Goal: Task Accomplishment & Management: Manage account settings

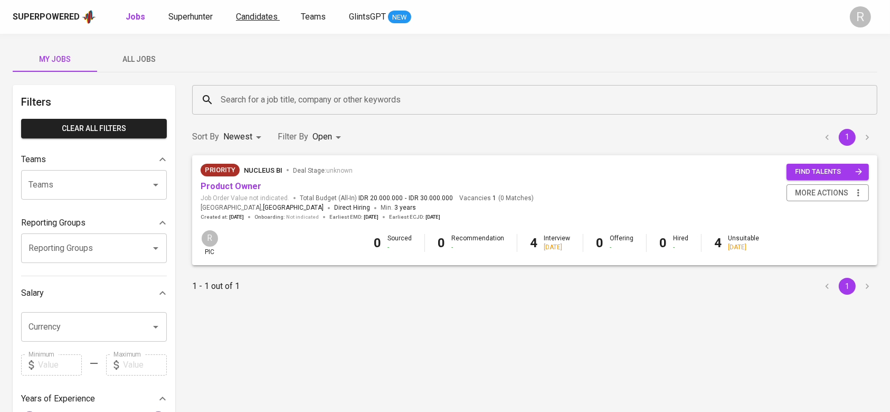
click at [241, 15] on span "Candidates" at bounding box center [257, 17] width 42 height 10
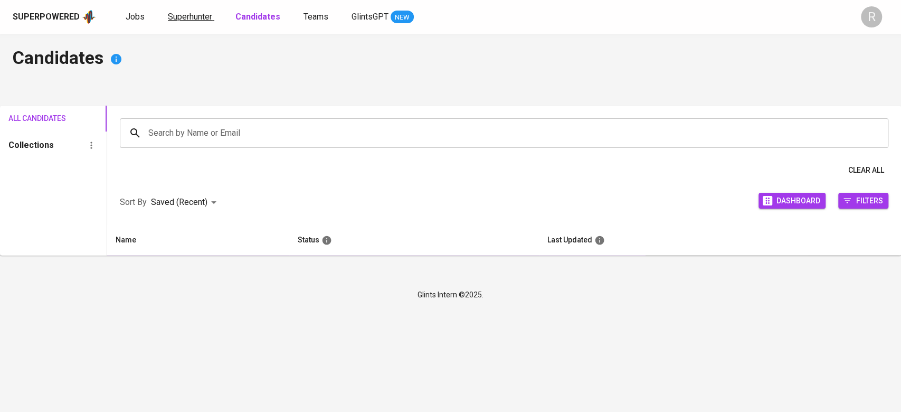
click at [191, 21] on span "Superhunter" at bounding box center [190, 17] width 44 height 10
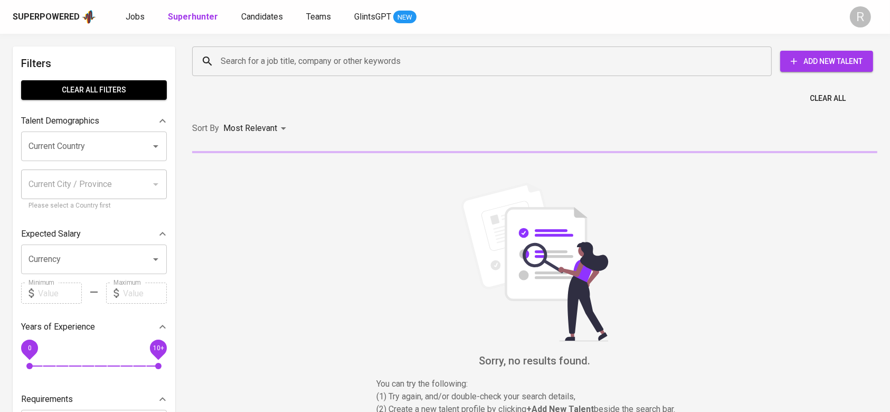
click at [252, 65] on input "Search for a job title, company or other keywords" at bounding box center [484, 61] width 533 height 20
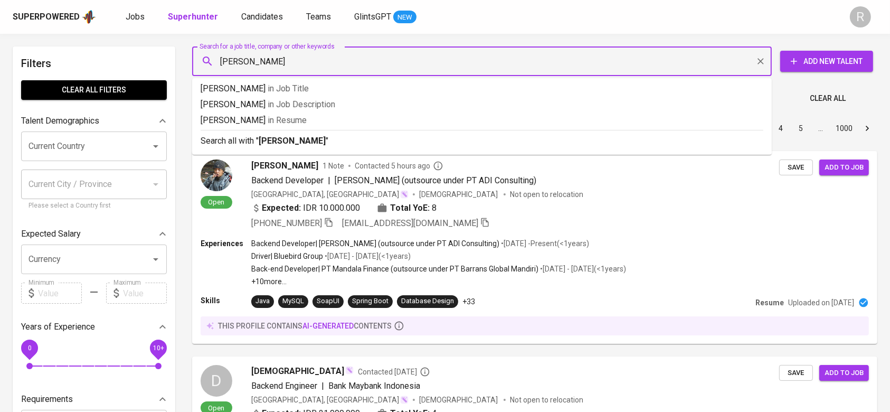
type input "FITRAH ANUGRAH"
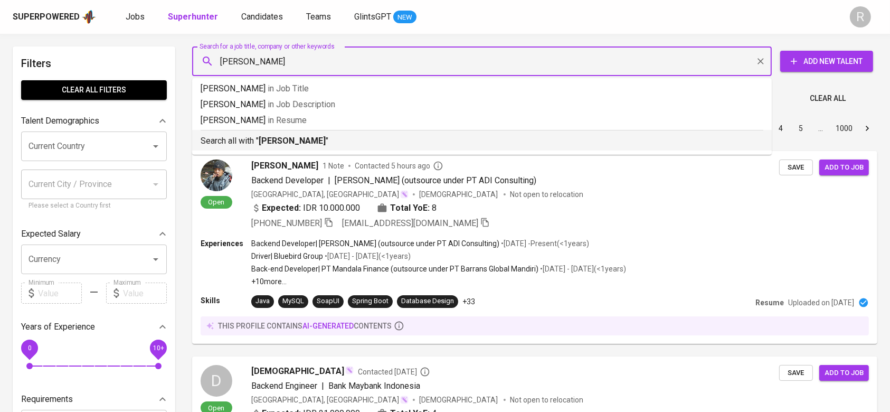
click at [265, 133] on div "Search all with " FITRAH ANUGRAH "" at bounding box center [482, 138] width 563 height 17
click at [290, 143] on div "Sort By Most Relevant MOST_RELEVANT 1 2 3 4 5 … 1000" at bounding box center [535, 128] width 698 height 32
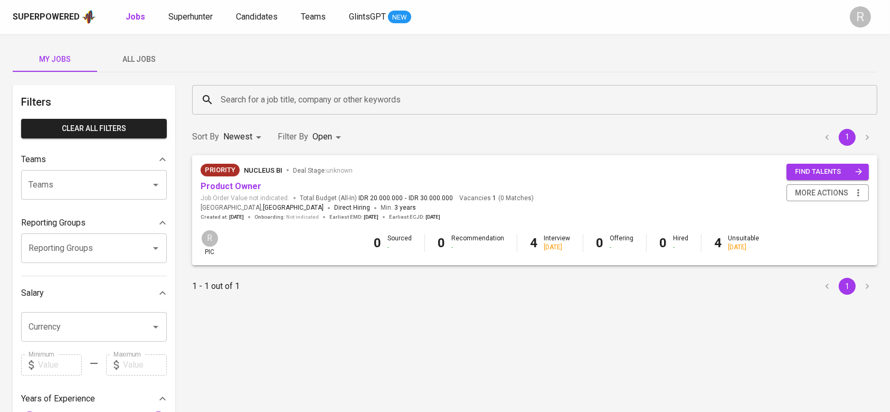
click at [155, 58] on span "All Jobs" at bounding box center [139, 59] width 72 height 13
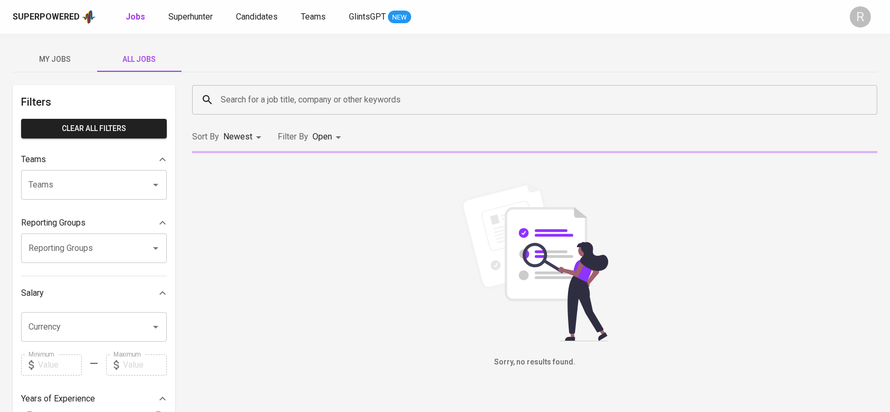
click at [236, 90] on input "Search for a job title, company or other keywords" at bounding box center [537, 100] width 639 height 20
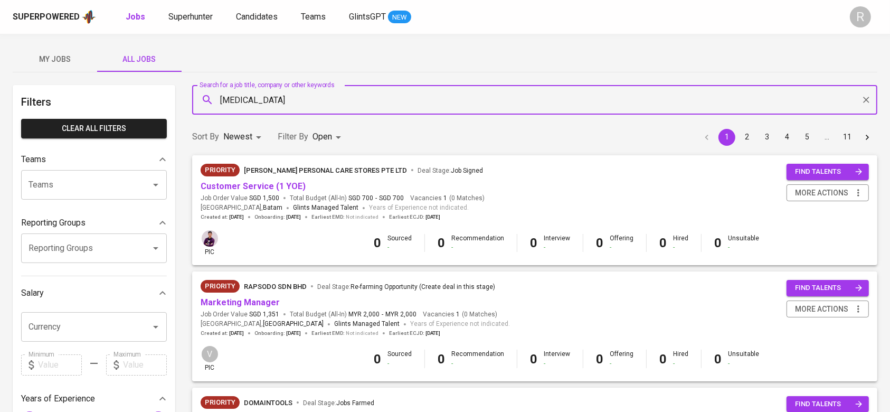
type input "meridia"
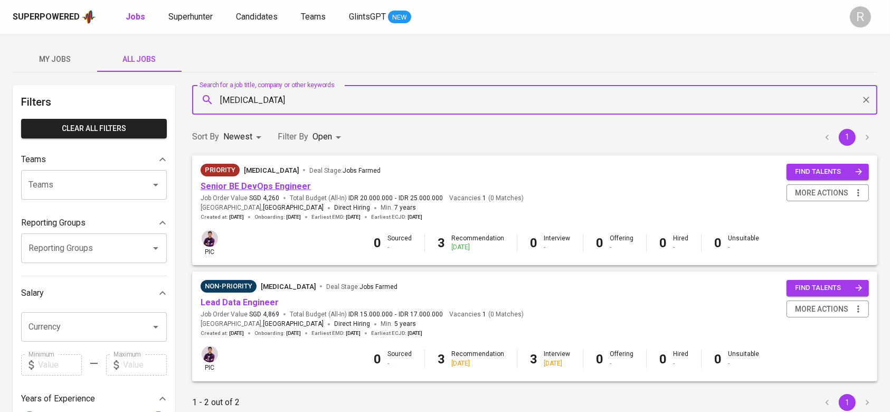
click at [247, 185] on link "Senior BE DevOps Engineer" at bounding box center [256, 186] width 110 height 10
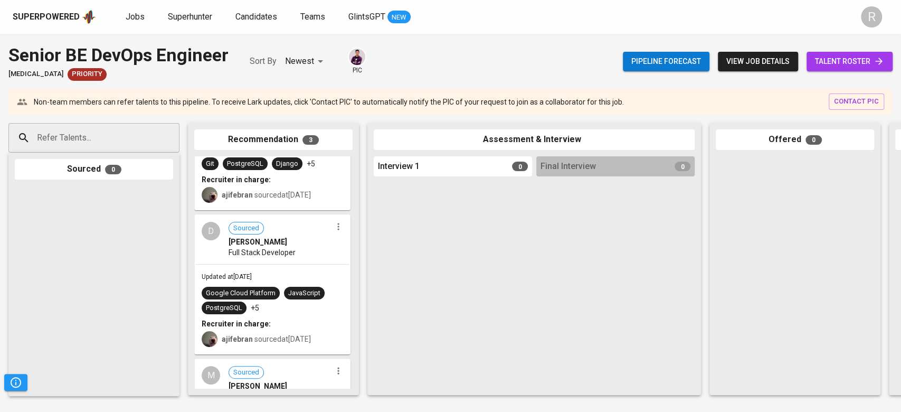
scroll to position [168, 0]
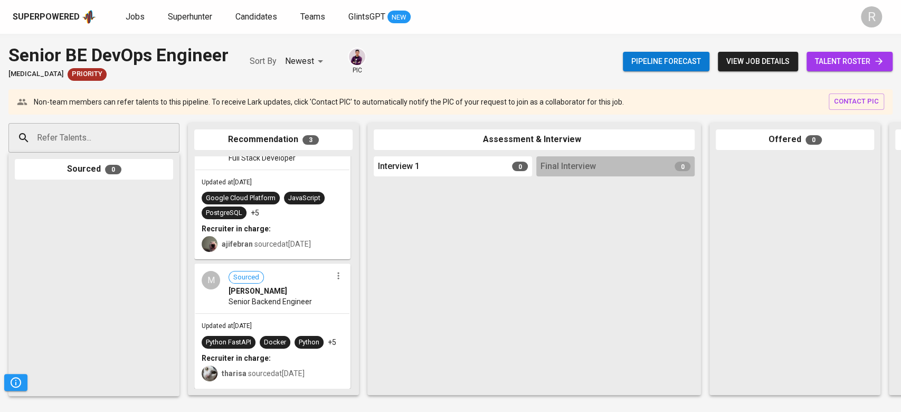
click at [815, 67] on span "talent roster" at bounding box center [849, 61] width 69 height 13
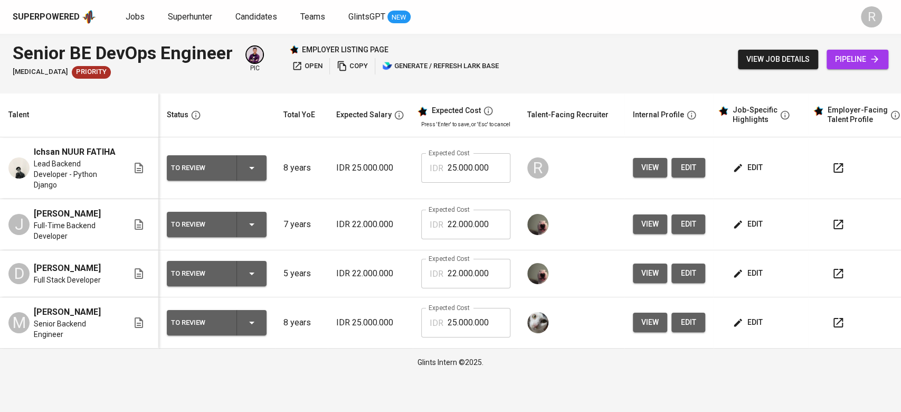
click at [834, 163] on icon "button" at bounding box center [839, 168] width 10 height 10
click at [826, 214] on button "button" at bounding box center [838, 224] width 25 height 25
click at [837, 310] on button "button" at bounding box center [838, 322] width 25 height 25
click at [761, 65] on button "view job details" at bounding box center [778, 60] width 80 height 20
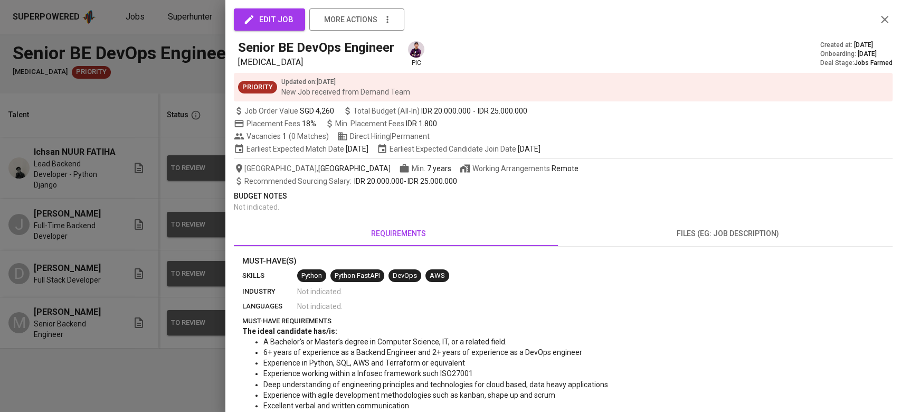
click at [879, 16] on icon "button" at bounding box center [885, 19] width 13 height 13
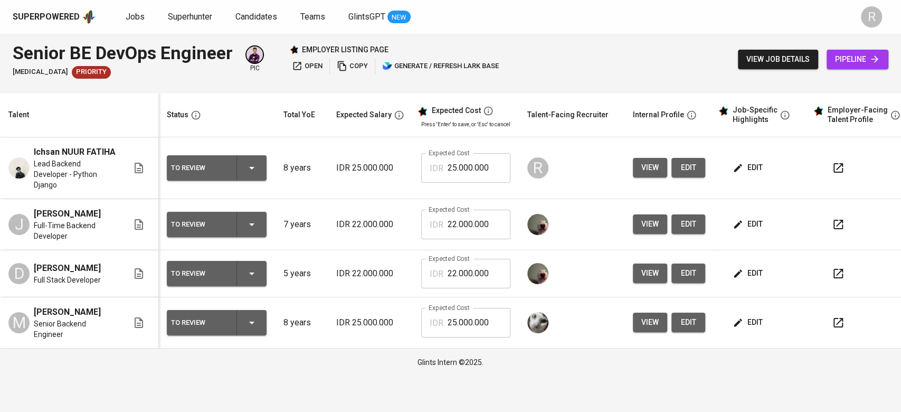
click at [839, 163] on icon "button" at bounding box center [839, 168] width 10 height 10
click at [684, 161] on span "edit" at bounding box center [688, 167] width 17 height 13
click at [826, 166] on button "button" at bounding box center [838, 167] width 25 height 25
click at [836, 162] on icon "button" at bounding box center [838, 168] width 13 height 13
click at [758, 65] on span "view job details" at bounding box center [778, 59] width 63 height 13
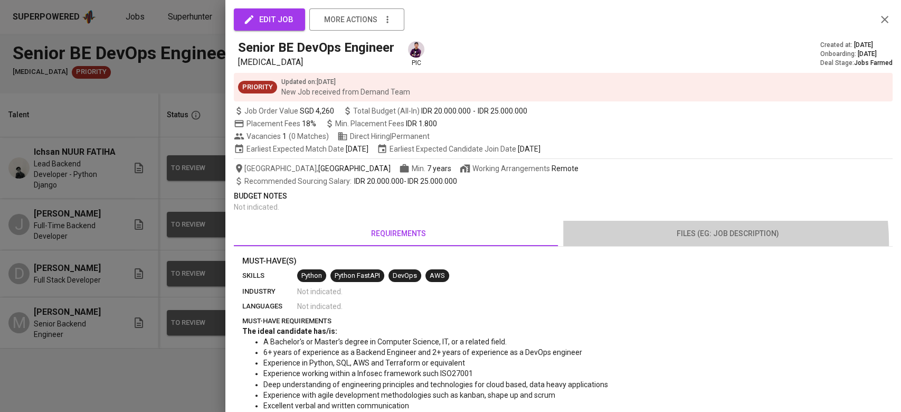
click at [678, 243] on button "files (eg: job description)" at bounding box center [728, 233] width 330 height 25
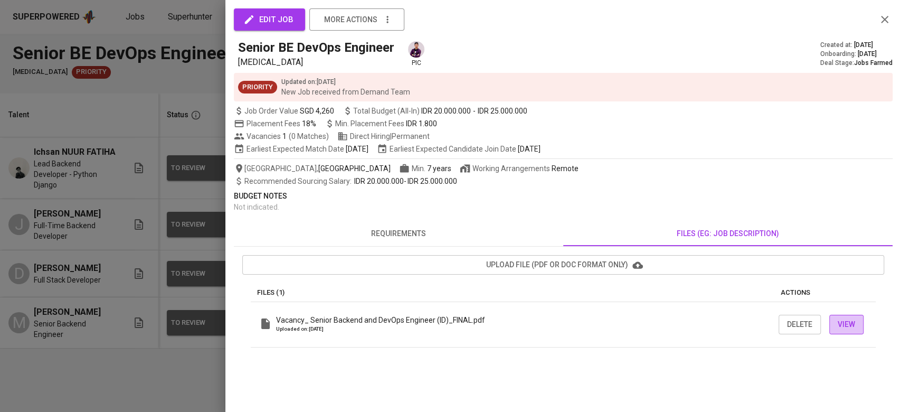
click at [861, 315] on button "View" at bounding box center [847, 325] width 34 height 20
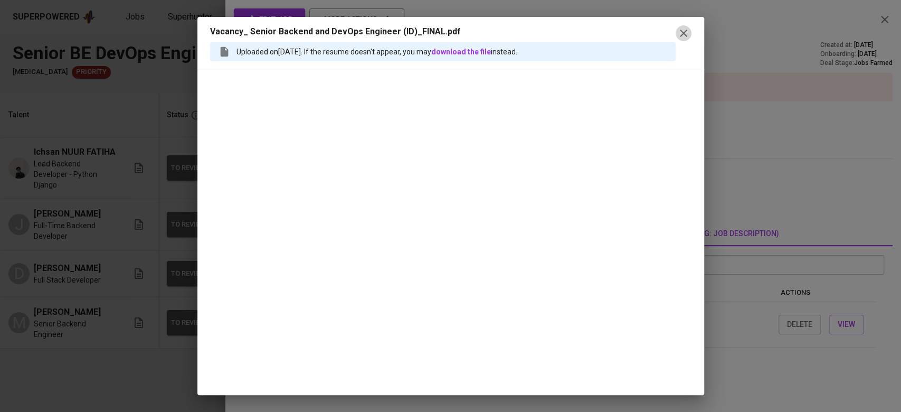
click at [685, 27] on icon "button" at bounding box center [683, 33] width 13 height 13
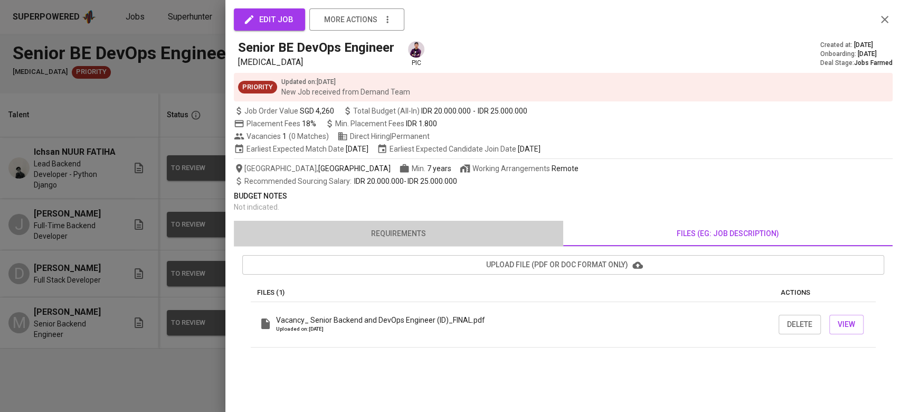
click at [397, 226] on button "requirements" at bounding box center [399, 233] width 330 height 25
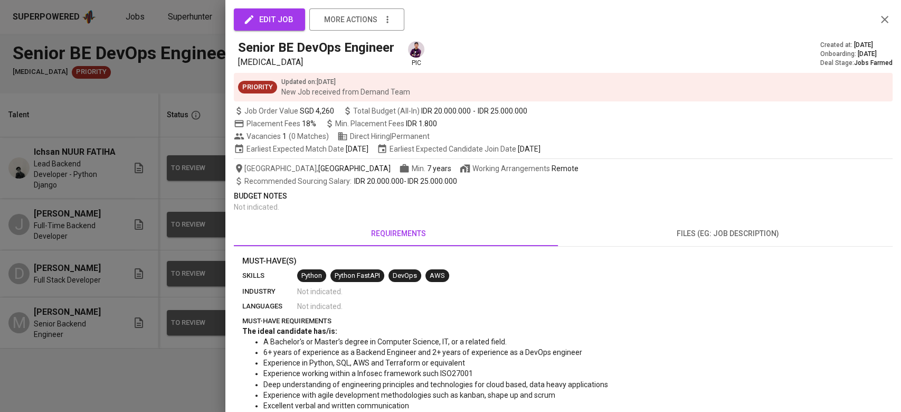
click at [147, 351] on div at bounding box center [450, 206] width 901 height 412
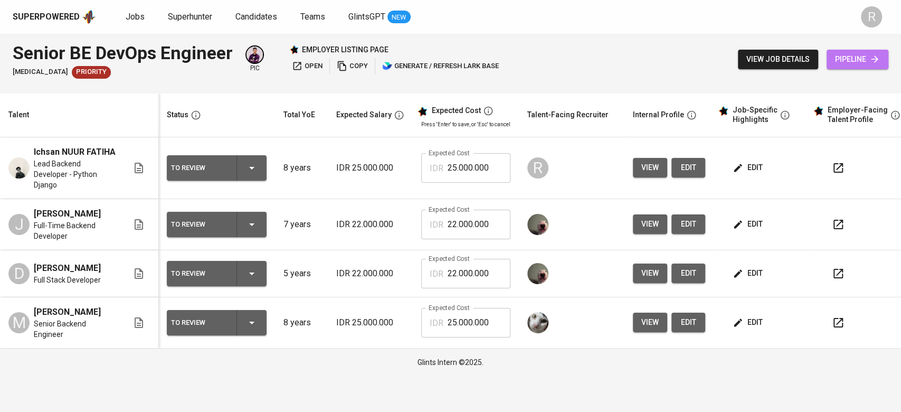
click at [848, 53] on span "pipeline" at bounding box center [857, 59] width 45 height 13
click at [754, 53] on span "view job details" at bounding box center [778, 59] width 63 height 13
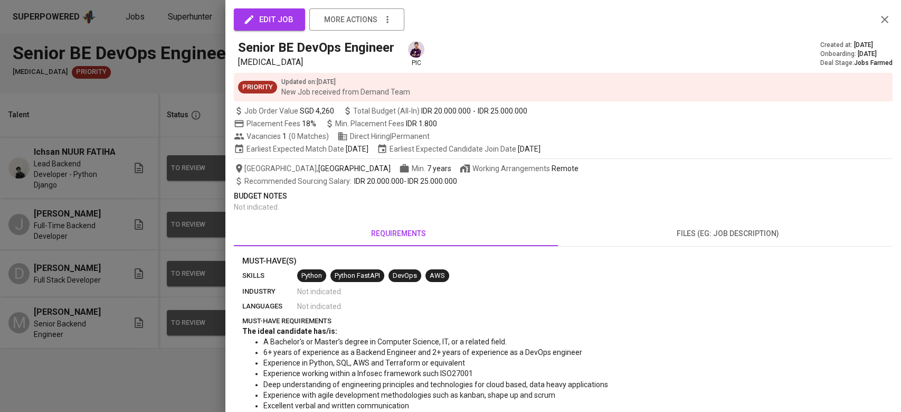
click at [693, 229] on span "files (eg: job description)" at bounding box center [728, 233] width 317 height 13
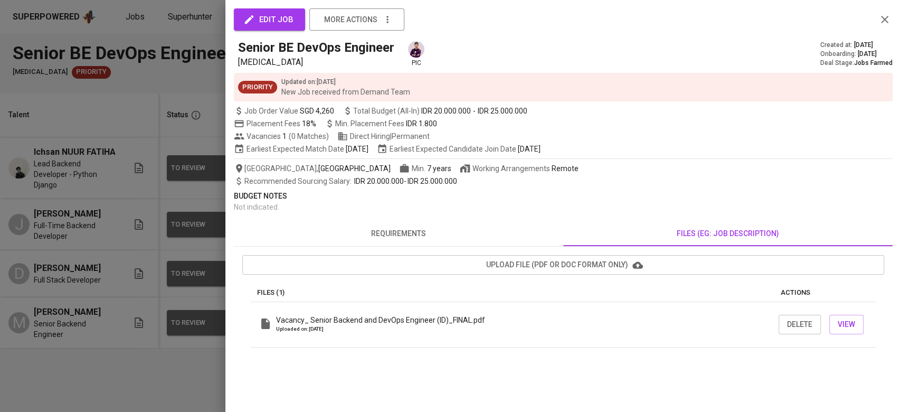
click at [75, 302] on div at bounding box center [450, 206] width 901 height 412
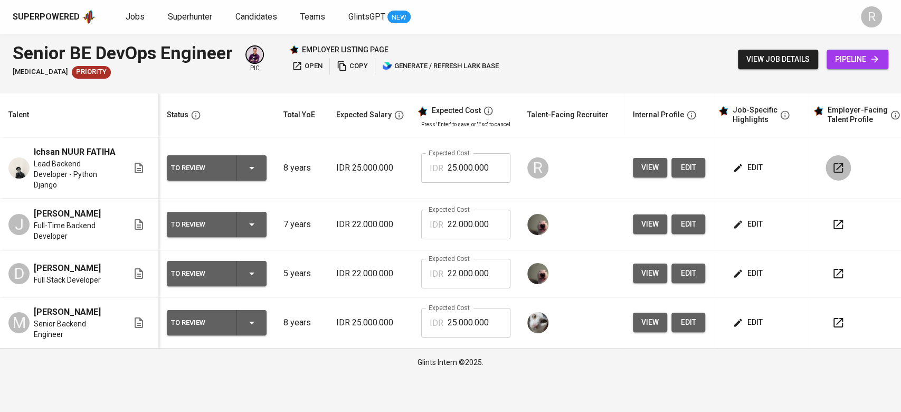
click at [841, 165] on icon "button" at bounding box center [838, 168] width 13 height 13
click at [681, 161] on span "edit" at bounding box center [688, 167] width 17 height 13
click at [693, 161] on span "edit" at bounding box center [688, 167] width 17 height 13
click at [774, 62] on span "view job details" at bounding box center [778, 59] width 63 height 13
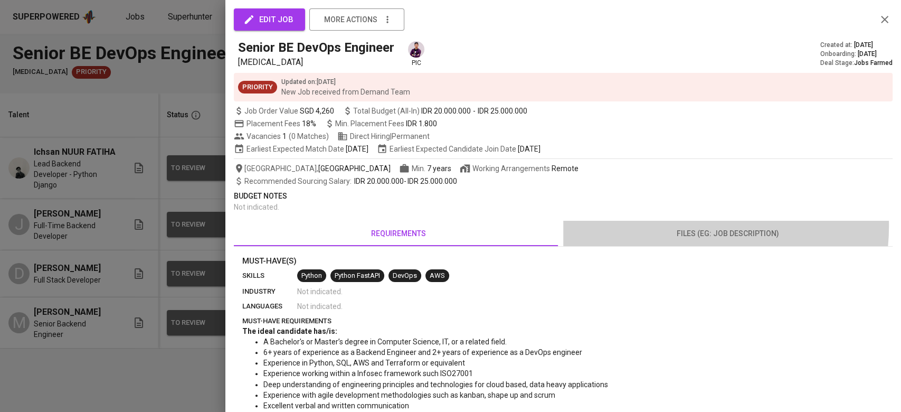
click at [683, 226] on button "files (eg: job description)" at bounding box center [728, 233] width 330 height 25
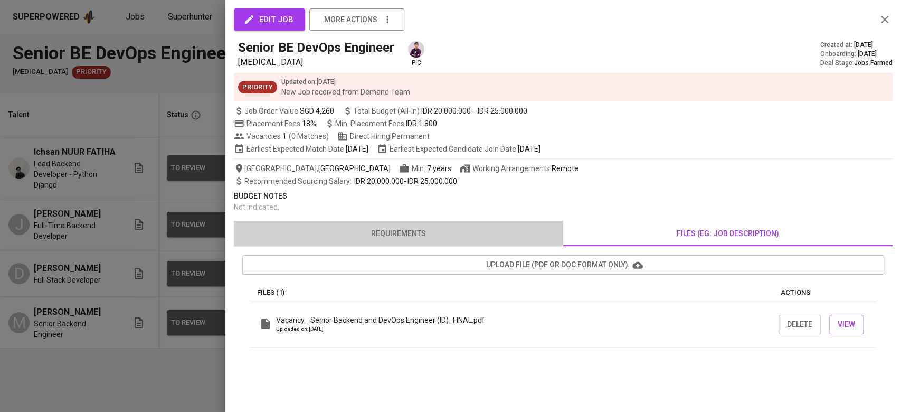
click at [425, 222] on button "requirements" at bounding box center [399, 233] width 330 height 25
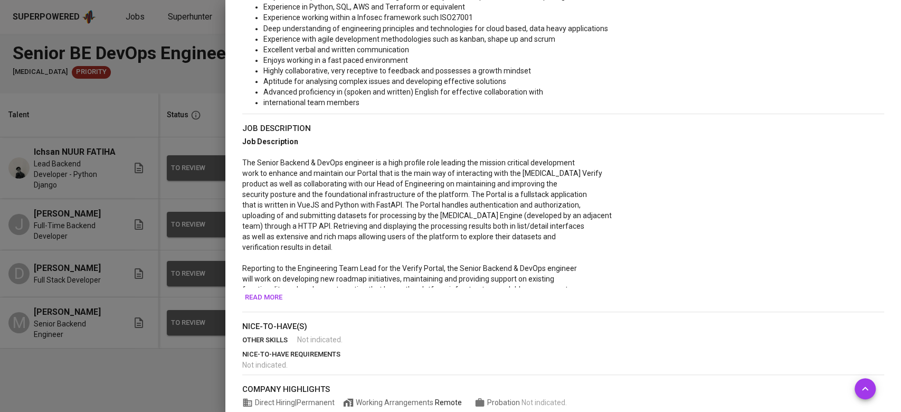
scroll to position [416, 0]
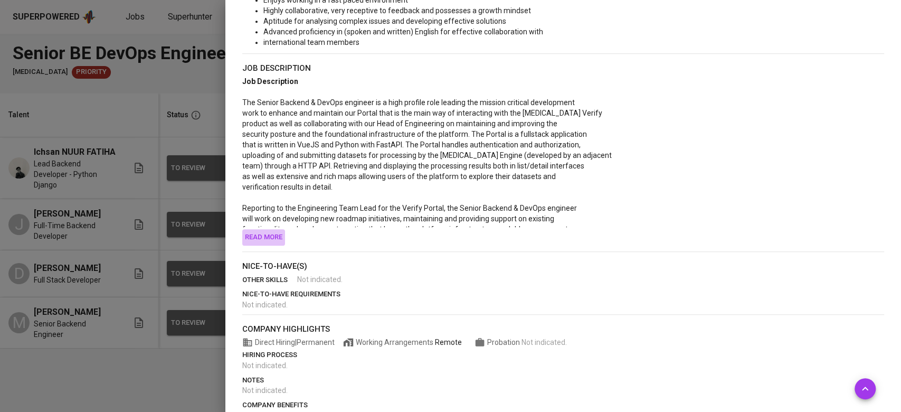
click at [255, 237] on span "Read more" at bounding box center [263, 237] width 37 height 12
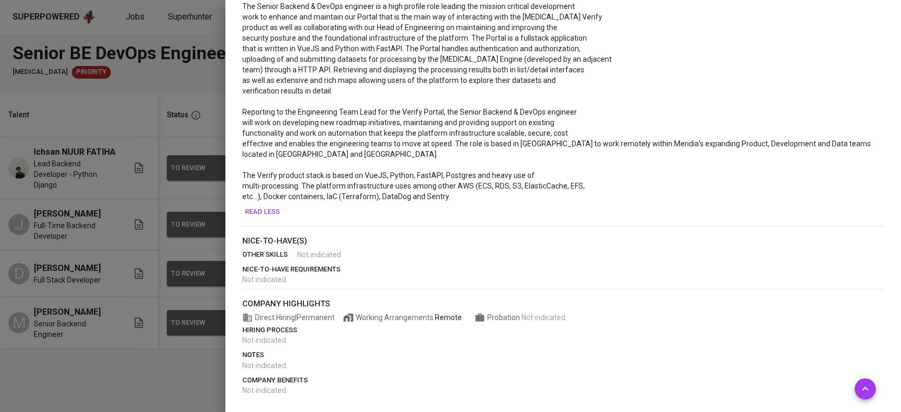
scroll to position [0, 0]
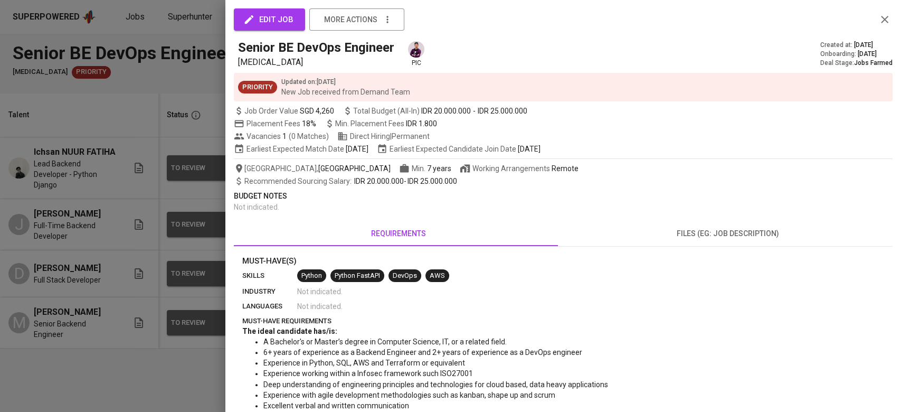
click at [705, 244] on button "files (eg: job description)" at bounding box center [728, 233] width 330 height 25
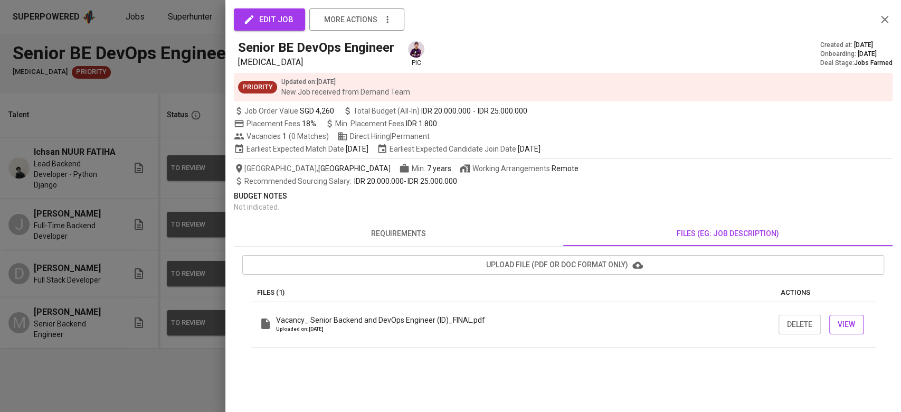
click at [852, 333] on button "View" at bounding box center [847, 325] width 34 height 20
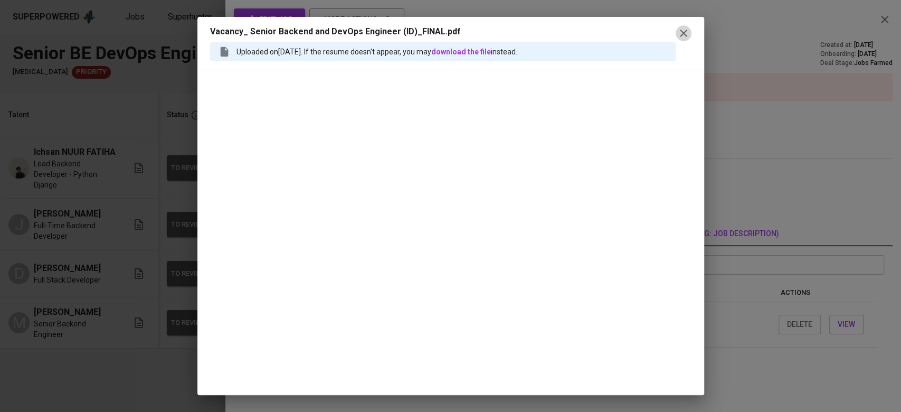
click at [681, 34] on icon "button" at bounding box center [683, 33] width 13 height 13
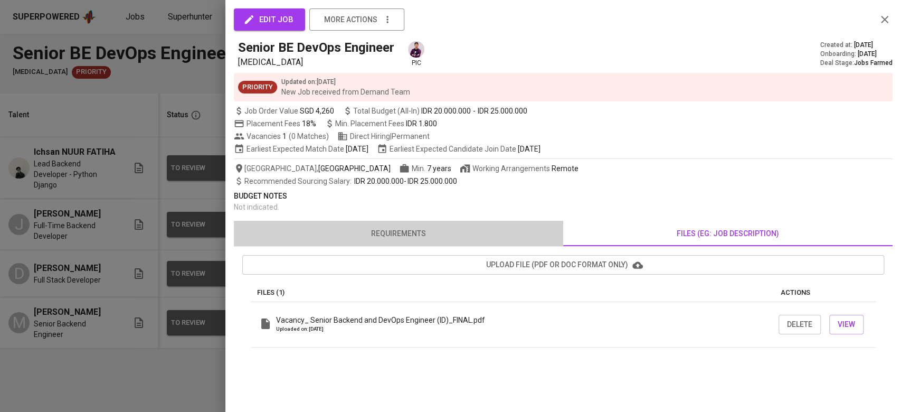
click at [392, 231] on span "requirements" at bounding box center [398, 233] width 317 height 13
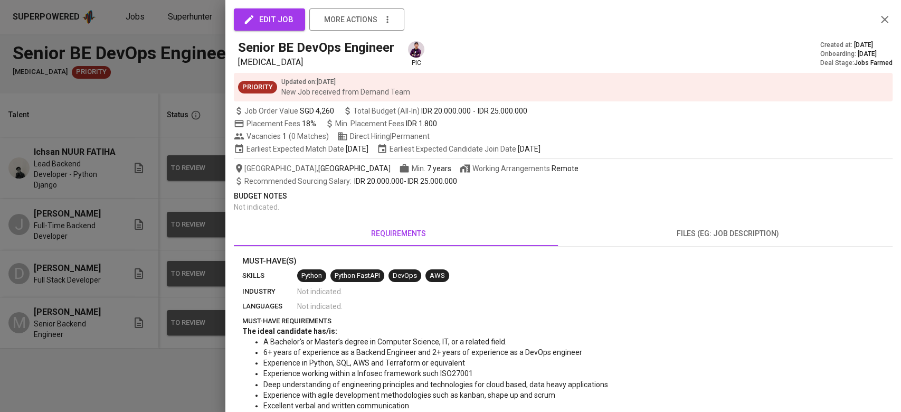
click at [879, 20] on icon "button" at bounding box center [885, 19] width 13 height 13
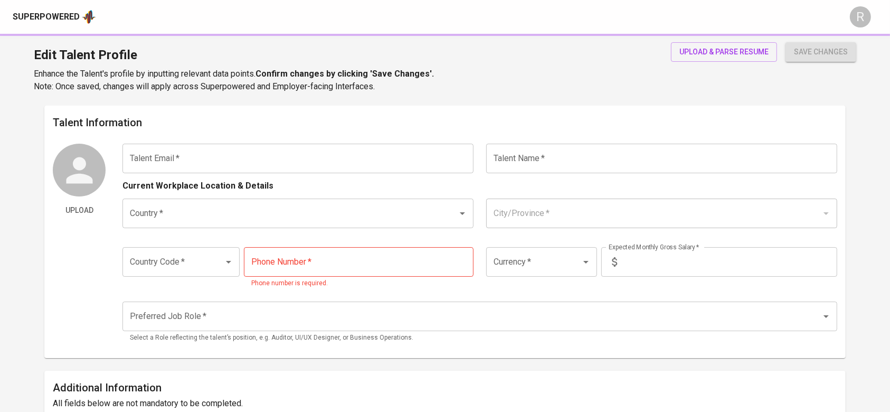
type input "[EMAIL_ADDRESS][DOMAIN_NAME]"
type input "Ichsan NUUR FATIHA"
type input "[GEOGRAPHIC_DATA]"
type input "Jakarta Barat, DKI Jakarta"
type input "+62"
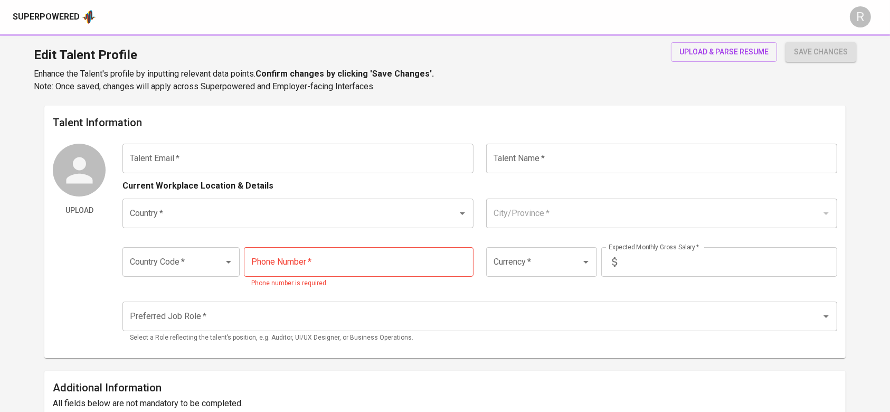
type input "895-1652-3528"
type input "IDR"
type input "Backend Developer"
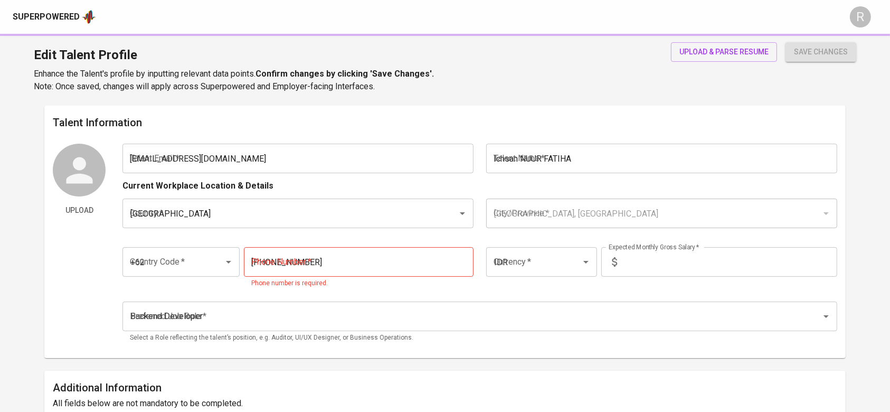
radio input "true"
type input "8"
type input "Immediately Available"
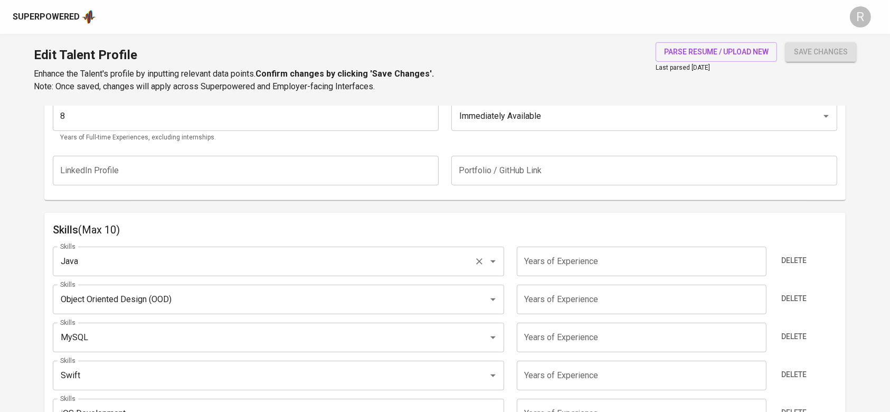
scroll to position [422, 0]
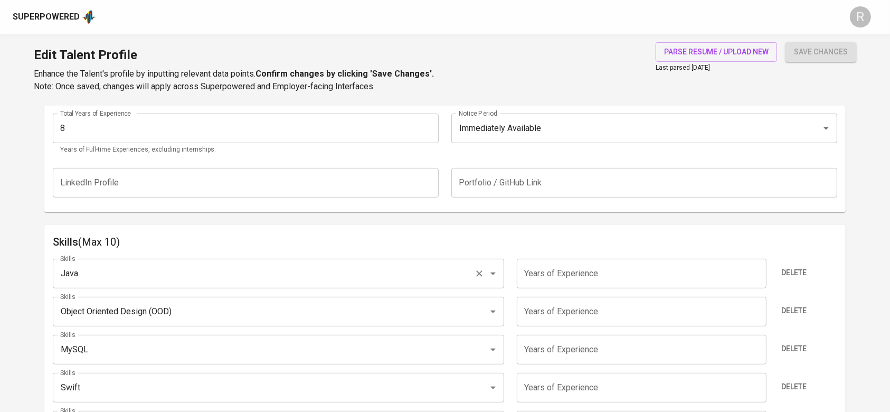
click at [257, 271] on input "Java" at bounding box center [264, 273] width 412 height 20
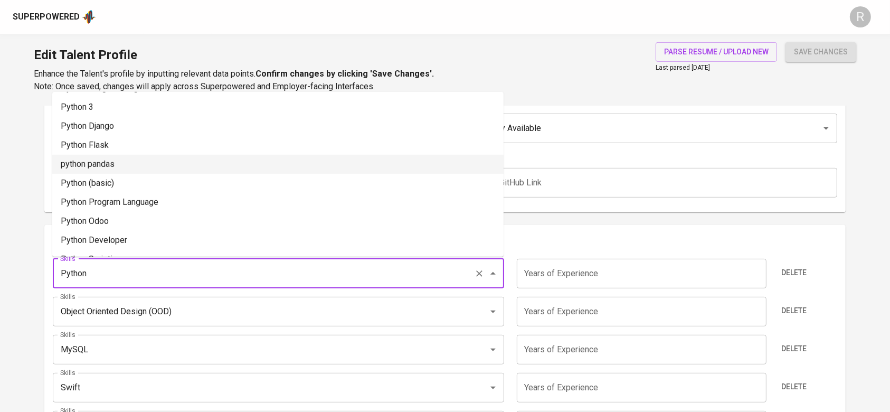
scroll to position [0, 0]
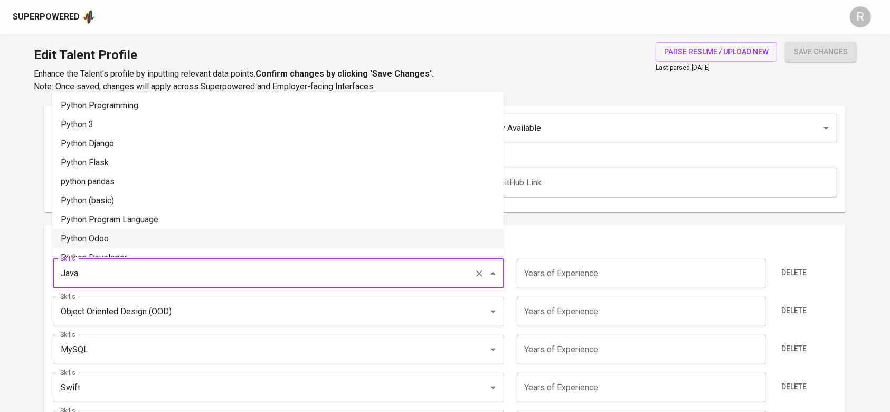
click at [101, 268] on input "Java" at bounding box center [264, 273] width 412 height 20
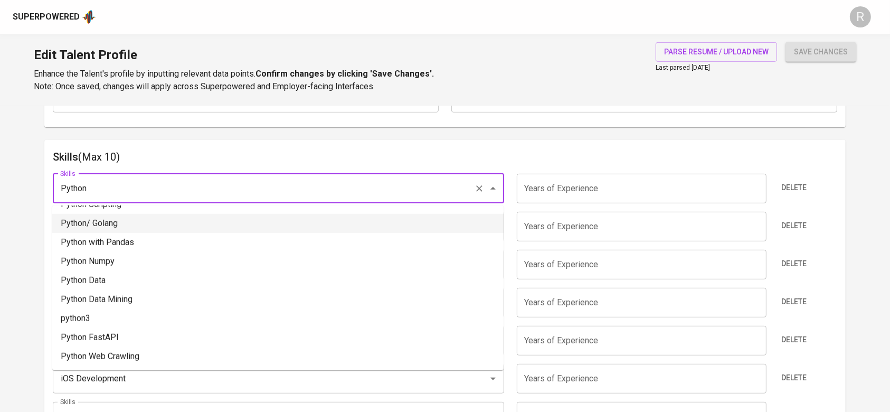
scroll to position [170, 0]
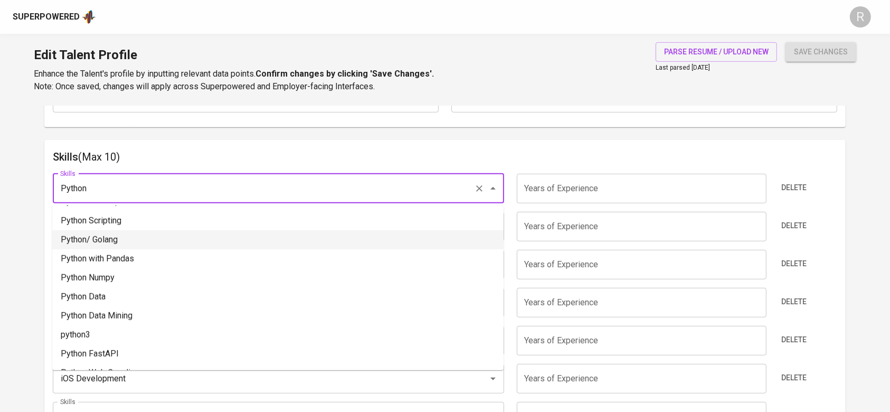
type input "Java"
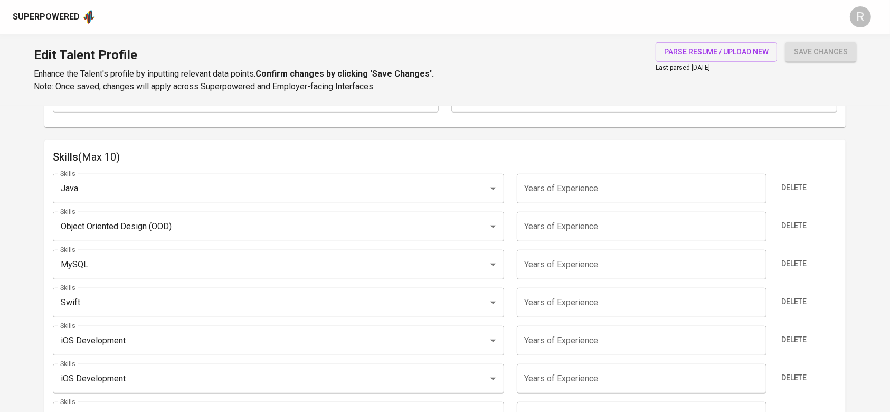
click at [790, 222] on span "Delete" at bounding box center [794, 225] width 25 height 13
click at [790, 257] on span "Delete" at bounding box center [794, 263] width 25 height 13
click at [790, 295] on span "Delete" at bounding box center [794, 301] width 25 height 13
click at [790, 333] on span "Delete" at bounding box center [794, 339] width 25 height 13
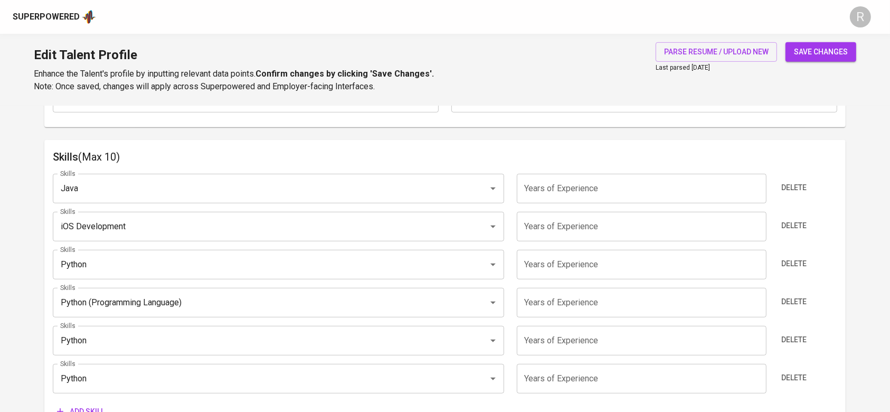
click at [790, 222] on span "Delete" at bounding box center [794, 225] width 25 height 13
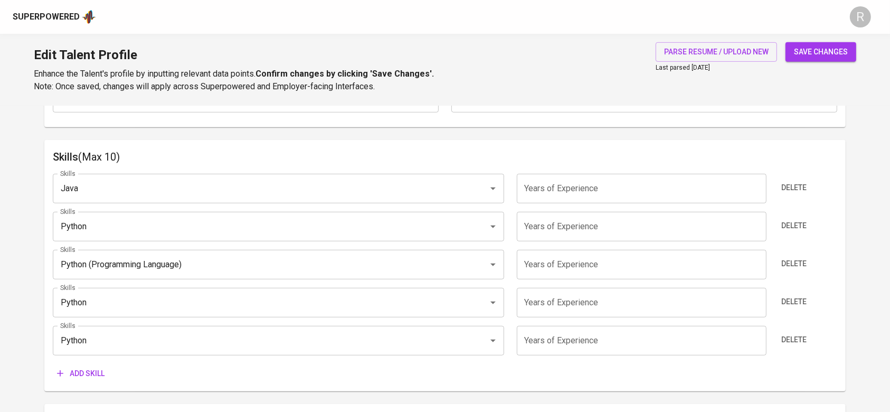
click at [790, 222] on span "Delete" at bounding box center [794, 225] width 25 height 13
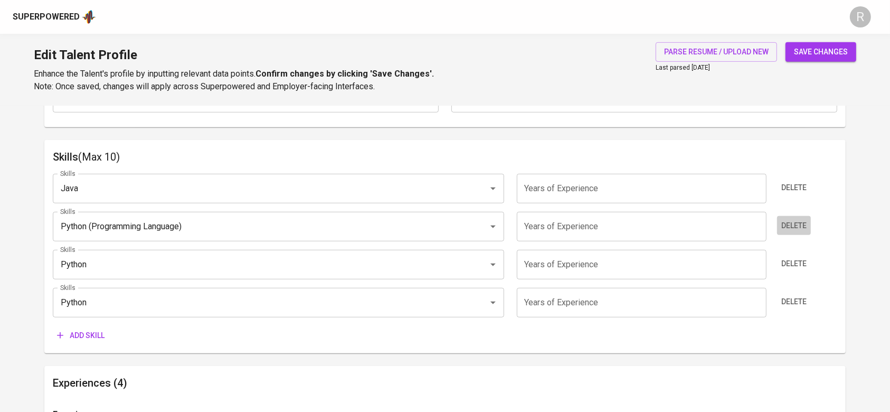
click at [790, 222] on span "Delete" at bounding box center [794, 225] width 25 height 13
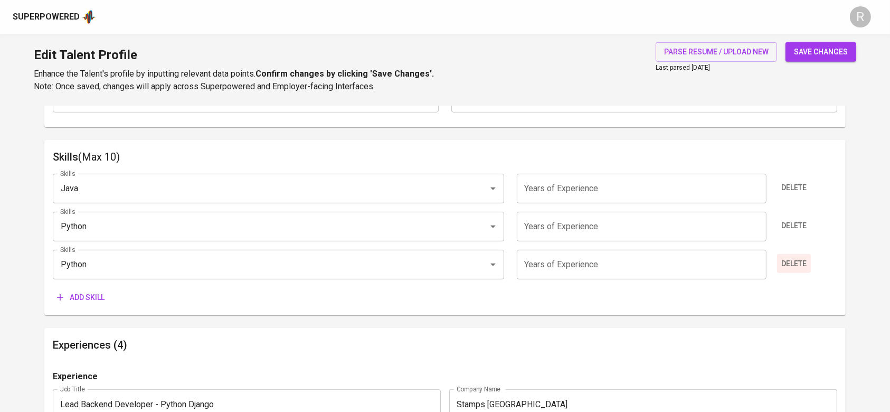
click at [794, 261] on span "Delete" at bounding box center [794, 263] width 25 height 13
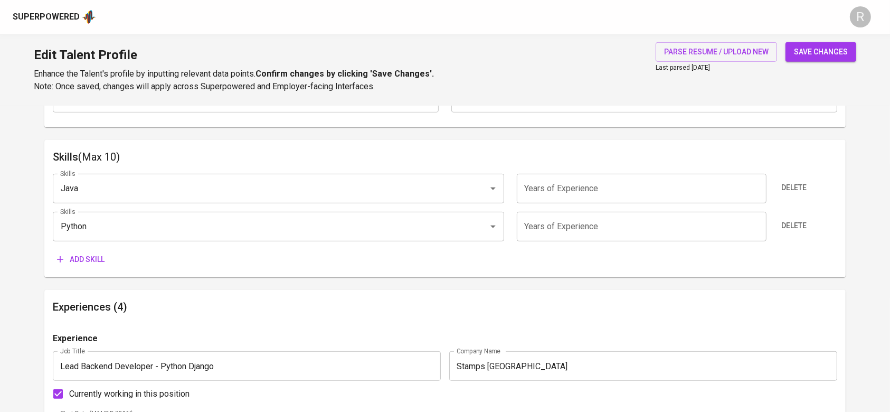
click at [660, 239] on input "number" at bounding box center [642, 227] width 250 height 30
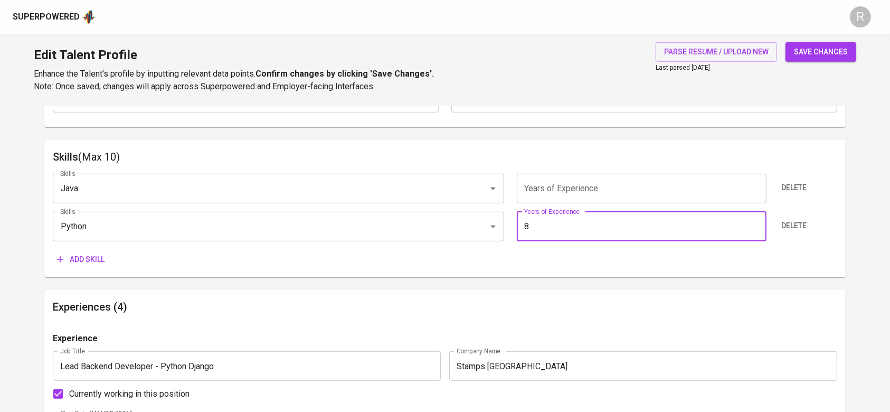
type input "8"
click at [786, 42] on button "save changes" at bounding box center [821, 52] width 71 height 20
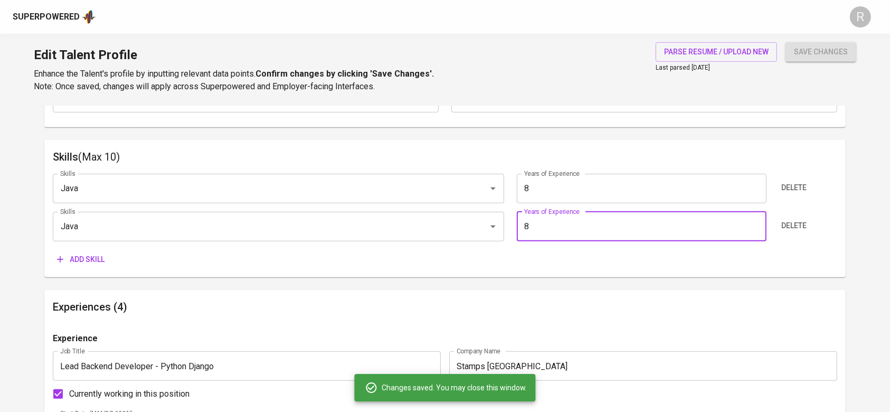
type input "Python"
type input "8"
type input "Java"
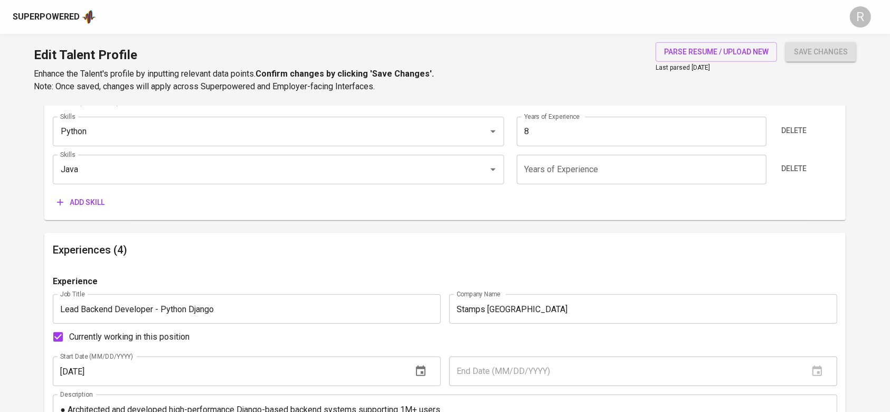
scroll to position [566, 0]
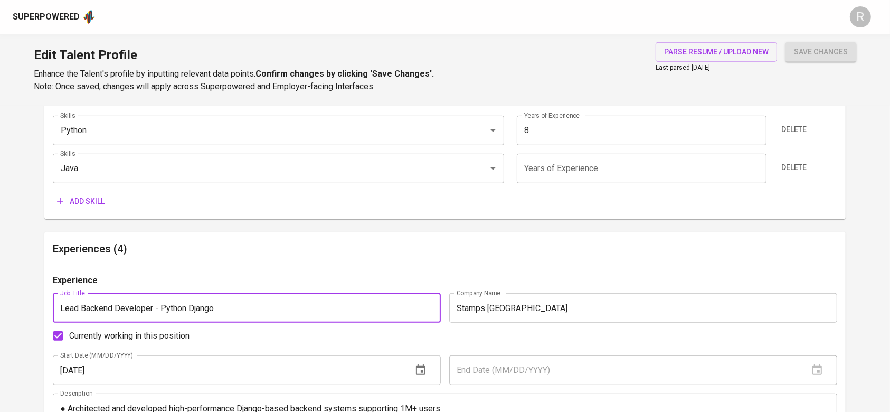
click at [278, 312] on input "Lead Backend Developer - Python Django" at bounding box center [247, 308] width 388 height 30
click at [786, 42] on button "save changes" at bounding box center [821, 52] width 71 height 20
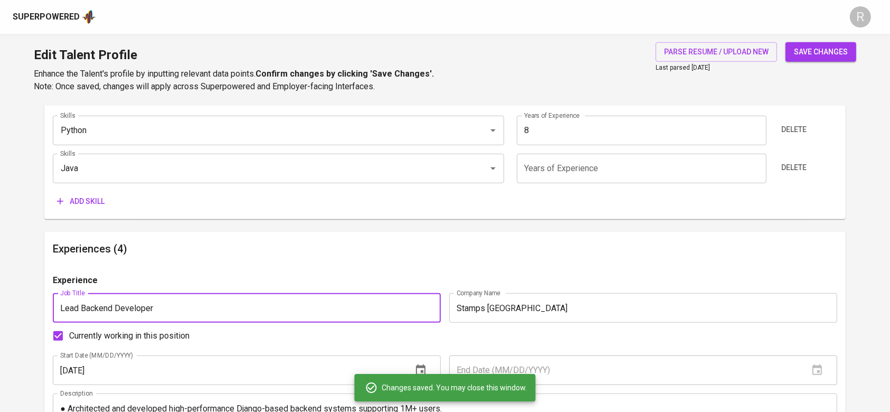
type input "Lead Backend Developer"
click at [786, 42] on button "save changes" at bounding box center [821, 52] width 71 height 20
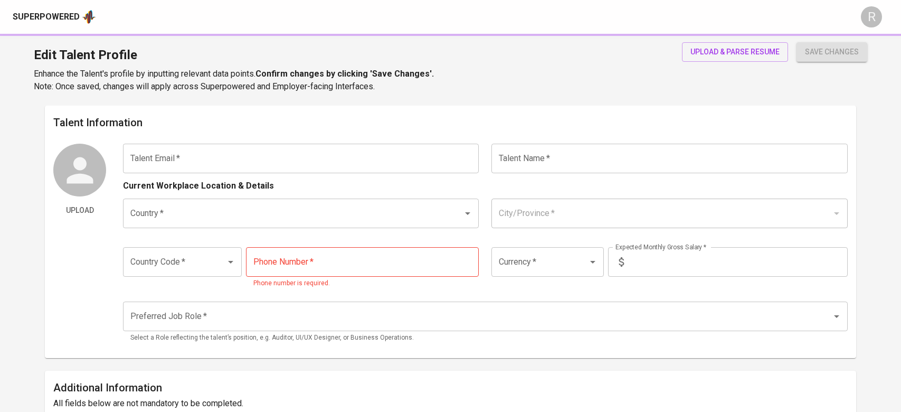
type input "[EMAIL_ADDRESS][DOMAIN_NAME]"
type input "Ichsan NUUR FATIHA"
type input "[GEOGRAPHIC_DATA]"
type input "[GEOGRAPHIC_DATA], [GEOGRAPHIC_DATA]"
type input "+62"
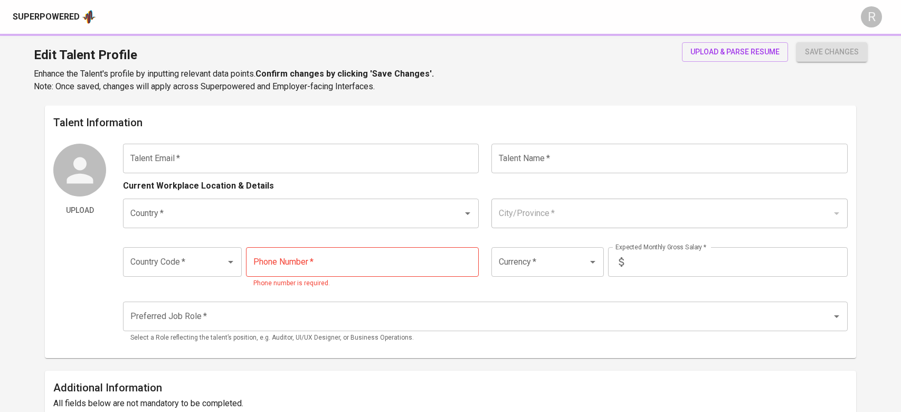
type input "[PHONE_NUMBER]"
type input "IDR"
type input "Backend Developer"
radio input "true"
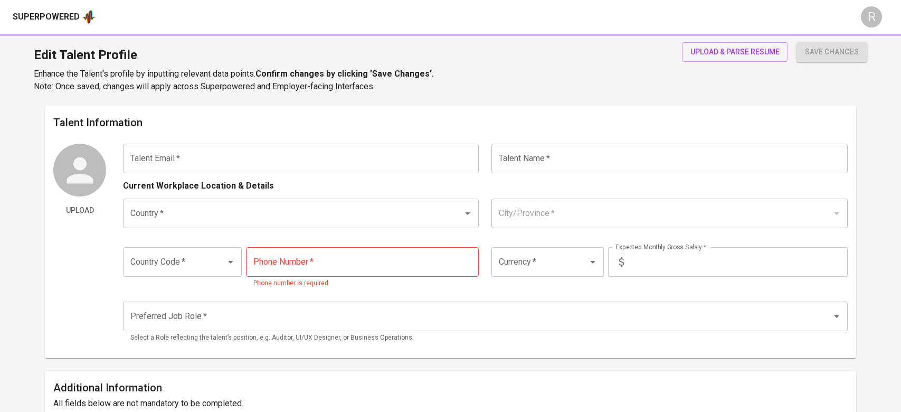
type input "8"
type input "Immediately Available"
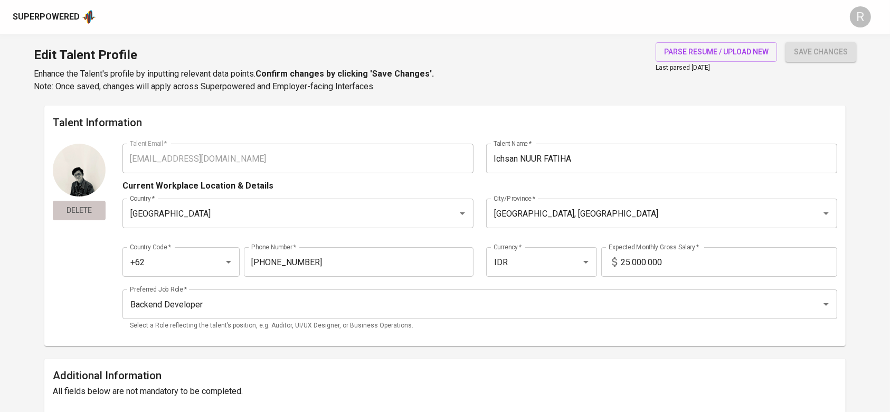
click at [71, 212] on span "Delete" at bounding box center [79, 210] width 44 height 13
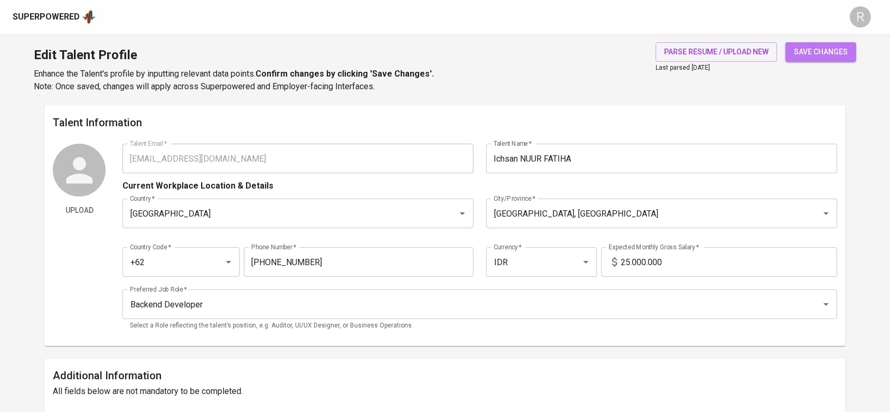
click at [848, 50] on span "save changes" at bounding box center [821, 51] width 54 height 13
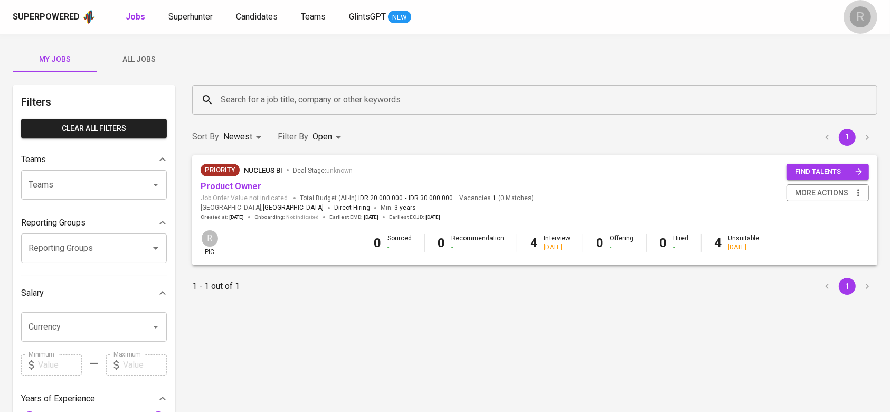
click at [869, 16] on div "R" at bounding box center [860, 16] width 21 height 21
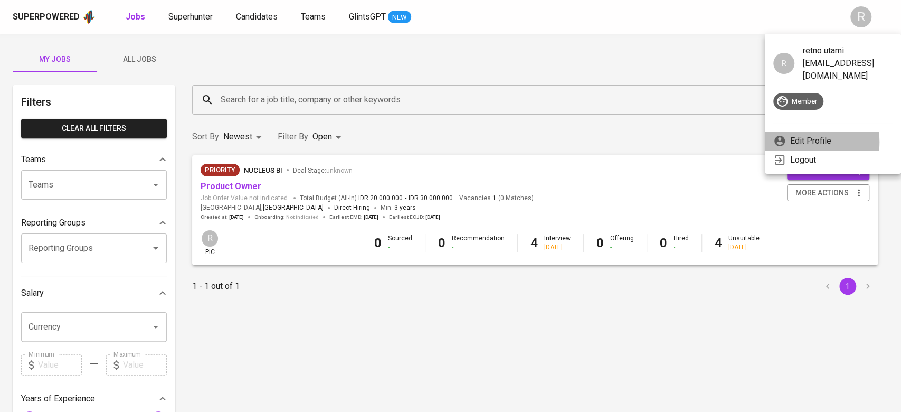
click at [809, 135] on p "Edit Profile" at bounding box center [810, 141] width 41 height 13
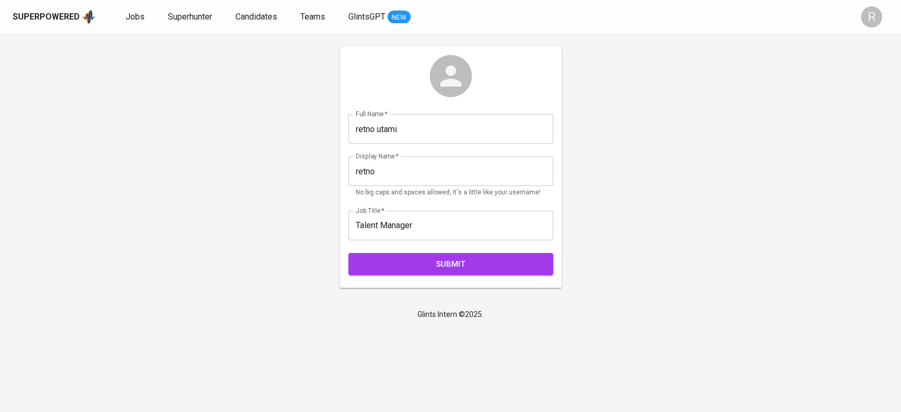
click at [448, 73] on icon at bounding box center [450, 75] width 21 height 21
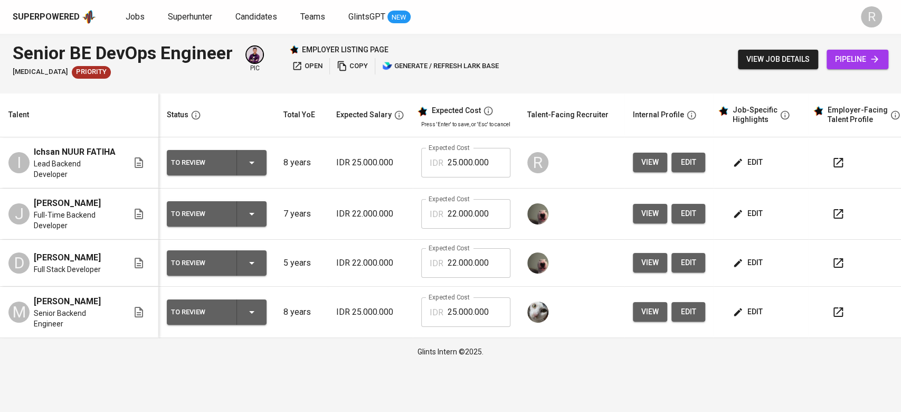
click at [748, 158] on span "edit" at bounding box center [749, 162] width 28 height 13
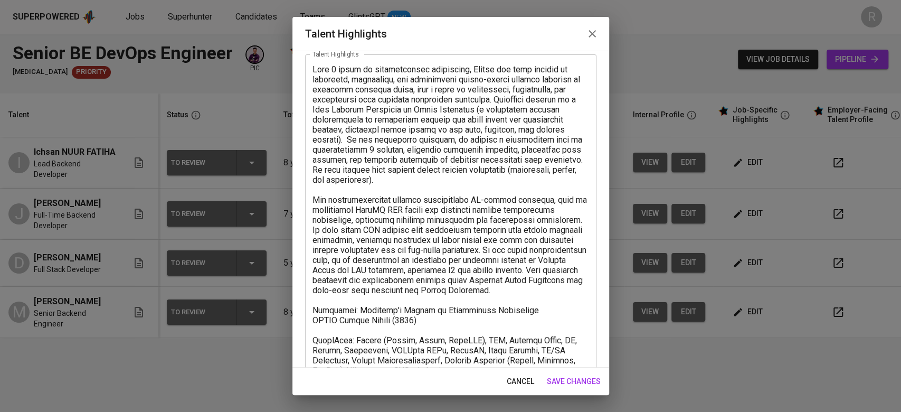
scroll to position [112, 0]
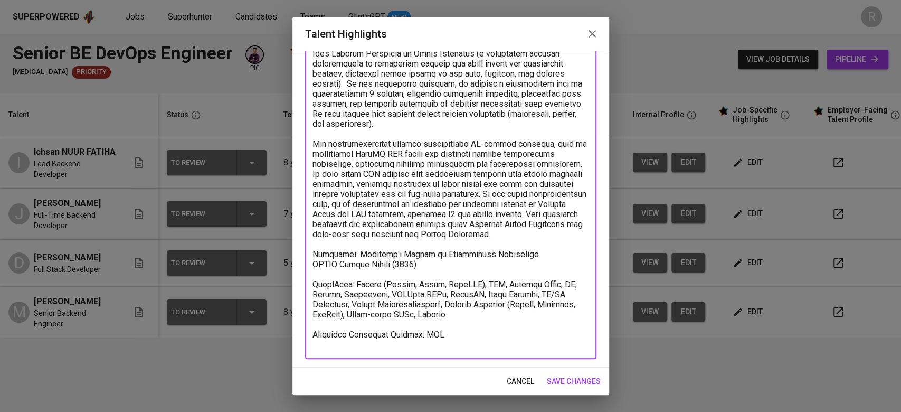
drag, startPoint x: 464, startPoint y: 345, endPoint x: 423, endPoint y: 352, distance: 41.2
click at [423, 352] on div "x Talent Highlights" at bounding box center [450, 178] width 291 height 361
paste textarea "[URL][DOMAIN_NAME]"
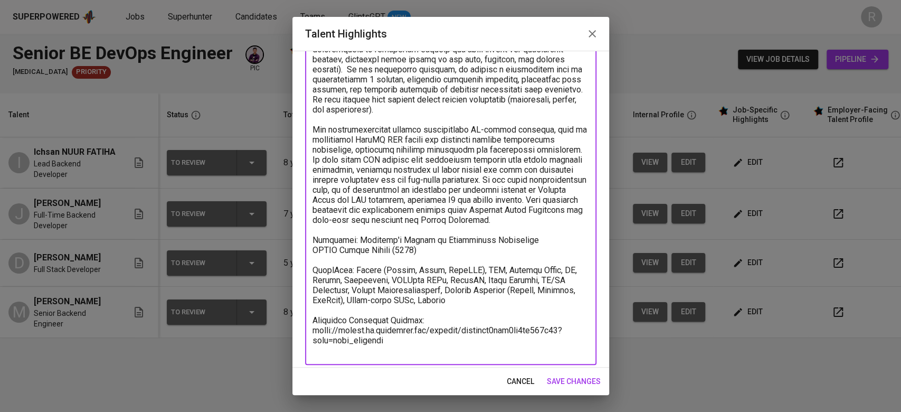
scroll to position [132, 0]
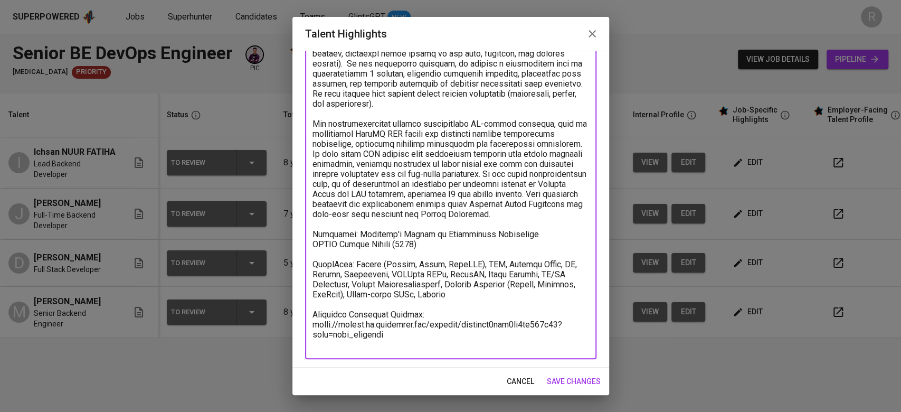
type textarea "With 8 years of profiessional experience, [PERSON_NAME] has been working in des…"
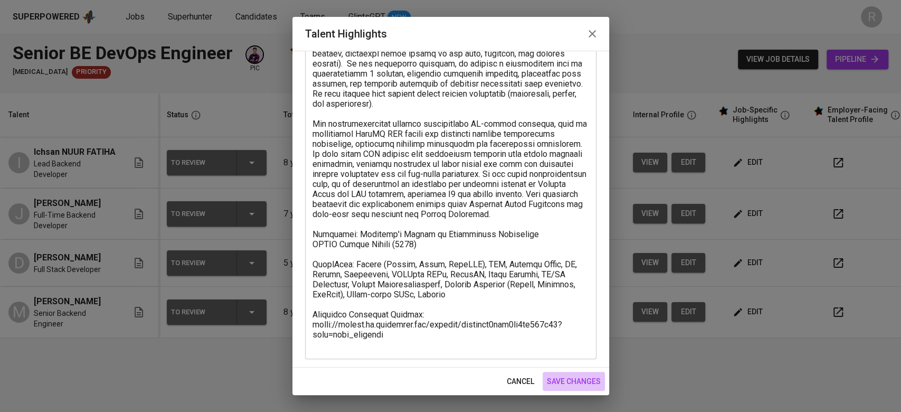
click at [566, 375] on span "save changes" at bounding box center [574, 381] width 54 height 13
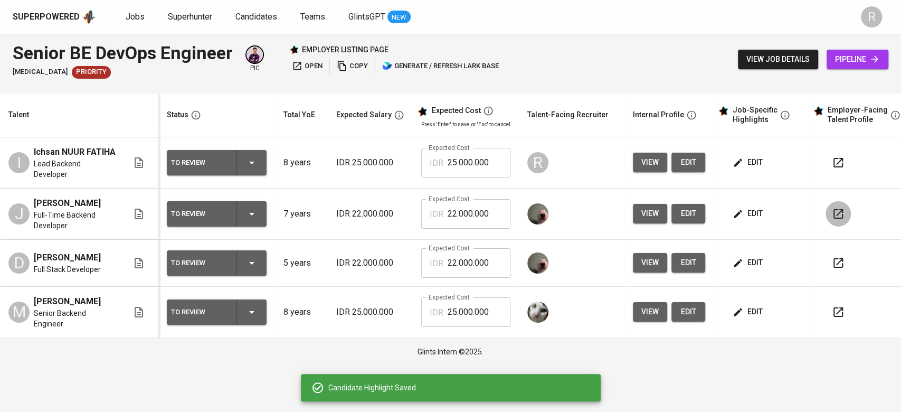
click at [832, 208] on icon "button" at bounding box center [838, 214] width 13 height 13
click at [754, 156] on span "edit" at bounding box center [749, 162] width 28 height 13
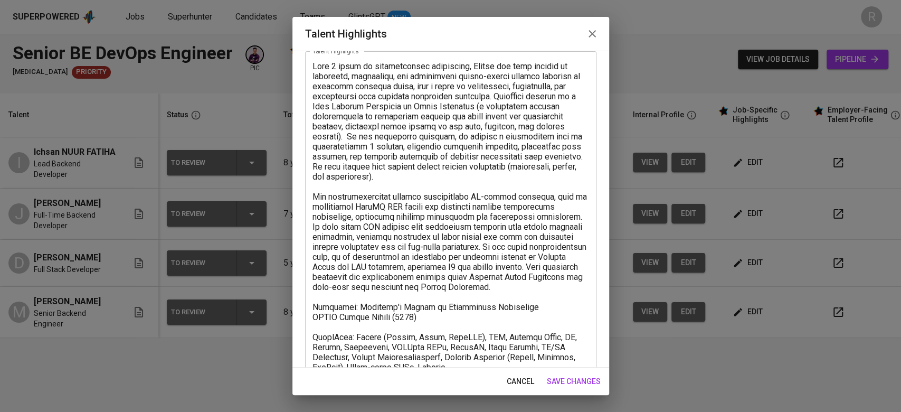
scroll to position [0, 0]
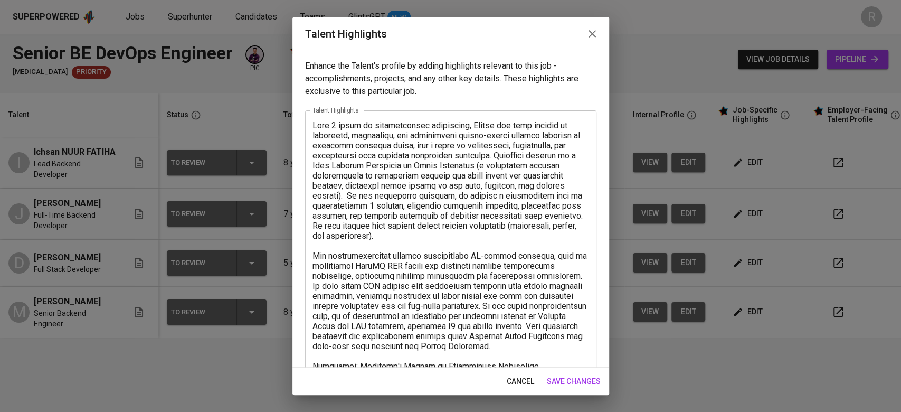
click at [498, 158] on textarea at bounding box center [451, 300] width 277 height 361
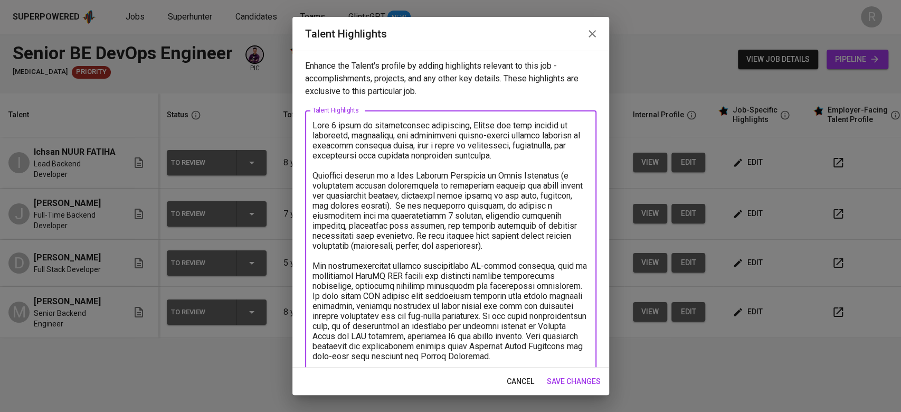
drag, startPoint x: 432, startPoint y: 209, endPoint x: 541, endPoint y: 247, distance: 115.2
click at [541, 247] on textarea at bounding box center [451, 305] width 277 height 371
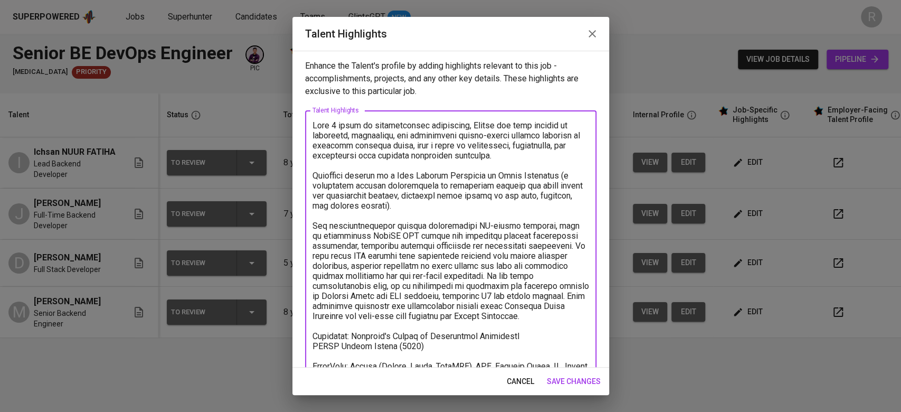
click at [504, 155] on textarea at bounding box center [451, 285] width 277 height 331
paste textarea "In his leadership capacity, he manages a development team of approximately 5 me…"
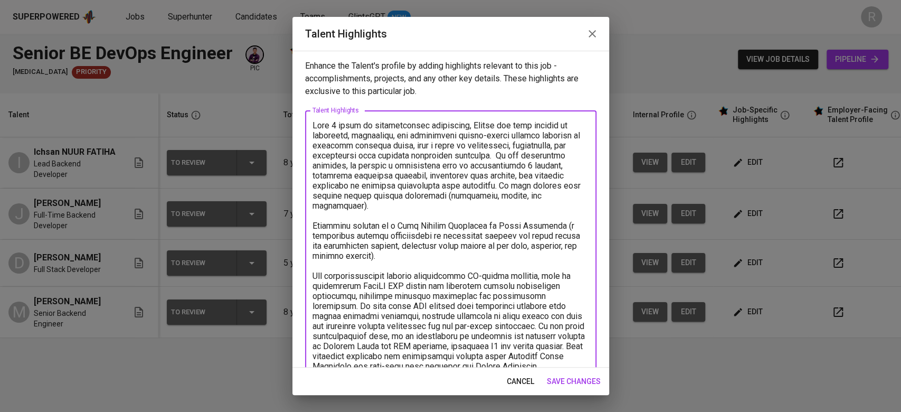
click at [499, 154] on textarea at bounding box center [451, 310] width 277 height 381
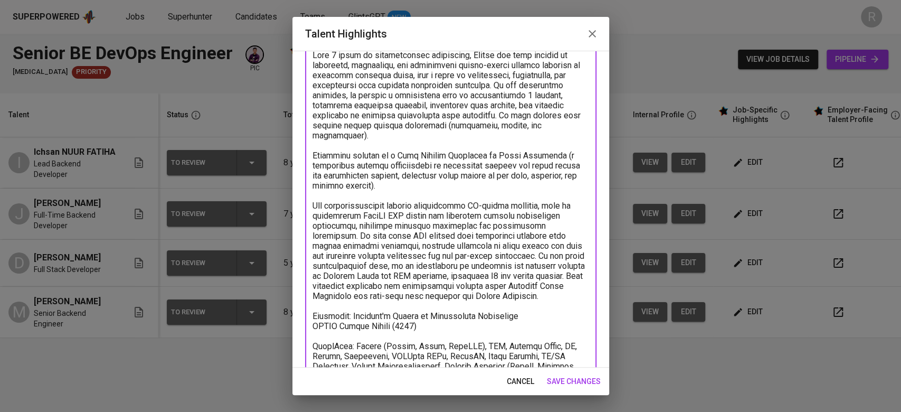
scroll to position [69, 0]
click at [400, 144] on textarea at bounding box center [451, 242] width 277 height 381
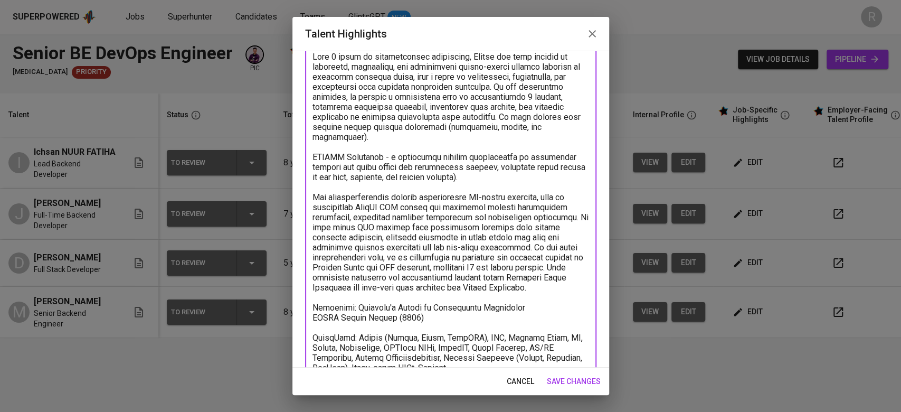
click at [548, 182] on textarea at bounding box center [451, 237] width 277 height 371
click at [536, 174] on textarea at bounding box center [451, 237] width 277 height 371
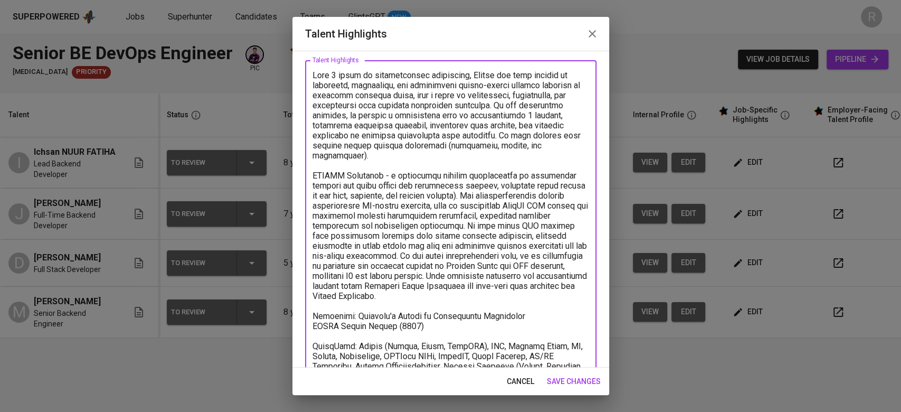
scroll to position [93, 0]
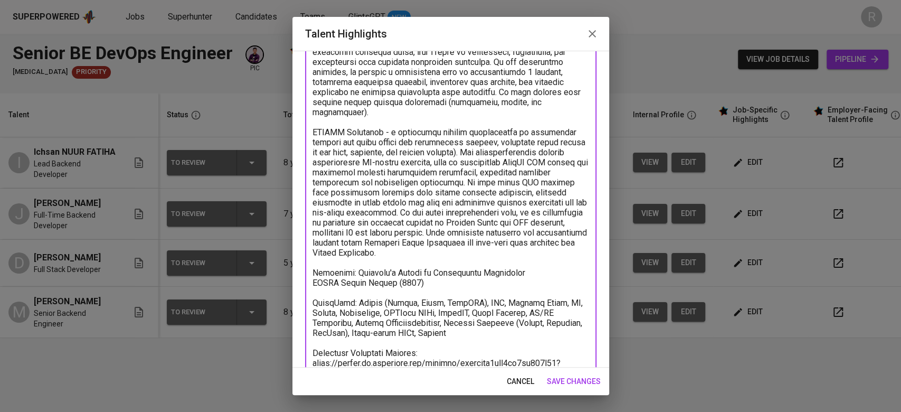
type textarea "With 8 years of profiessional experience, Ichsan has been working in designing,…"
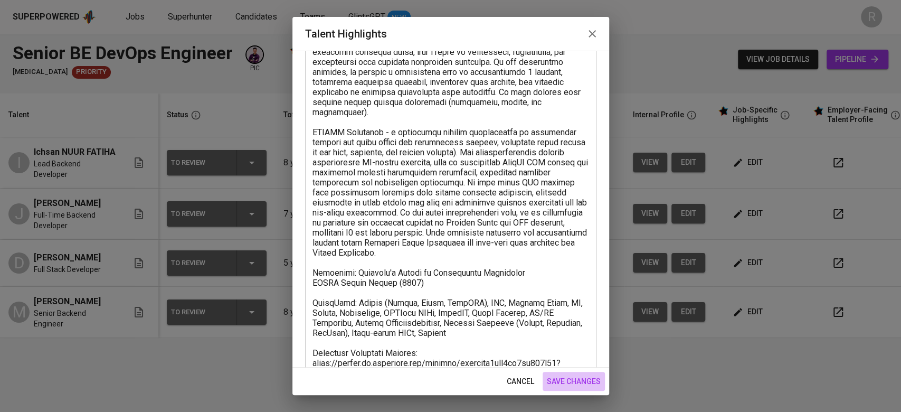
click at [577, 378] on span "save changes" at bounding box center [574, 381] width 54 height 13
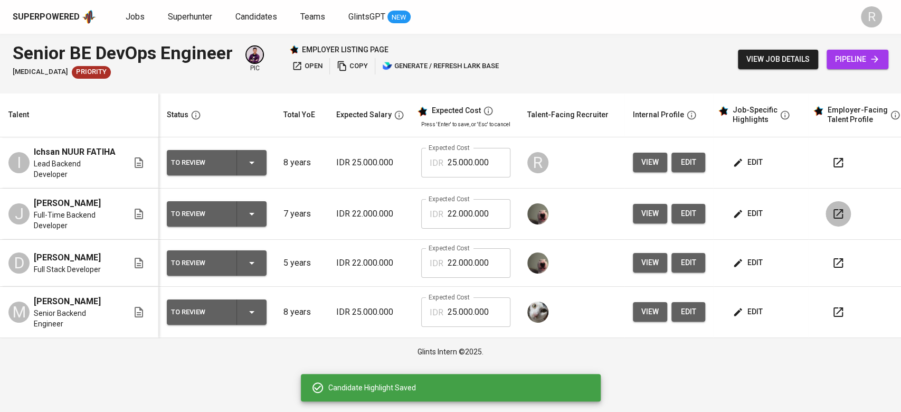
click at [835, 210] on icon "button" at bounding box center [839, 214] width 10 height 10
click at [834, 164] on icon "button" at bounding box center [839, 163] width 10 height 10
click at [747, 158] on span "edit" at bounding box center [749, 162] width 28 height 13
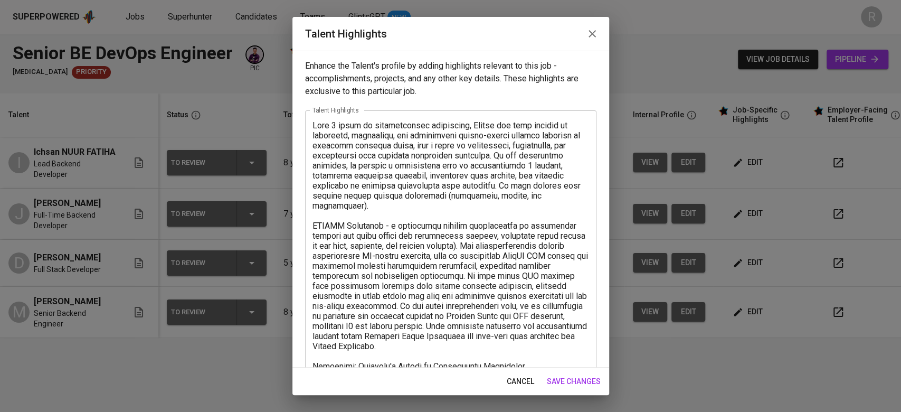
scroll to position [36, 0]
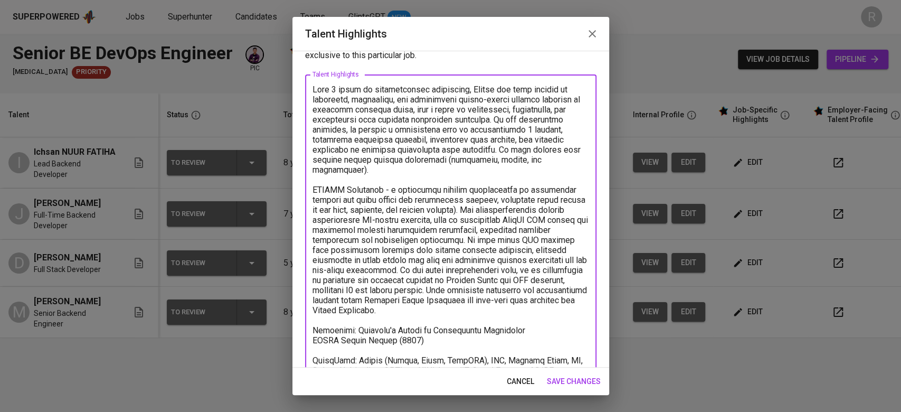
drag, startPoint x: 317, startPoint y: 283, endPoint x: 404, endPoint y: 277, distance: 87.3
click at [404, 277] on textarea at bounding box center [451, 264] width 277 height 361
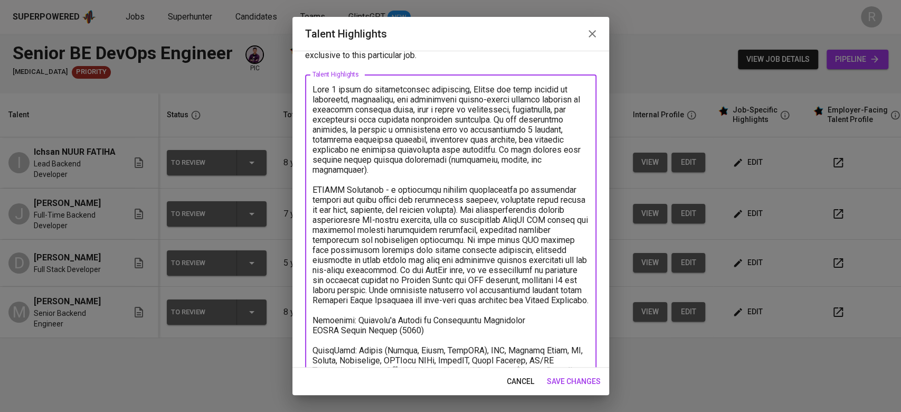
scroll to position [123, 0]
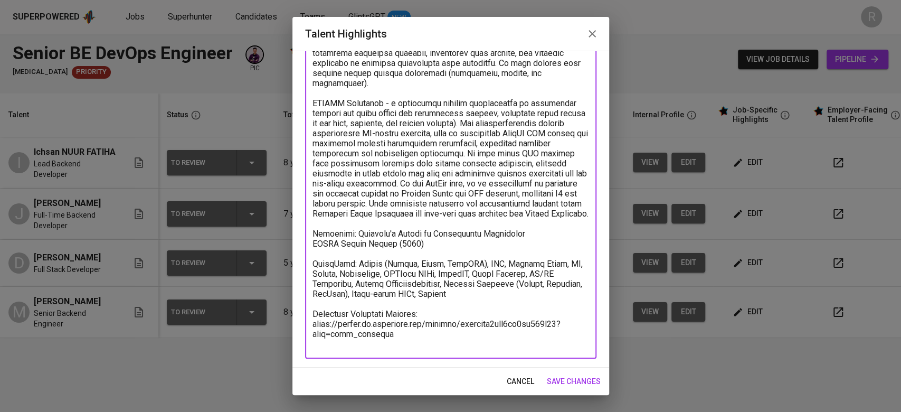
type textarea "With 8 years of profiessional experience, [PERSON_NAME] has been working in des…"
click at [564, 374] on button "save changes" at bounding box center [574, 382] width 62 height 20
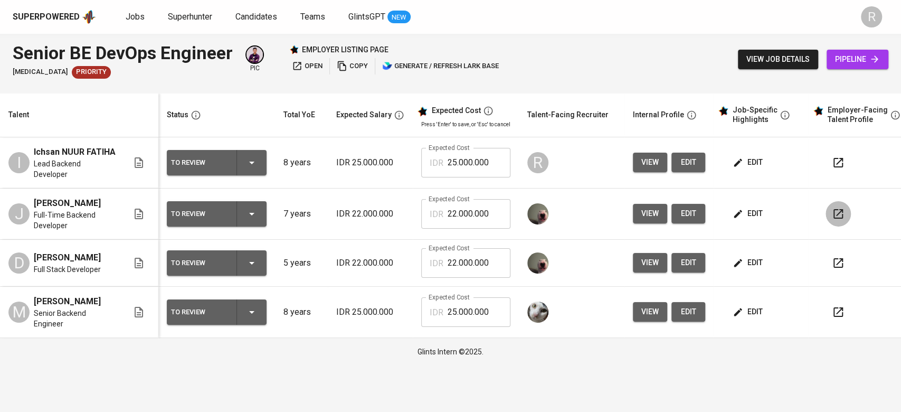
click at [832, 208] on icon "button" at bounding box center [838, 214] width 13 height 13
click at [743, 164] on span "edit" at bounding box center [749, 162] width 28 height 13
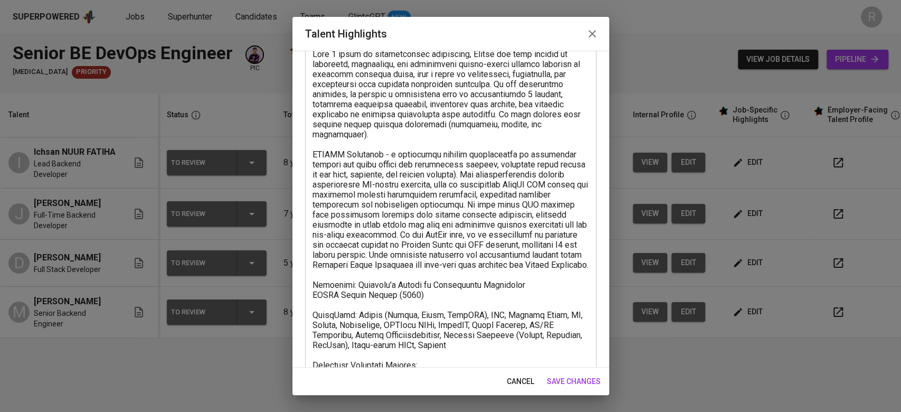
scroll to position [72, 0]
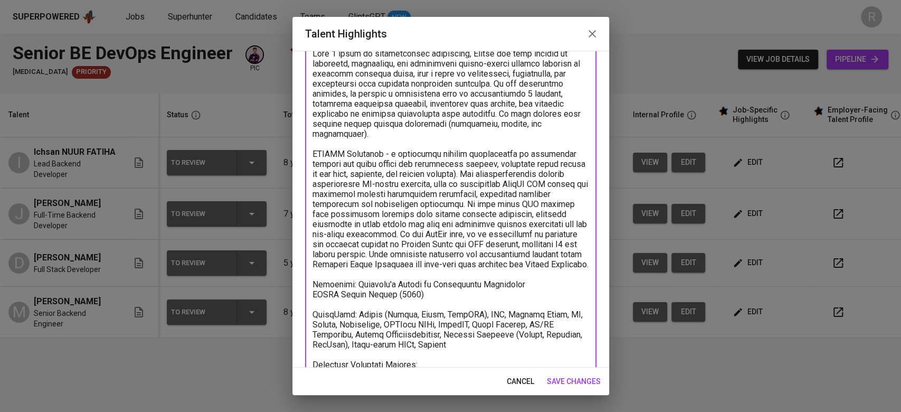
drag, startPoint x: 384, startPoint y: 246, endPoint x: 537, endPoint y: 271, distance: 154.7
click at [537, 271] on textarea at bounding box center [451, 224] width 277 height 351
click at [542, 274] on textarea at bounding box center [451, 224] width 277 height 351
drag, startPoint x: 541, startPoint y: 274, endPoint x: 366, endPoint y: 245, distance: 177.7
click at [366, 245] on textarea at bounding box center [451, 224] width 277 height 351
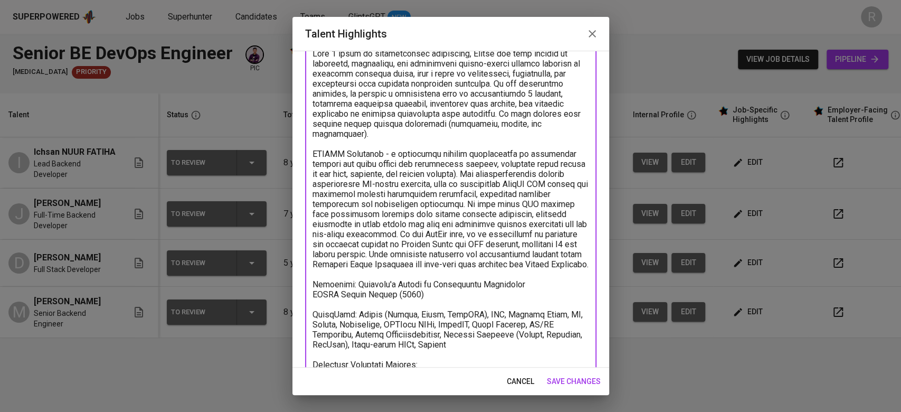
scroll to position [123, 0]
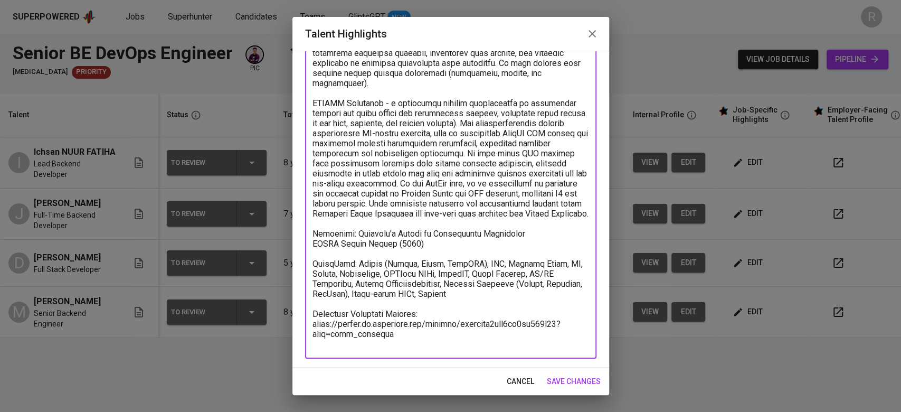
click at [529, 382] on span "cancel" at bounding box center [520, 381] width 27 height 13
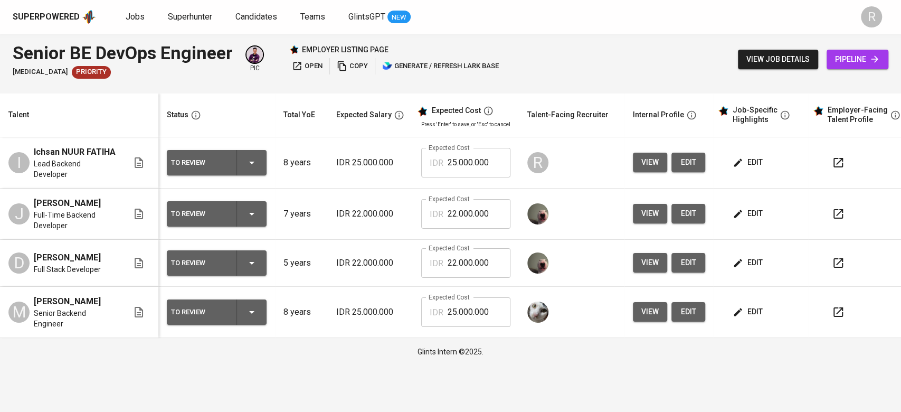
click at [685, 157] on span "edit" at bounding box center [688, 162] width 17 height 13
click at [758, 156] on span "edit" at bounding box center [749, 162] width 28 height 13
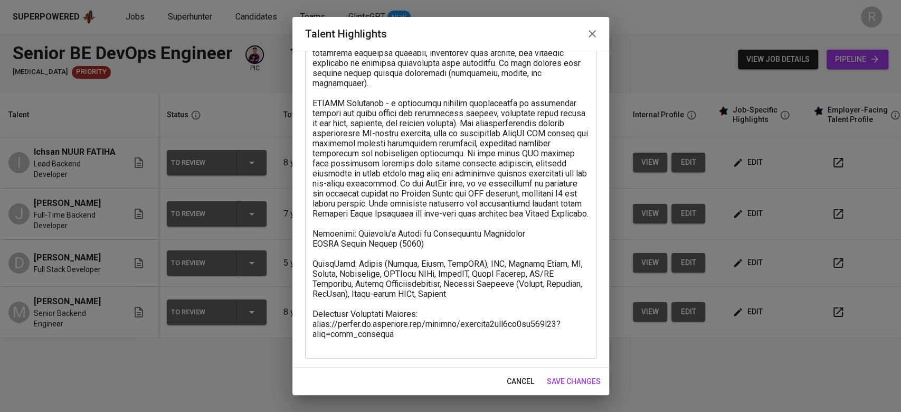
click at [593, 25] on button "button" at bounding box center [592, 33] width 25 height 25
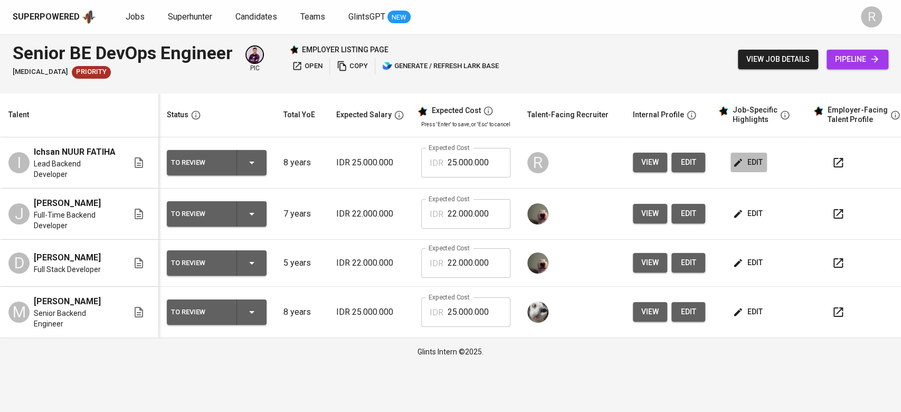
click at [756, 163] on span "edit" at bounding box center [749, 162] width 28 height 13
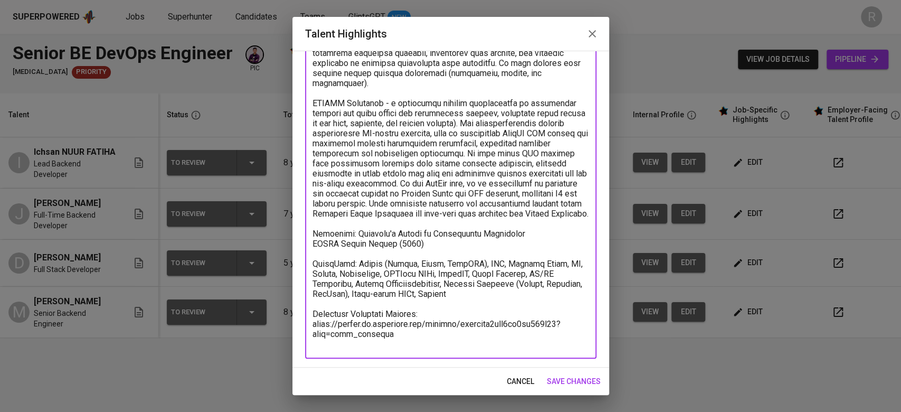
click at [543, 186] on textarea at bounding box center [451, 173] width 277 height 351
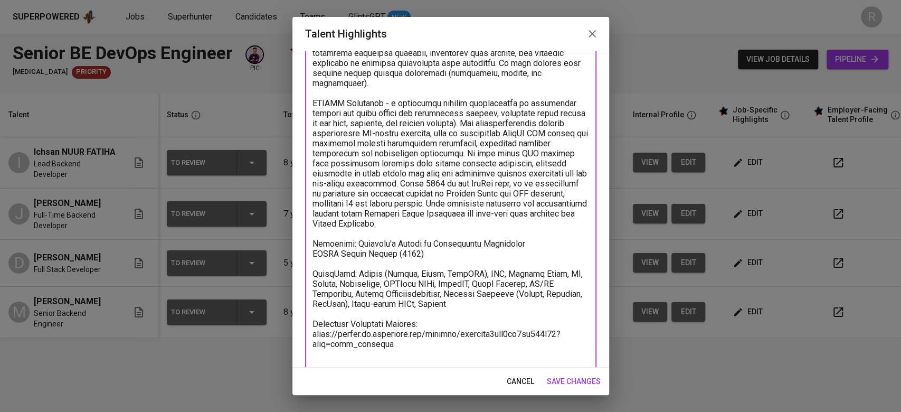
scroll to position [132, 0]
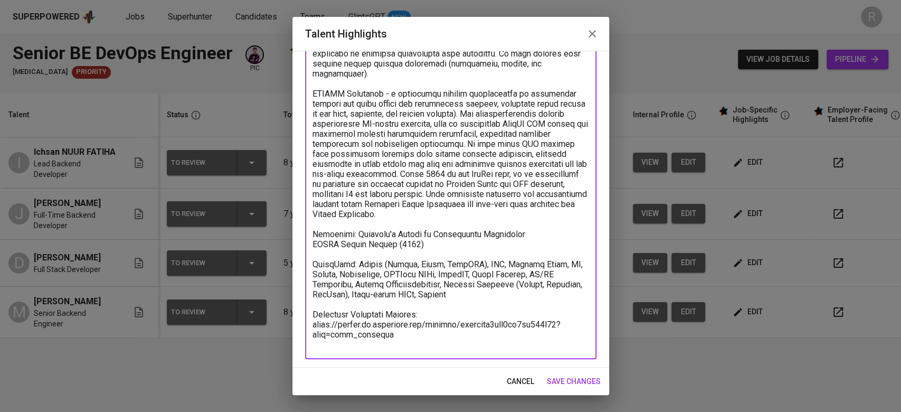
type textarea "With 8 years of profiessional experience, Ichsan has been working in designing,…"
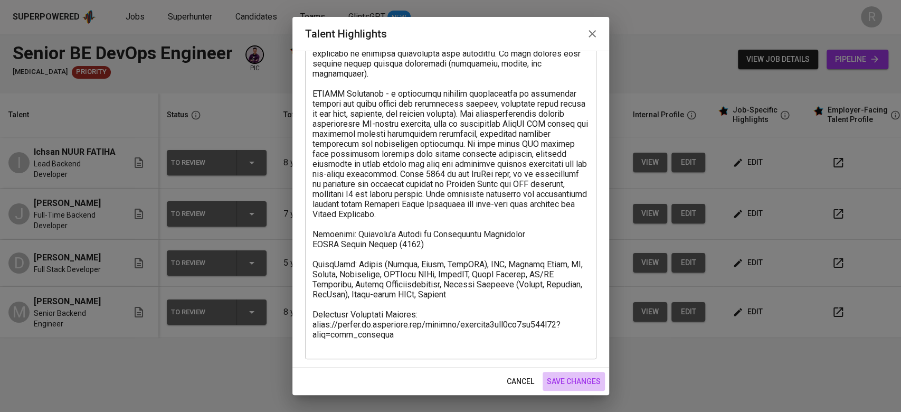
click at [579, 384] on span "save changes" at bounding box center [574, 381] width 54 height 13
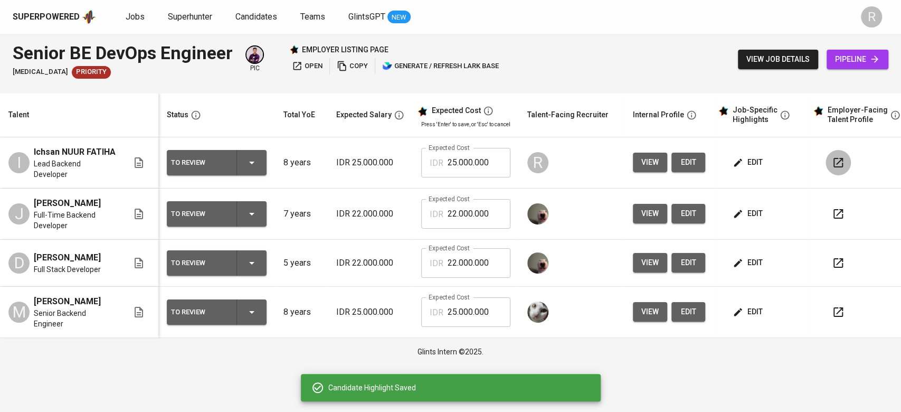
click at [836, 157] on icon "button" at bounding box center [838, 162] width 13 height 13
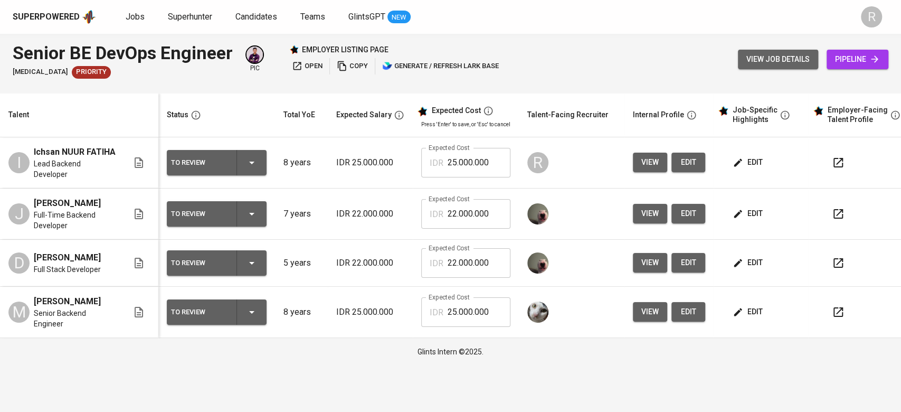
click at [778, 57] on span "view job details" at bounding box center [778, 59] width 63 height 13
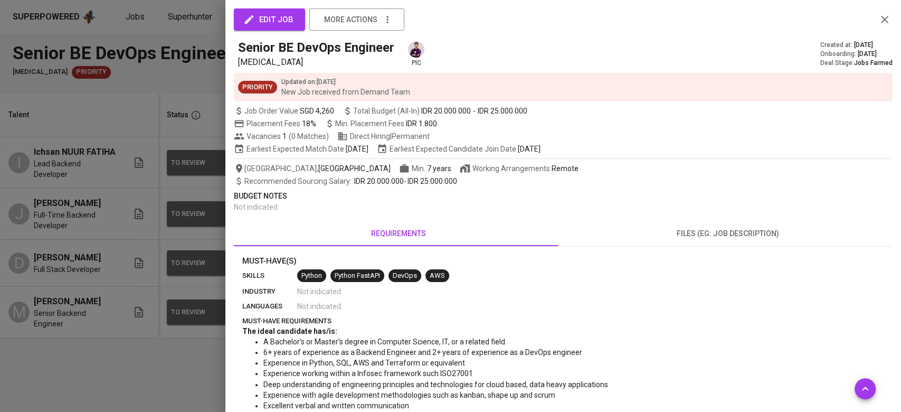
scroll to position [152, 0]
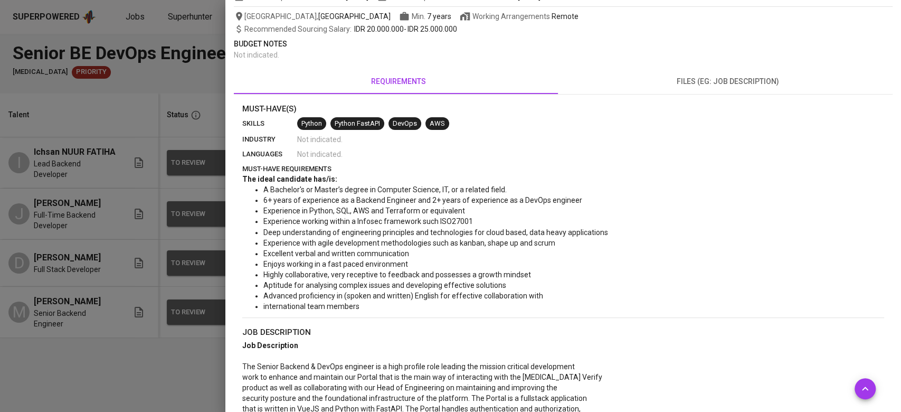
click at [127, 400] on div at bounding box center [450, 206] width 901 height 412
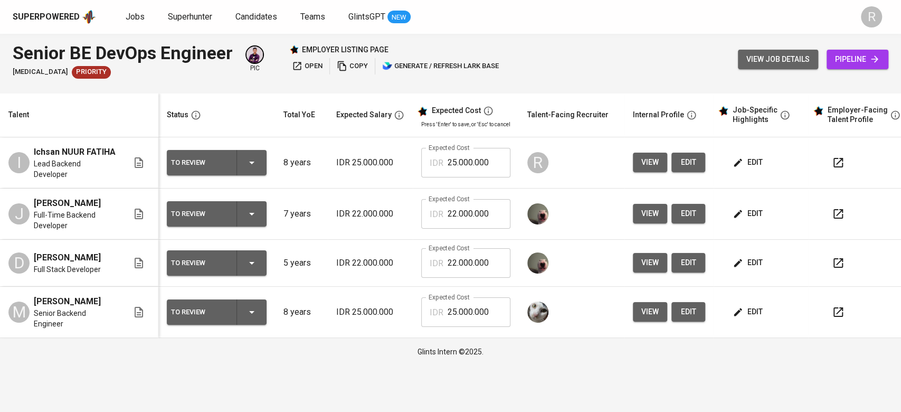
click at [766, 57] on span "view job details" at bounding box center [778, 59] width 63 height 13
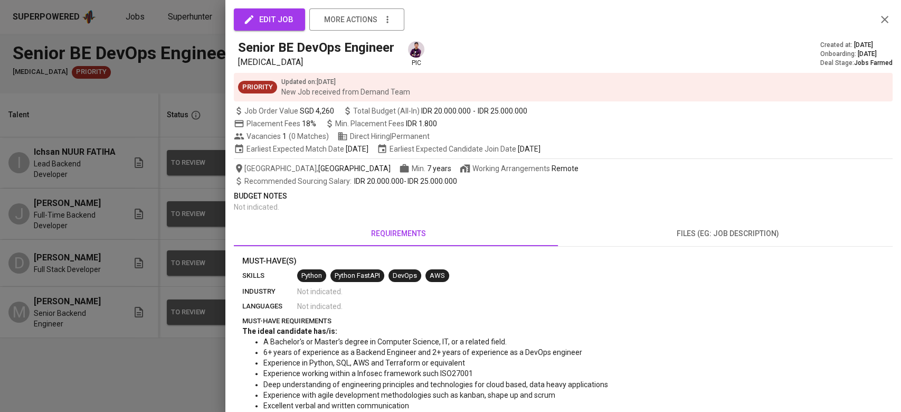
scroll to position [30, 0]
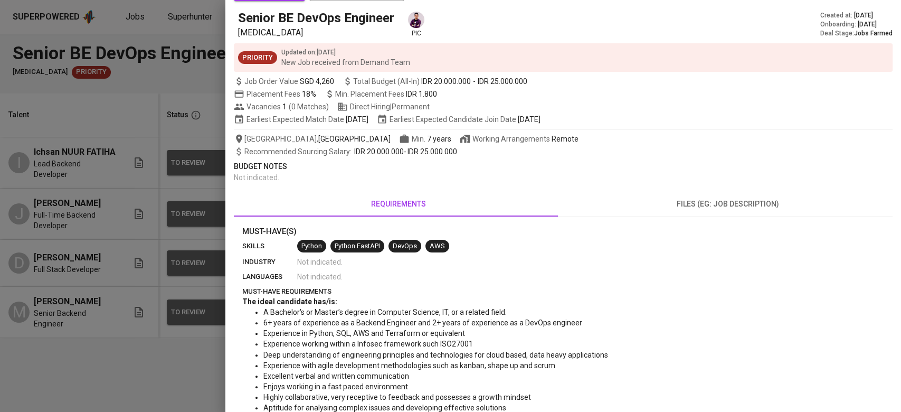
click at [121, 380] on div at bounding box center [450, 206] width 901 height 412
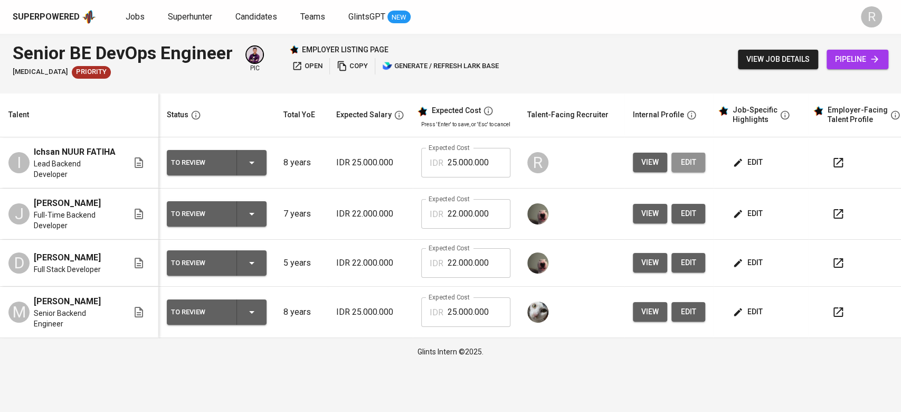
click at [699, 159] on button "edit" at bounding box center [689, 163] width 34 height 20
click at [832, 164] on icon "button" at bounding box center [838, 162] width 13 height 13
click at [693, 159] on span "edit" at bounding box center [688, 162] width 17 height 13
click at [828, 151] on button "button" at bounding box center [838, 162] width 25 height 25
click at [733, 157] on icon "button" at bounding box center [738, 162] width 11 height 11
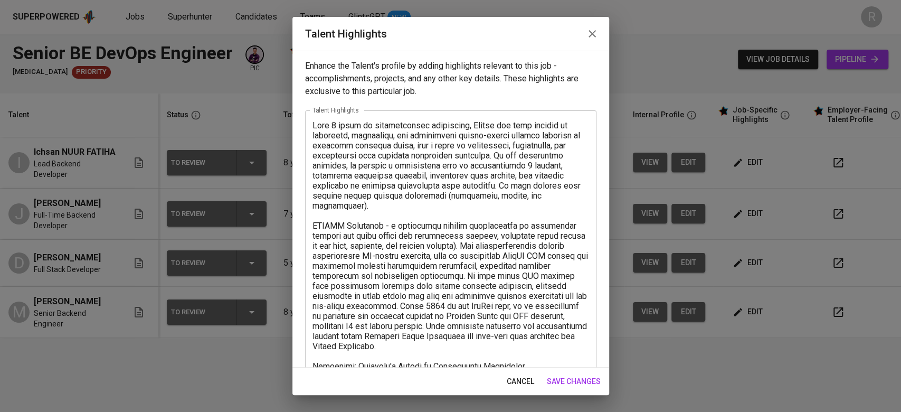
scroll to position [132, 0]
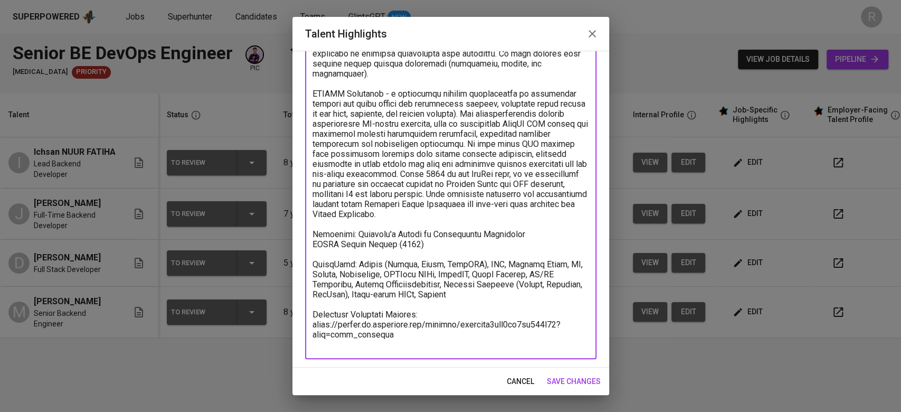
drag, startPoint x: 491, startPoint y: 305, endPoint x: 308, endPoint y: 277, distance: 184.9
click at [308, 277] on div "x Talent Highlights" at bounding box center [450, 168] width 291 height 381
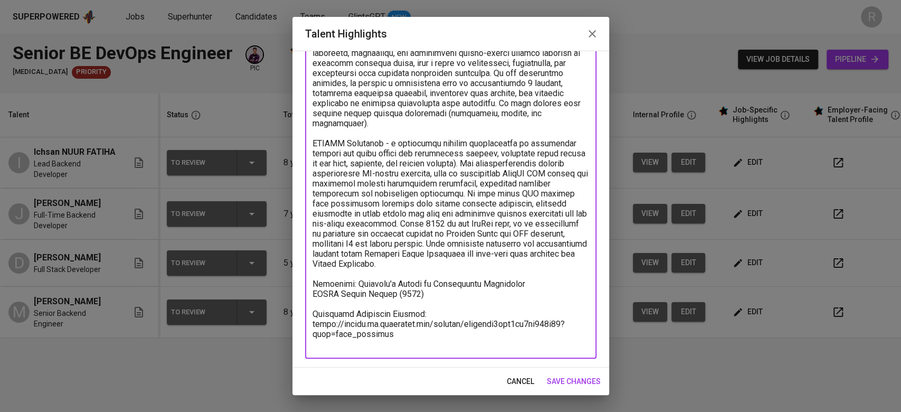
scroll to position [82, 0]
drag, startPoint x: 427, startPoint y: 321, endPoint x: 312, endPoint y: 323, distance: 114.6
click at [313, 323] on textarea at bounding box center [451, 194] width 277 height 311
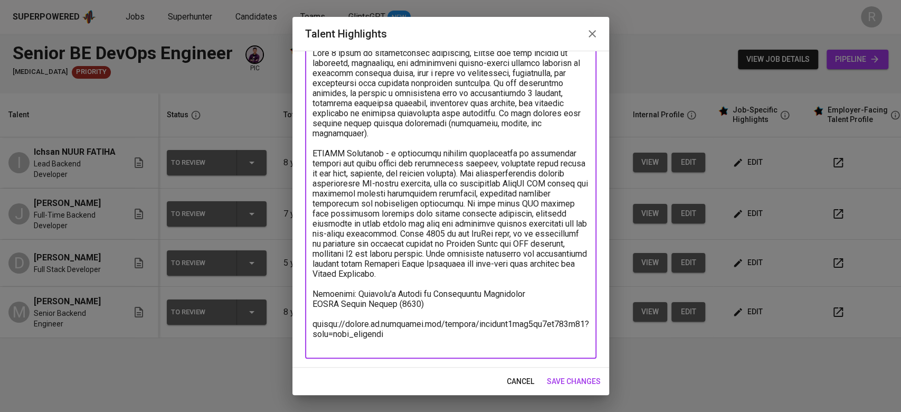
scroll to position [72, 0]
type textarea "With 8 years of profiessional experience, Ichsan has been working in designing,…"
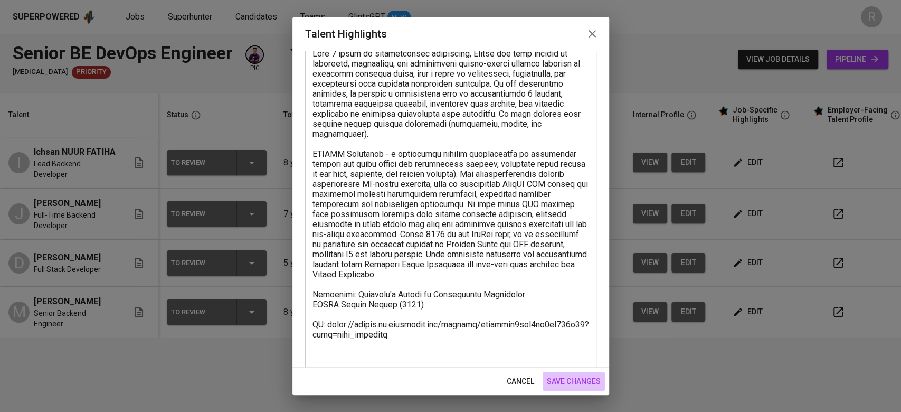
click at [600, 385] on span "save changes" at bounding box center [574, 381] width 54 height 13
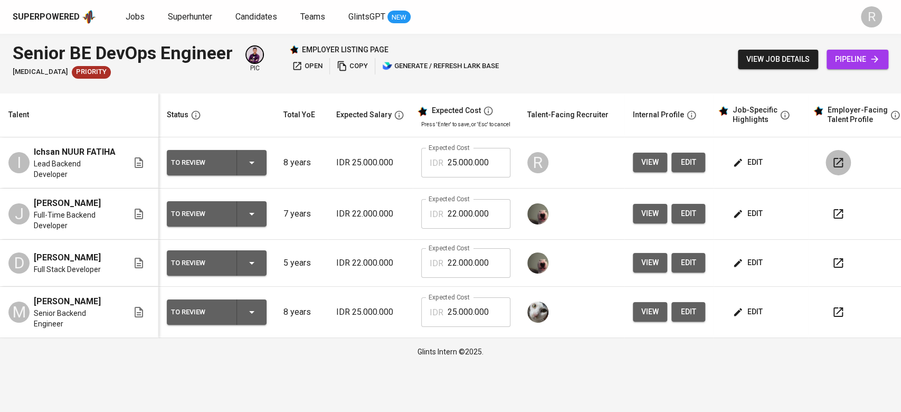
click at [834, 162] on icon "button" at bounding box center [839, 163] width 10 height 10
click at [532, 205] on img at bounding box center [538, 213] width 21 height 21
click at [567, 209] on icon "button" at bounding box center [565, 214] width 13 height 13
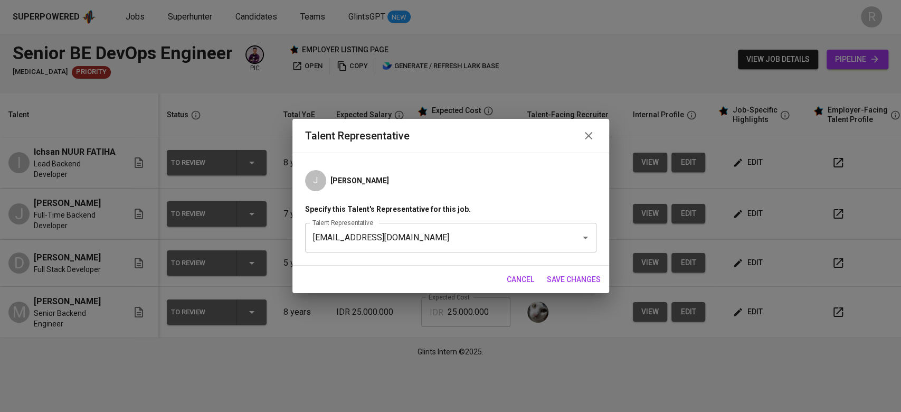
click at [596, 141] on div "Talent Representative" at bounding box center [450, 135] width 291 height 17
click at [594, 140] on icon "button" at bounding box center [588, 135] width 13 height 13
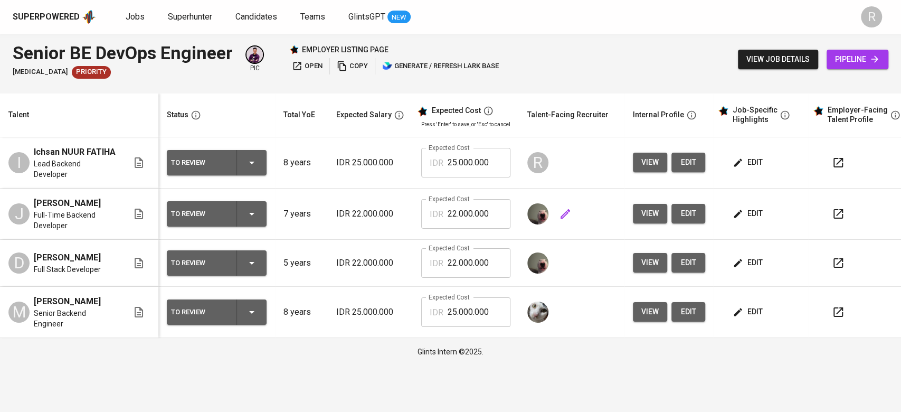
click at [538, 221] on div at bounding box center [572, 213] width 89 height 25
click at [860, 23] on button "R" at bounding box center [872, 17] width 34 height 34
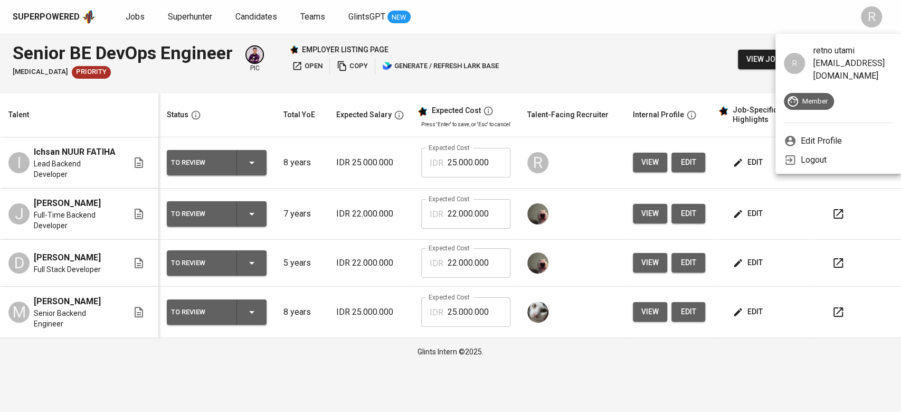
click at [806, 135] on p "Edit Profile" at bounding box center [821, 141] width 41 height 13
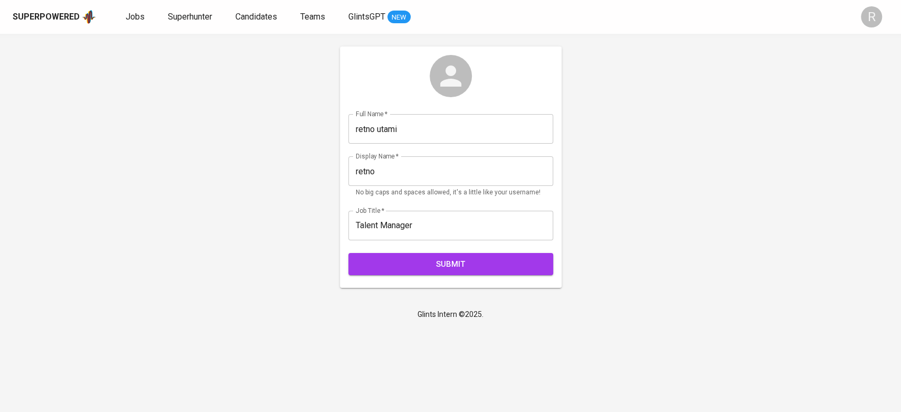
click at [453, 87] on icon at bounding box center [450, 75] width 21 height 21
click at [443, 64] on img at bounding box center [451, 76] width 42 height 42
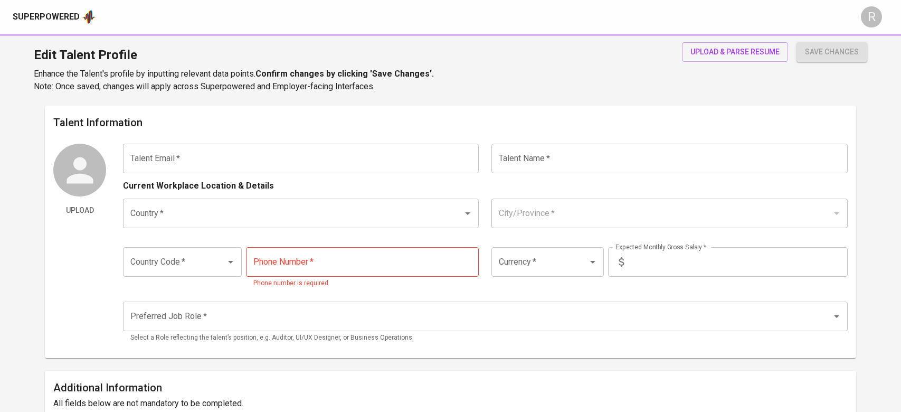
type input "[EMAIL_ADDRESS][DOMAIN_NAME]"
type input "Ichsan NUUR FATIHA"
type input "[GEOGRAPHIC_DATA]"
type input "[GEOGRAPHIC_DATA], [GEOGRAPHIC_DATA]"
type input "+62"
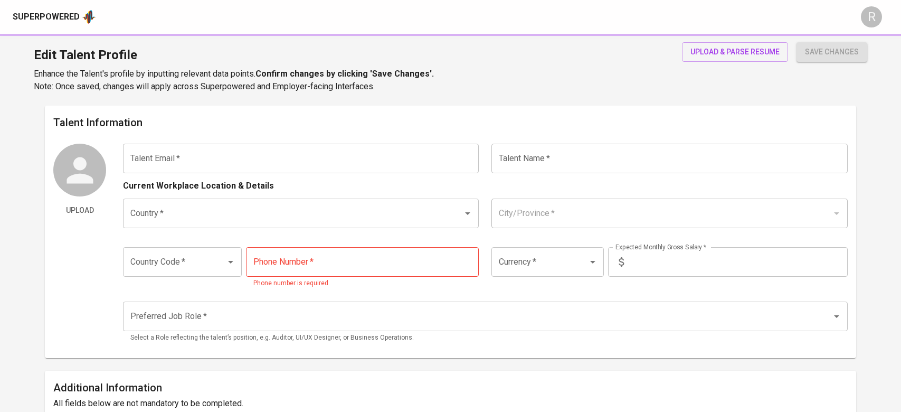
type input "895-1652-3528"
type input "IDR"
type input "Backend Developer"
radio input "true"
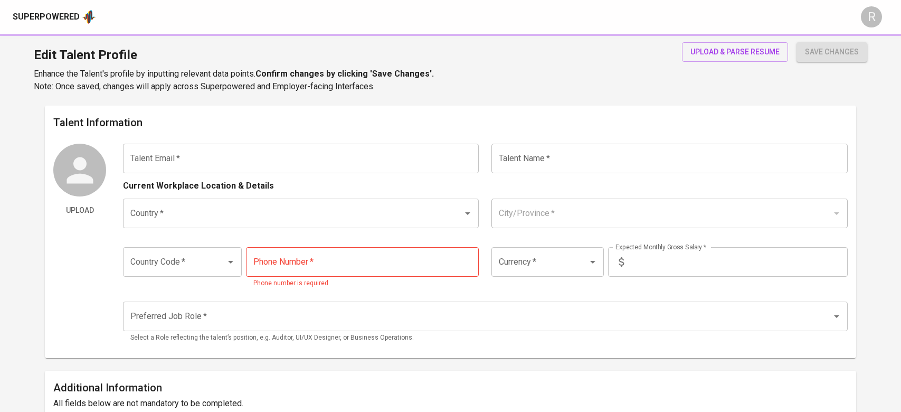
type input "8"
type input "Immediately Available"
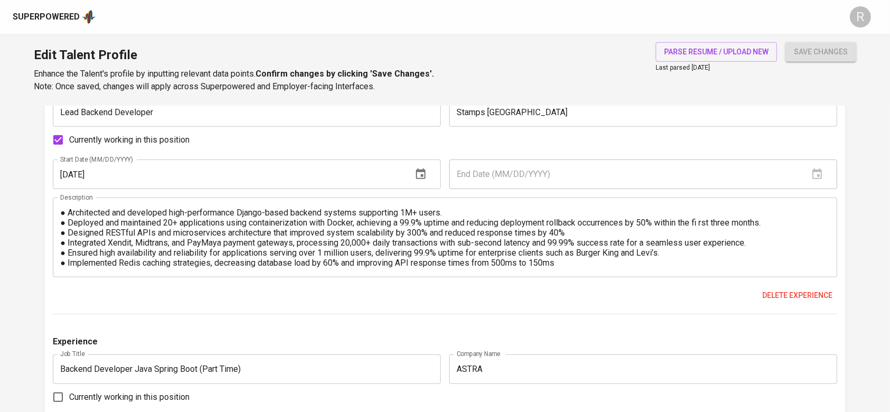
scroll to position [762, 0]
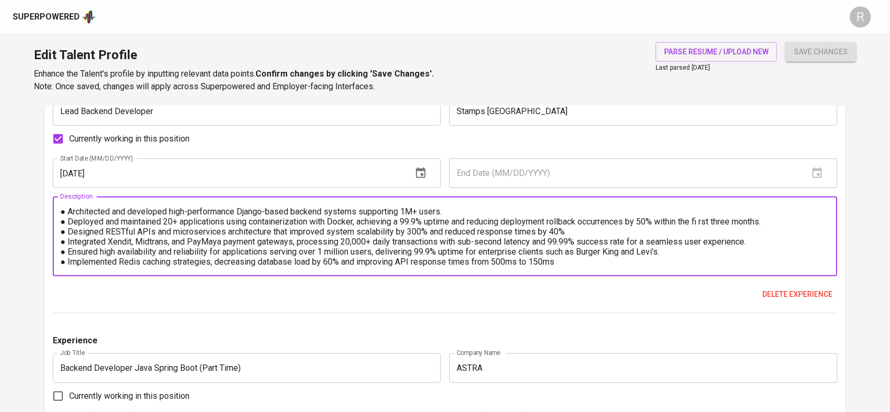
click at [477, 257] on textarea "● Architected and developed high-performance Django-based backend systems suppo…" at bounding box center [444, 236] width 769 height 60
click at [556, 258] on textarea "● Architected and developed high-performance Django-based backend systems suppo…" at bounding box center [444, 236] width 769 height 60
paste textarea "he is responsible in deploying and managing systems on Alibaba Cloud and AWS se…"
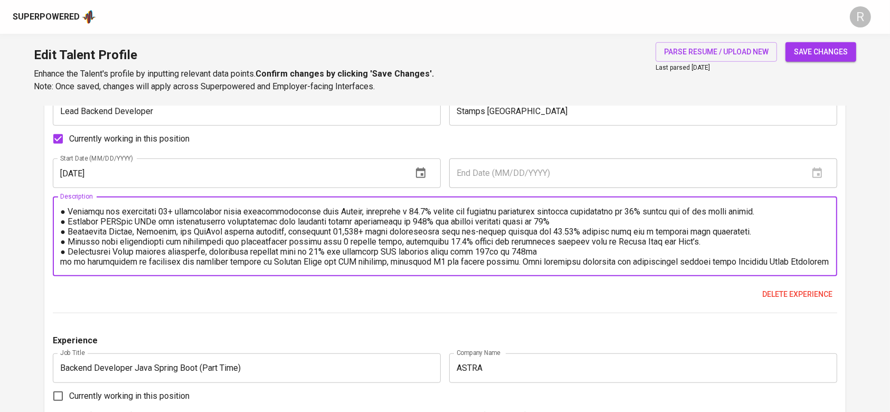
scroll to position [30, 0]
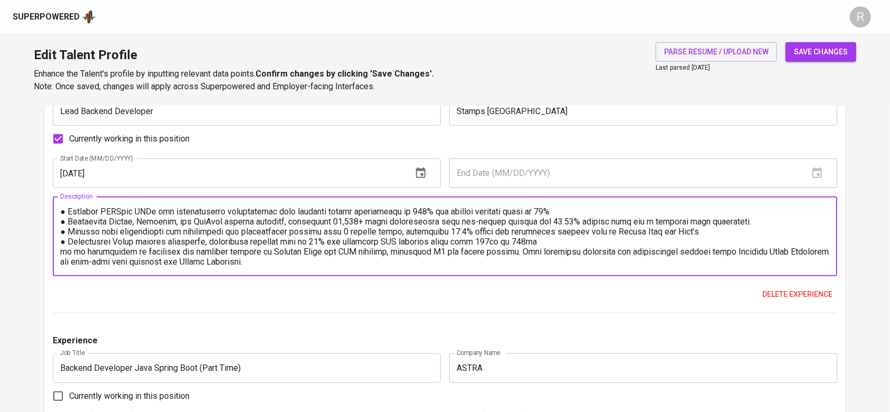
drag, startPoint x: 78, startPoint y: 242, endPoint x: 42, endPoint y: 243, distance: 35.9
click at [42, 243] on main "Talent Information Upload Talent Email   * ichsannuur66@gmail.com Talent Email …" at bounding box center [445, 245] width 890 height 1804
paste textarea "●"
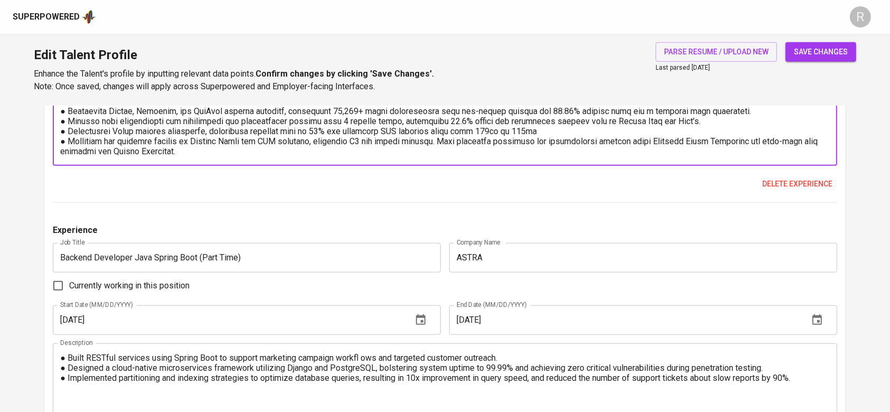
scroll to position [874, 0]
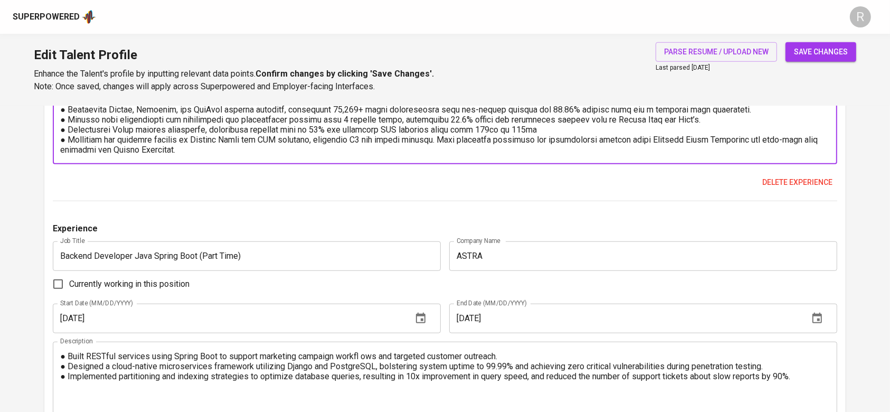
click at [290, 135] on textarea at bounding box center [444, 125] width 769 height 60
type textarea "● Architected and developed high-performance Django-based backend systems suppo…"
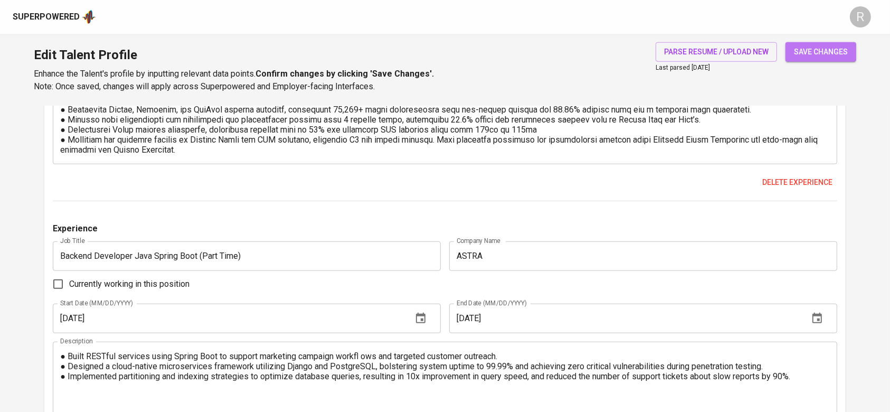
click at [831, 60] on button "save changes" at bounding box center [821, 52] width 71 height 20
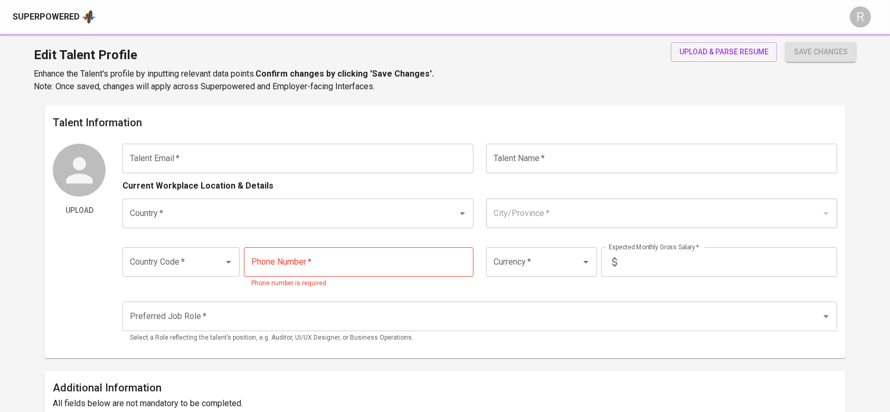
type input "[EMAIL_ADDRESS][DOMAIN_NAME]"
type input "Ichsan NUUR FATIHA"
type input "[GEOGRAPHIC_DATA]"
type input "[GEOGRAPHIC_DATA], [GEOGRAPHIC_DATA]"
type input "+62"
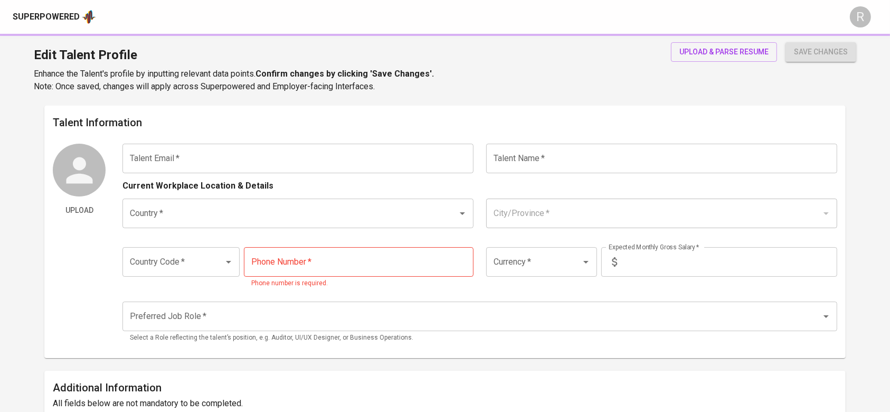
type input "[PHONE_NUMBER]"
type input "IDR"
type input "Backend Developer"
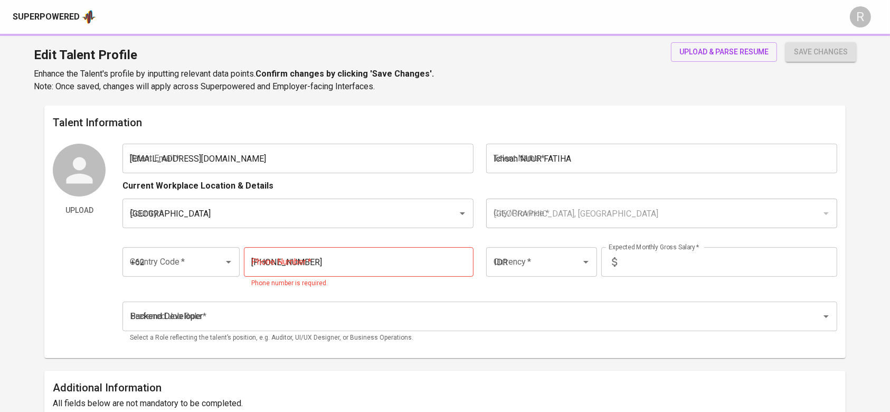
radio input "true"
type input "8"
type input "Immediately Available"
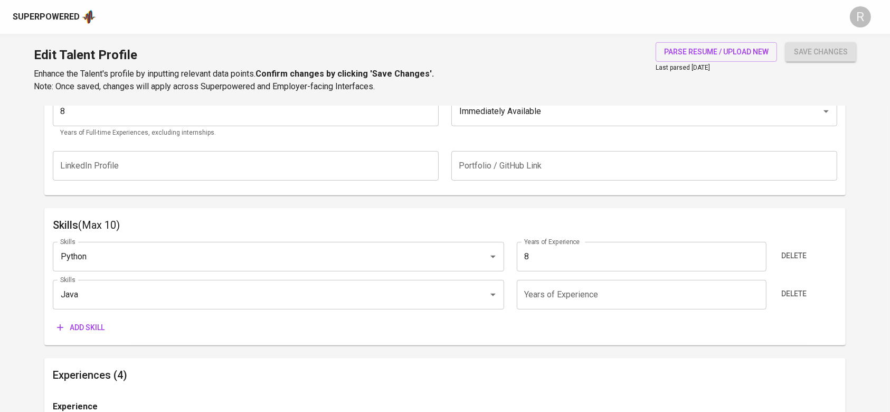
scroll to position [440, 0]
click at [190, 277] on div "Skills Python Skills Years of Experience 8 Years of Experience Delete Skills Ja…" at bounding box center [445, 285] width 784 height 104
click at [159, 291] on input "Java" at bounding box center [264, 294] width 412 height 20
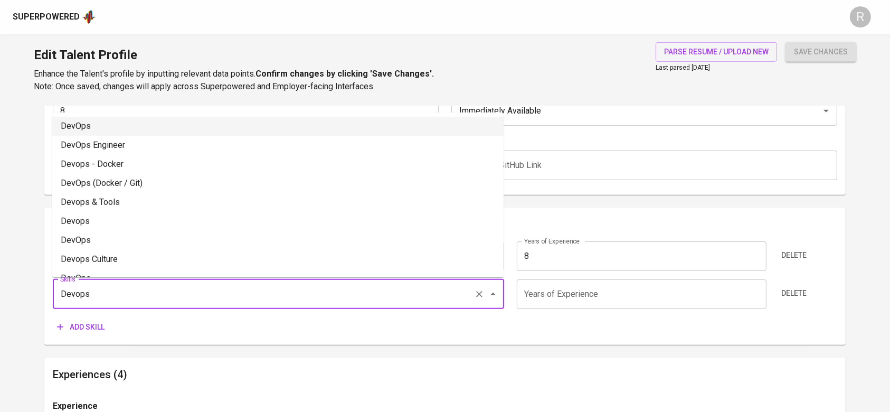
click at [126, 129] on li "DevOps" at bounding box center [277, 126] width 451 height 19
type input "DevOps"
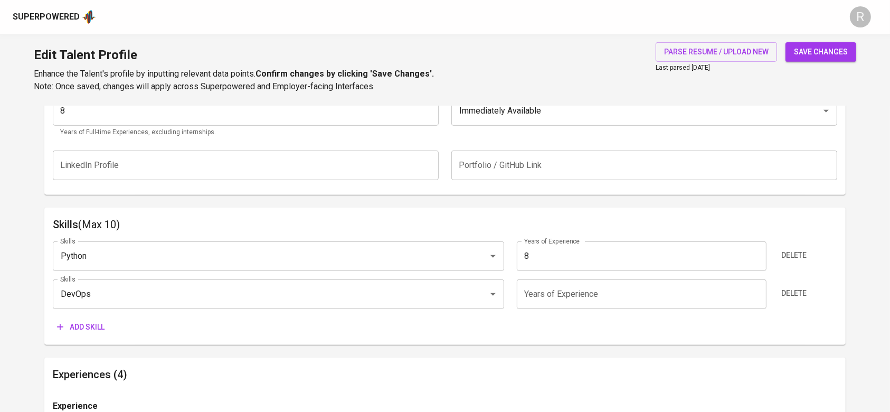
click at [549, 298] on input "number" at bounding box center [642, 294] width 250 height 30
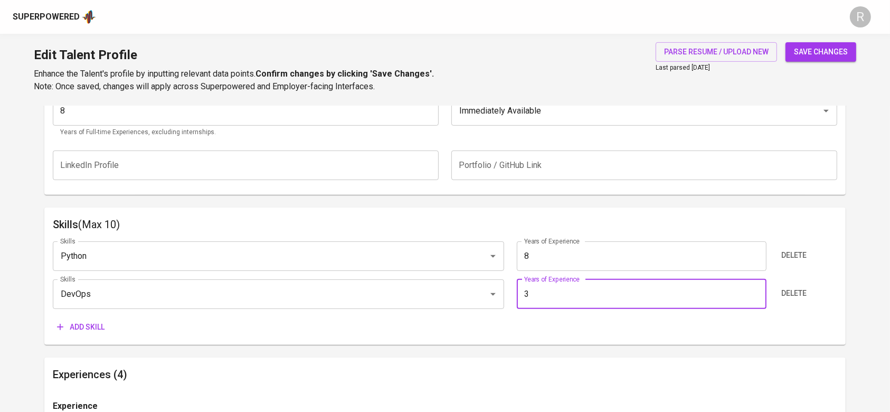
type input "3"
click at [786, 42] on button "save changes" at bounding box center [821, 52] width 71 height 20
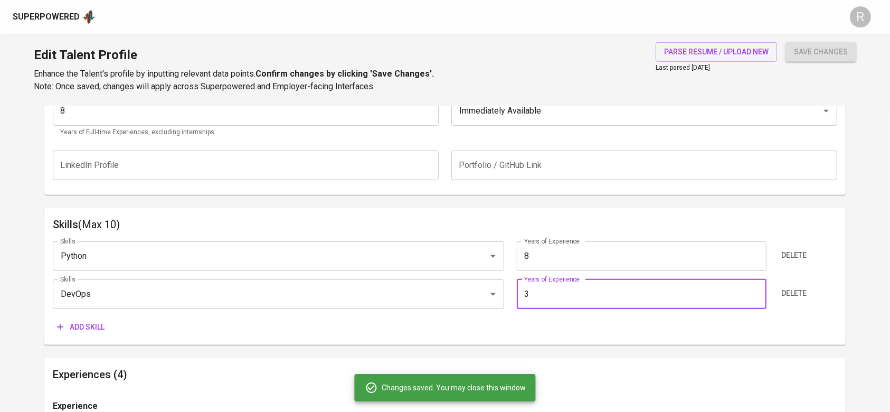
click at [87, 323] on span "Add skill" at bounding box center [81, 327] width 48 height 13
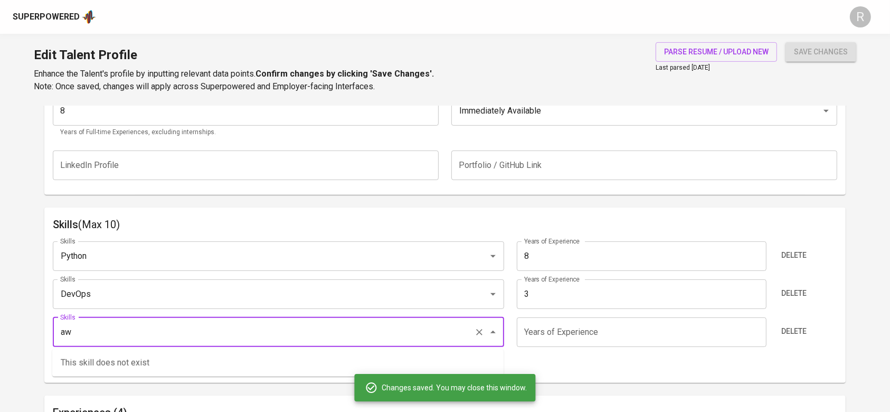
type input "a"
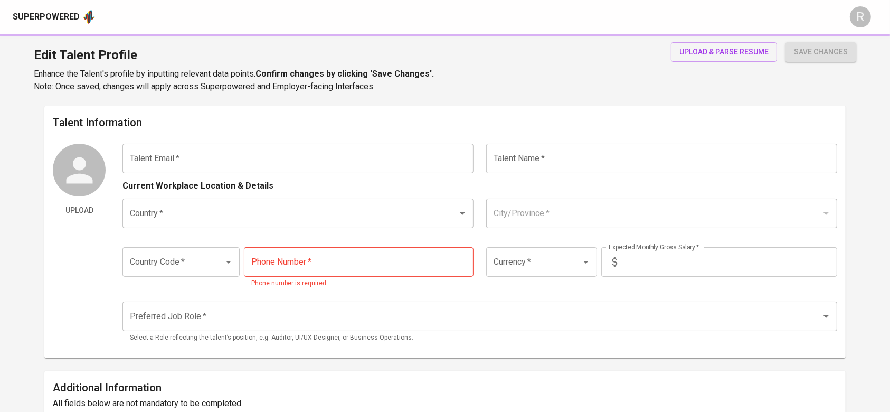
type input "[EMAIL_ADDRESS][DOMAIN_NAME]"
type input "Ichsan NUUR FATIHA"
type input "[GEOGRAPHIC_DATA]"
type input "[GEOGRAPHIC_DATA], [GEOGRAPHIC_DATA]"
type input "+62"
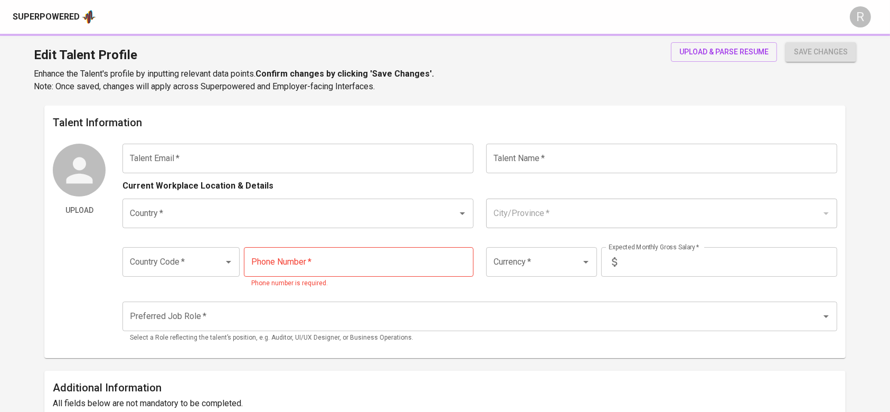
type input "[PHONE_NUMBER]"
type input "IDR"
type input "Backend Developer"
radio input "true"
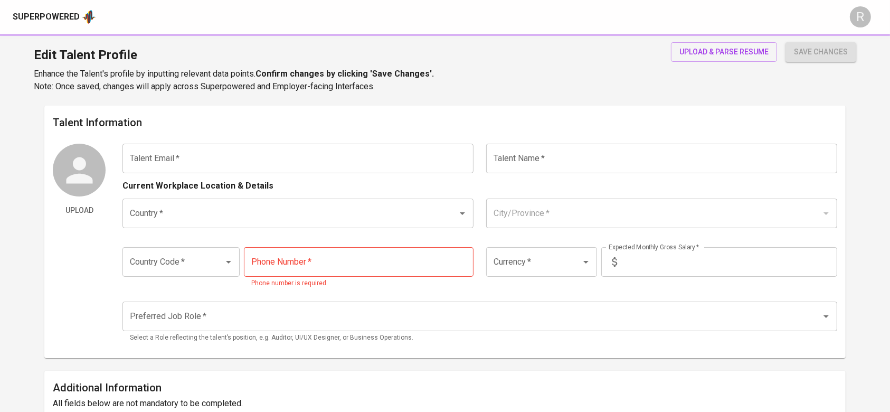
type input "8"
type input "Immediately Available"
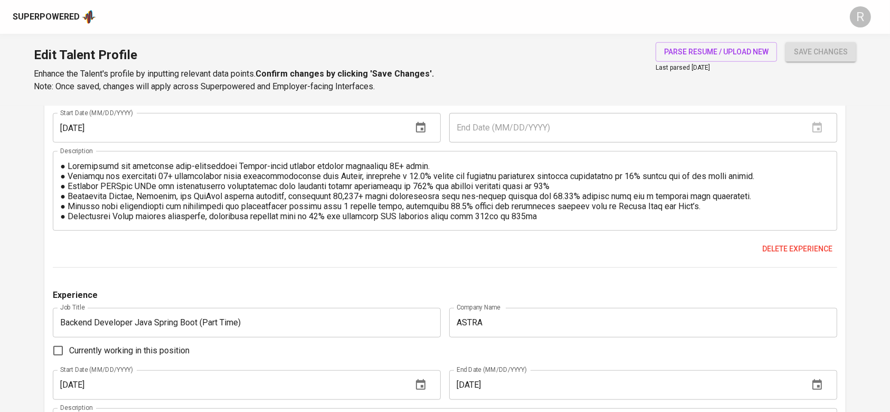
scroll to position [850, 0]
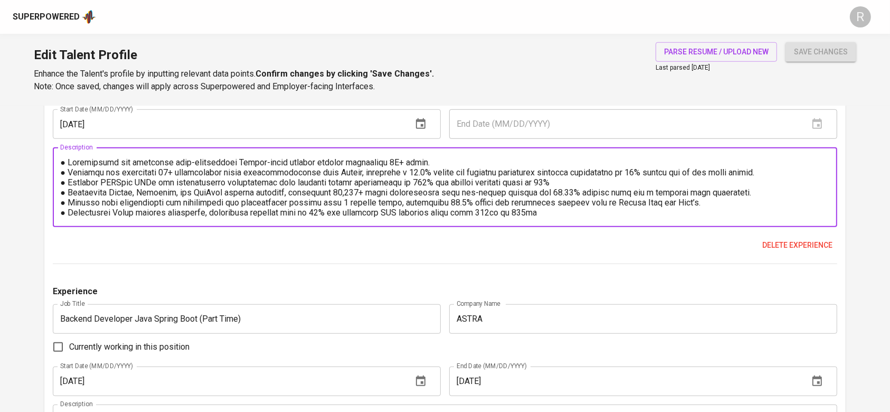
click at [622, 209] on textarea at bounding box center [444, 187] width 769 height 60
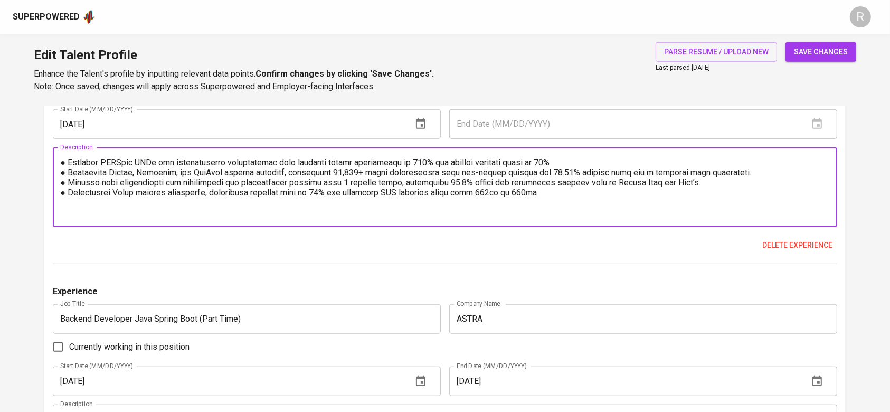
paste textarea "SkillSets: Python (Django, Flask, FastAPI), AWS, Alibaba Cloud, AI, Docker, Kub…"
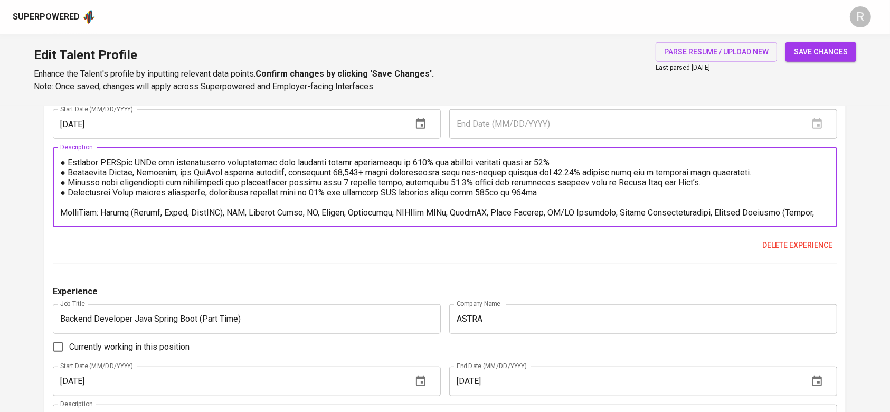
scroll to position [30, 0]
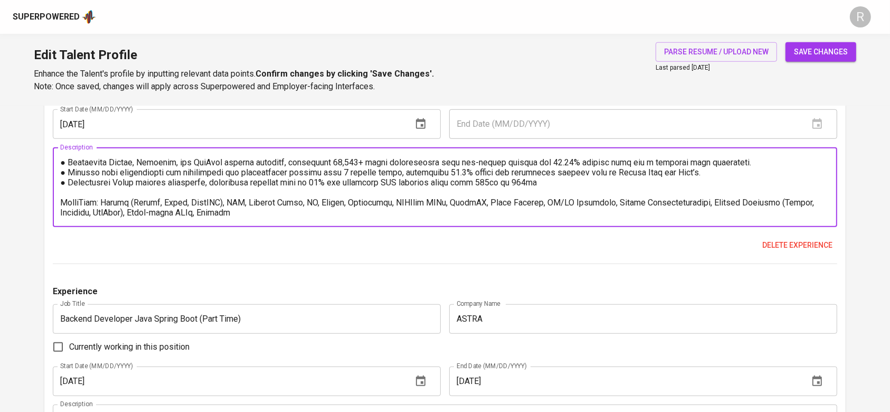
drag, startPoint x: 156, startPoint y: 201, endPoint x: 213, endPoint y: 205, distance: 57.2
click at [213, 205] on textarea at bounding box center [444, 187] width 769 height 60
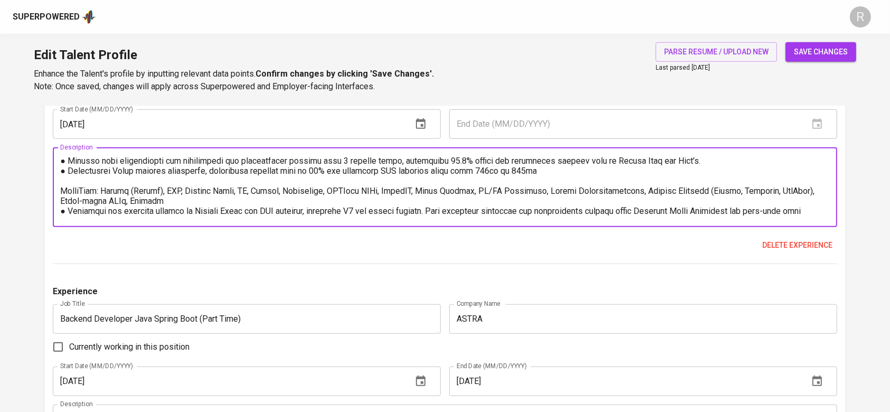
scroll to position [50, 0]
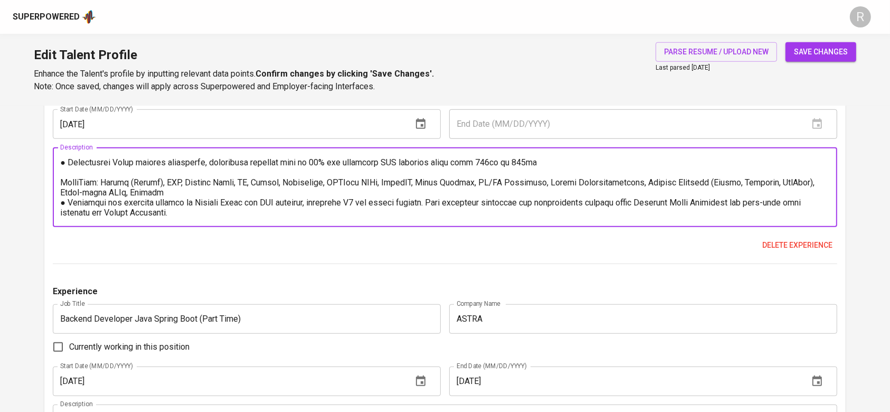
drag, startPoint x: 176, startPoint y: 192, endPoint x: 46, endPoint y: 183, distance: 130.2
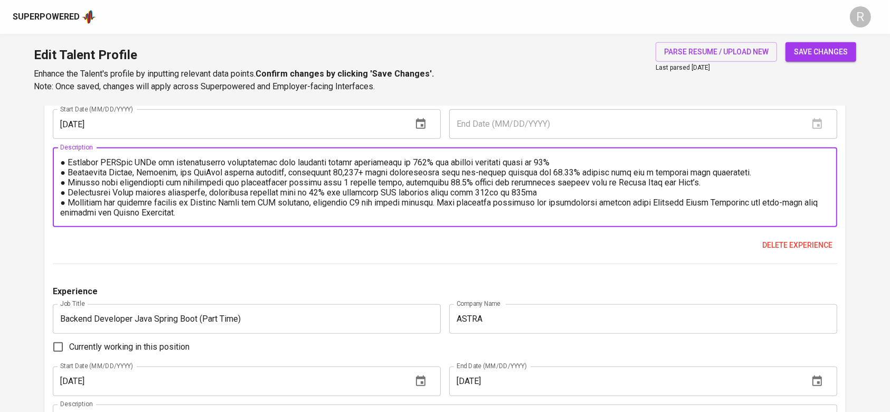
scroll to position [20, 0]
click at [211, 214] on textarea at bounding box center [444, 187] width 769 height 60
paste textarea "SkillSets: Python (Django), AWS, Alibaba Cloud, AI, Docker, Kubernetes, RESTful…"
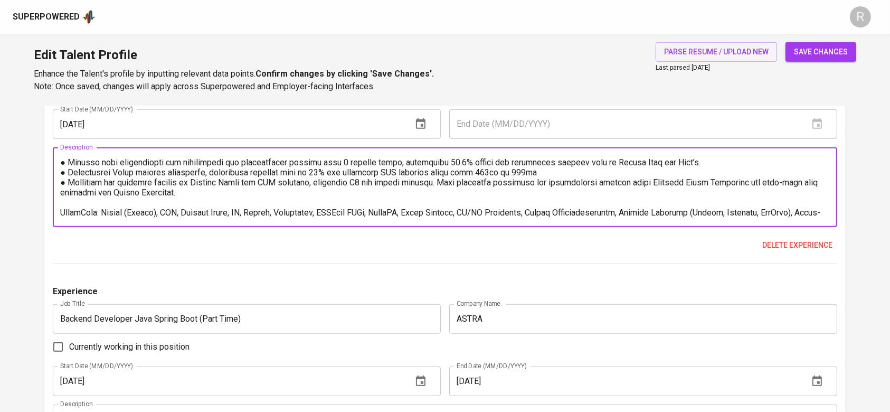
scroll to position [50, 0]
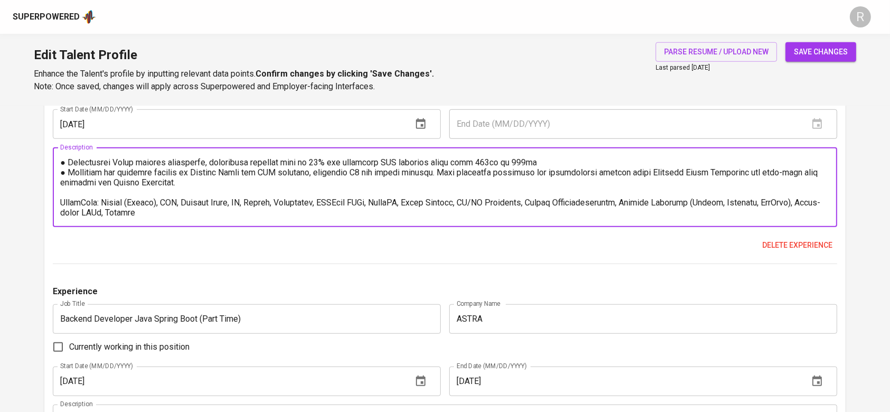
type textarea "● Architected and developed high-performance Django-based backend systems suppo…"
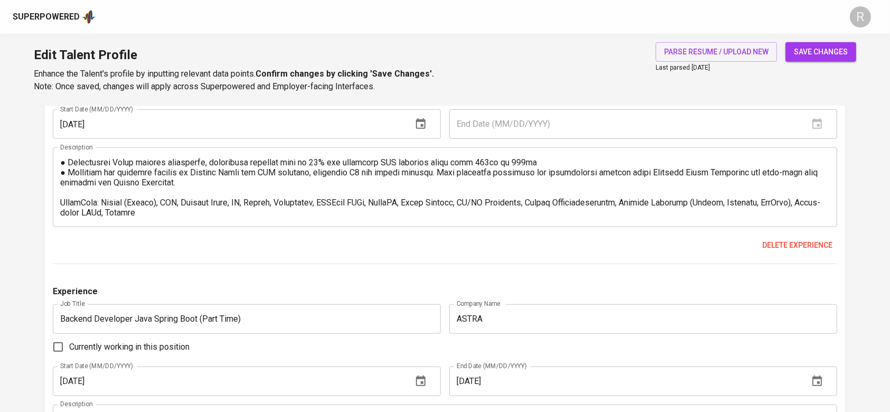
click at [832, 41] on div "Edit Talent Profile Enhance the Talent's profile by inputting relevant data poi…" at bounding box center [445, 70] width 890 height 72
click at [818, 50] on span "save changes" at bounding box center [821, 51] width 54 height 13
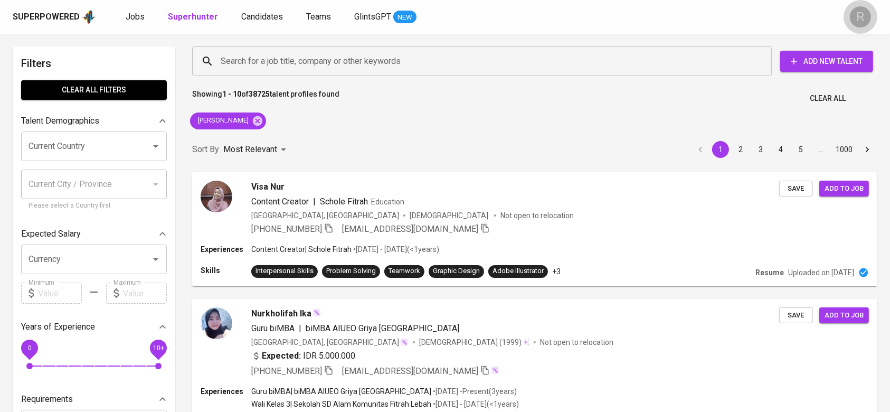
click at [852, 10] on div "R" at bounding box center [860, 16] width 21 height 21
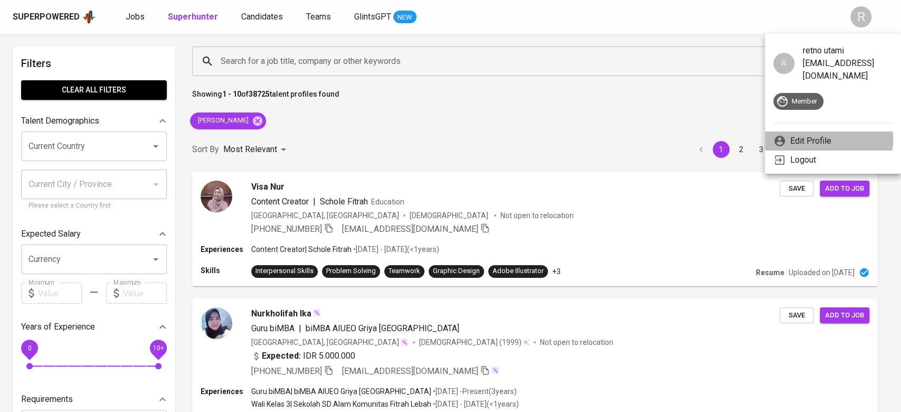
click at [829, 135] on p "Edit Profile" at bounding box center [810, 141] width 41 height 13
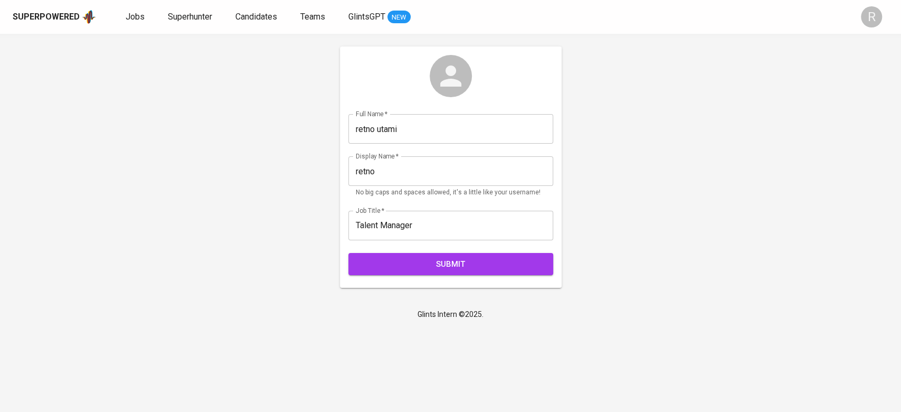
click at [470, 74] on div at bounding box center [451, 76] width 42 height 42
click at [139, 18] on span "Jobs" at bounding box center [135, 17] width 19 height 10
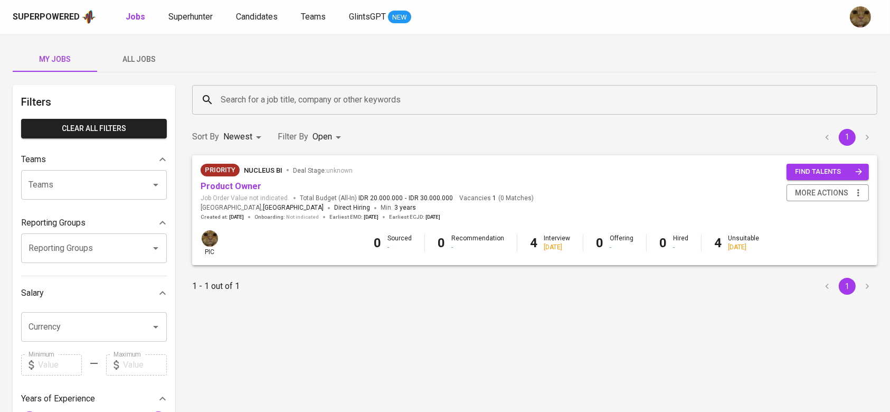
click at [865, 7] on img "button" at bounding box center [860, 16] width 21 height 21
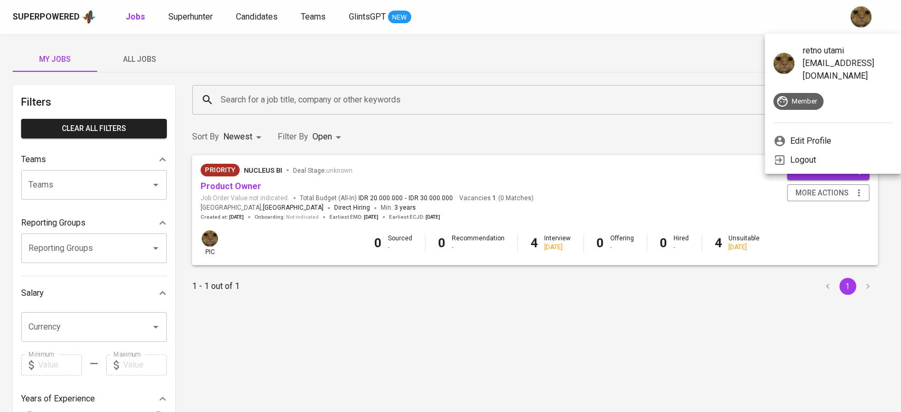
click at [143, 51] on div at bounding box center [450, 206] width 901 height 412
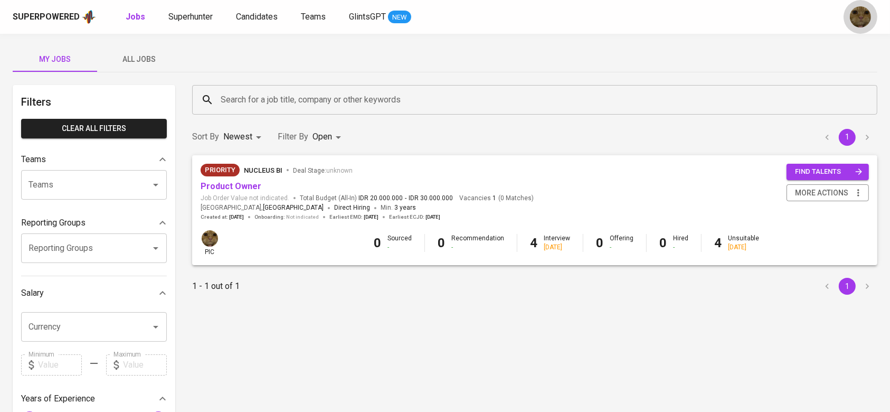
click at [848, 12] on button "button" at bounding box center [861, 17] width 34 height 34
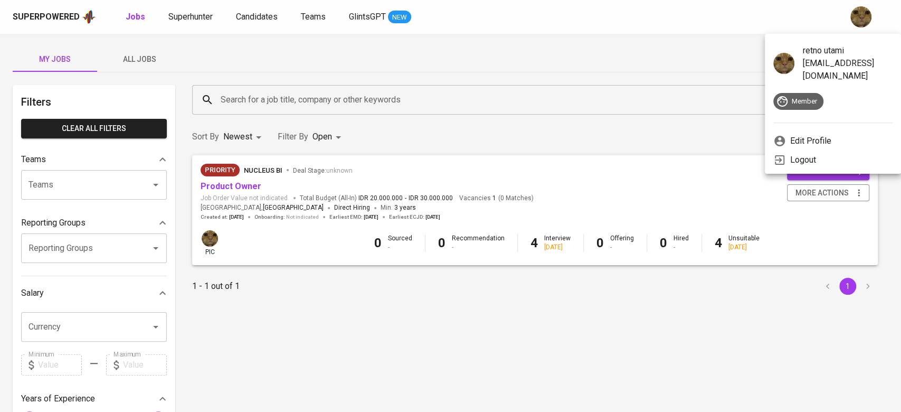
click at [129, 71] on div at bounding box center [450, 206] width 901 height 412
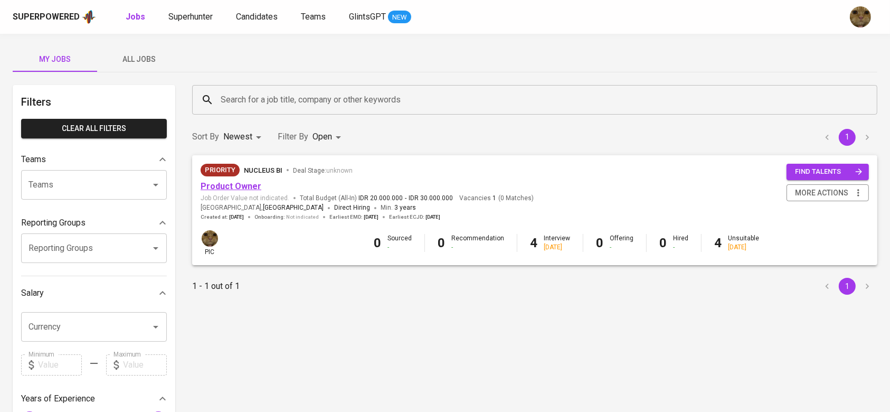
click at [223, 188] on link "Product Owner" at bounding box center [231, 186] width 61 height 10
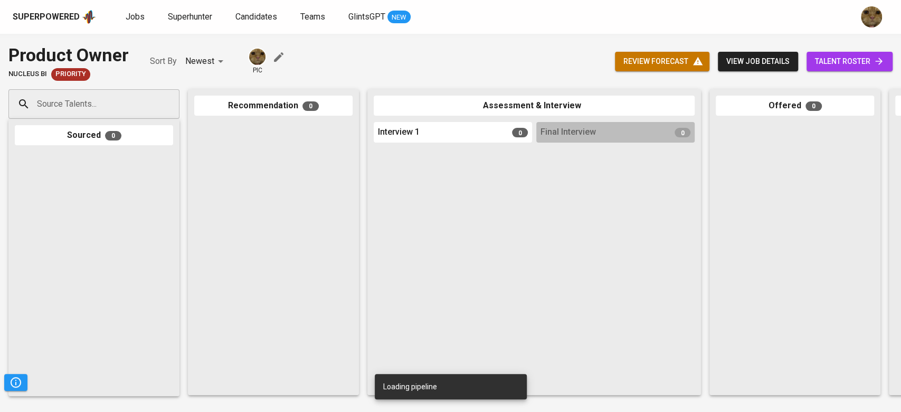
click at [845, 63] on span "talent roster" at bounding box center [849, 61] width 69 height 13
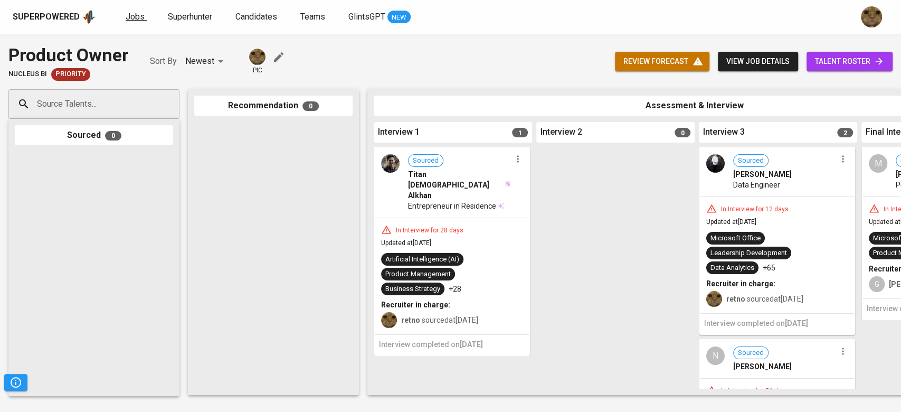
click at [140, 17] on span "Jobs" at bounding box center [135, 17] width 19 height 10
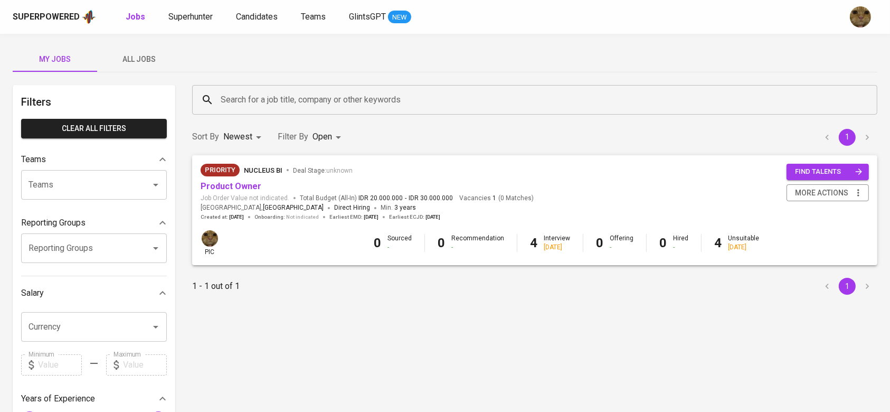
click at [134, 45] on div "My Jobs All Jobs Filters Clear All filters Teams Teams Teams Reporting Groups R…" at bounding box center [445, 364] width 890 height 660
click at [136, 50] on button "All Jobs" at bounding box center [139, 58] width 84 height 25
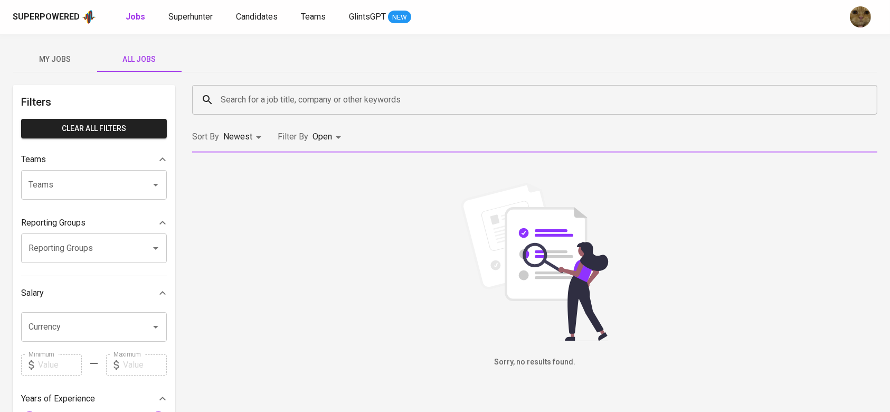
click at [285, 106] on input "Search for a job title, company or other keywords" at bounding box center [537, 100] width 639 height 20
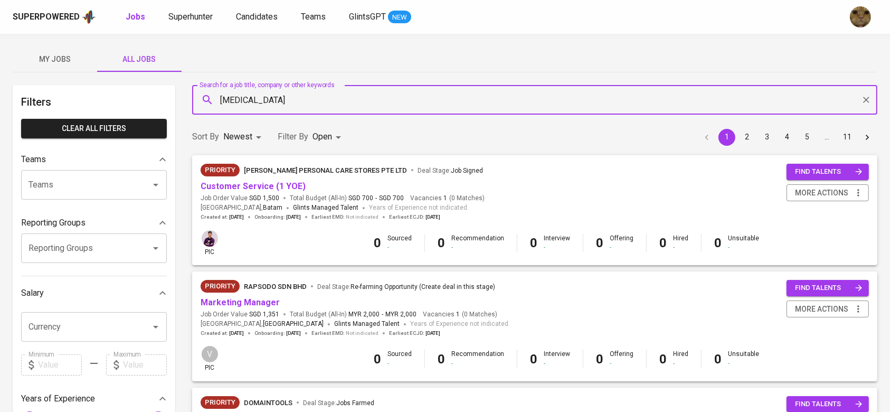
type input "[MEDICAL_DATA]"
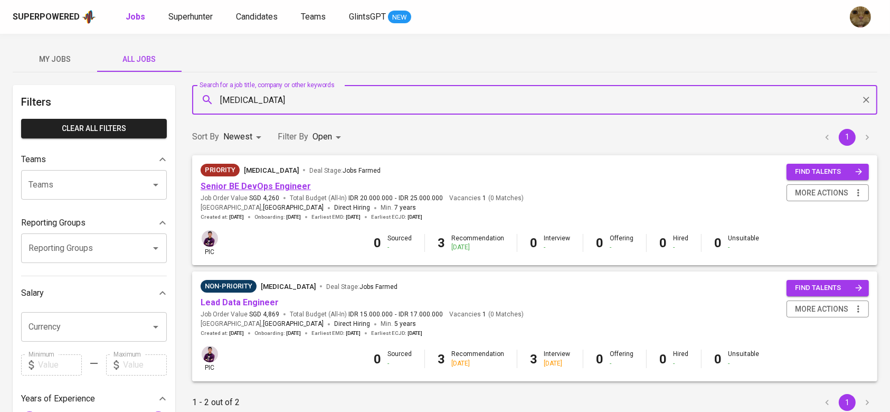
click at [276, 186] on link "Senior BE DevOps Engineer" at bounding box center [256, 186] width 110 height 10
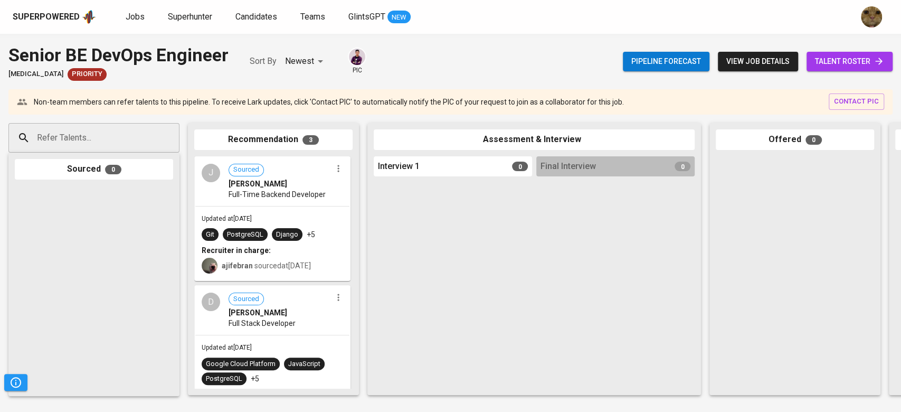
click at [824, 68] on span "talent roster" at bounding box center [849, 61] width 69 height 13
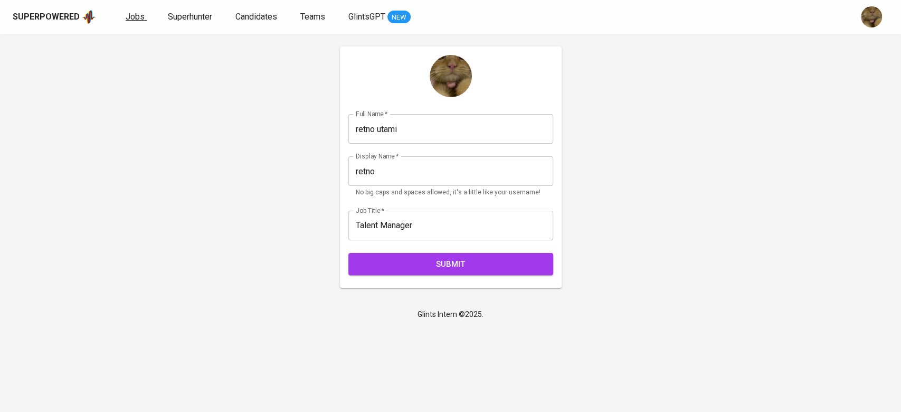
click at [139, 14] on span "Jobs" at bounding box center [135, 17] width 19 height 10
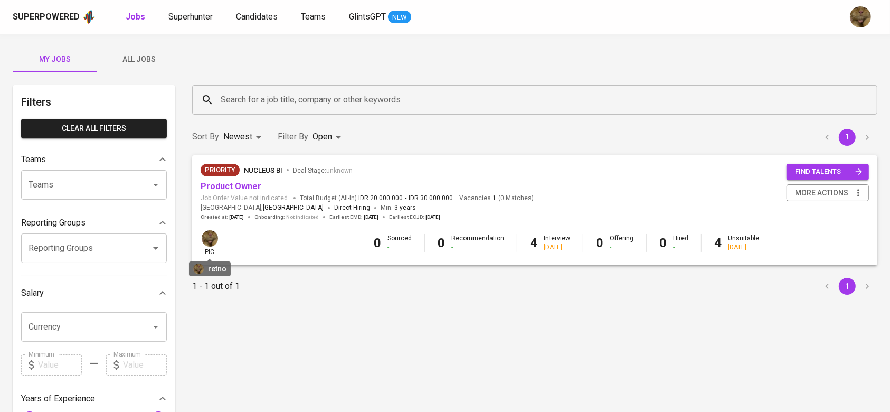
click at [207, 240] on img at bounding box center [210, 238] width 16 height 16
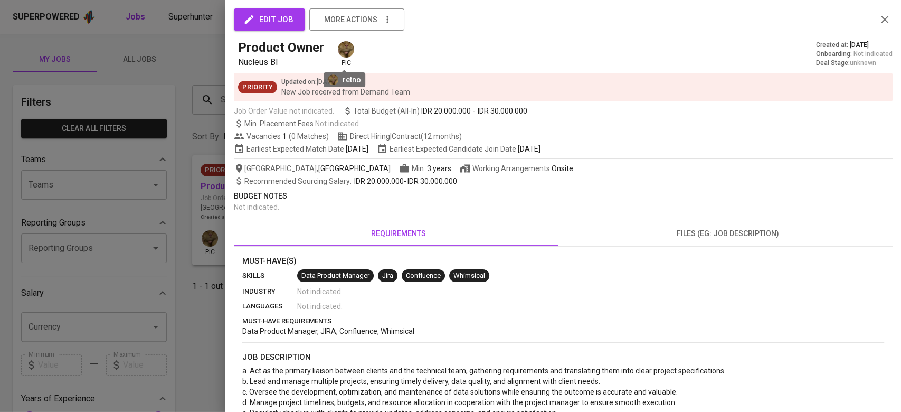
click at [342, 50] on img at bounding box center [346, 49] width 16 height 16
click at [182, 147] on div at bounding box center [450, 206] width 901 height 412
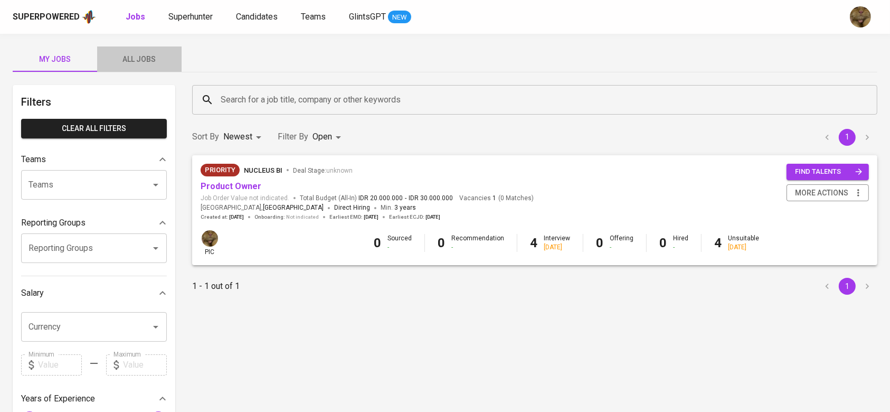
click at [130, 60] on span "All Jobs" at bounding box center [139, 59] width 72 height 13
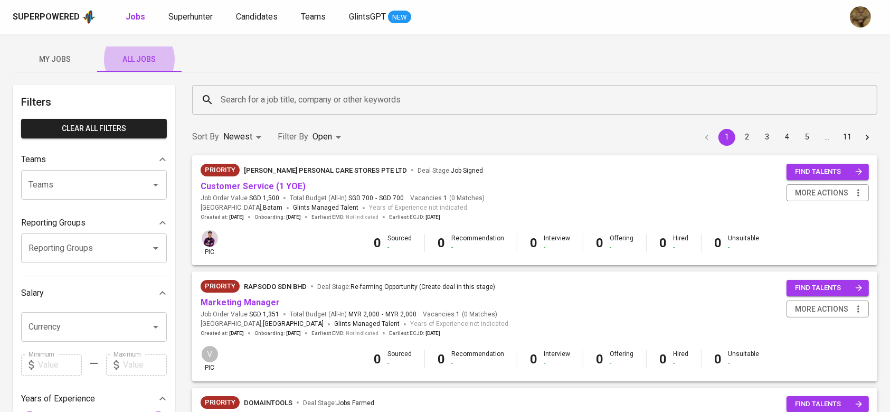
click at [237, 111] on div "Search for a job title, company or other keywords" at bounding box center [534, 100] width 685 height 30
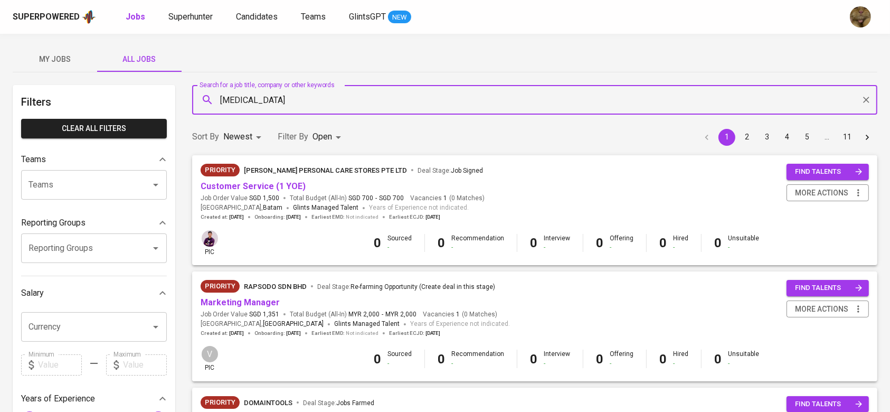
type input "[MEDICAL_DATA]"
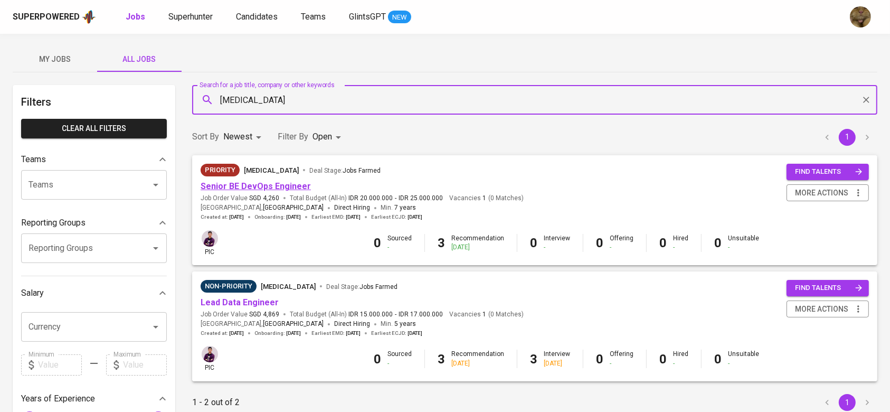
click at [241, 186] on link "Senior BE DevOps Engineer" at bounding box center [256, 186] width 110 height 10
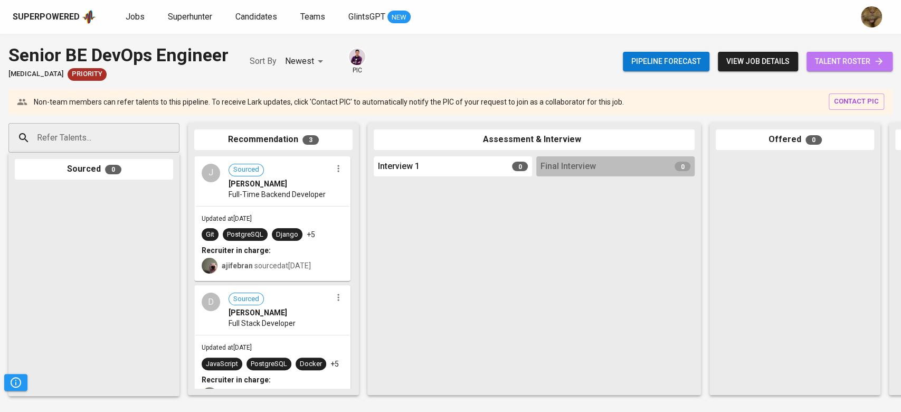
click at [844, 65] on span "talent roster" at bounding box center [849, 61] width 69 height 13
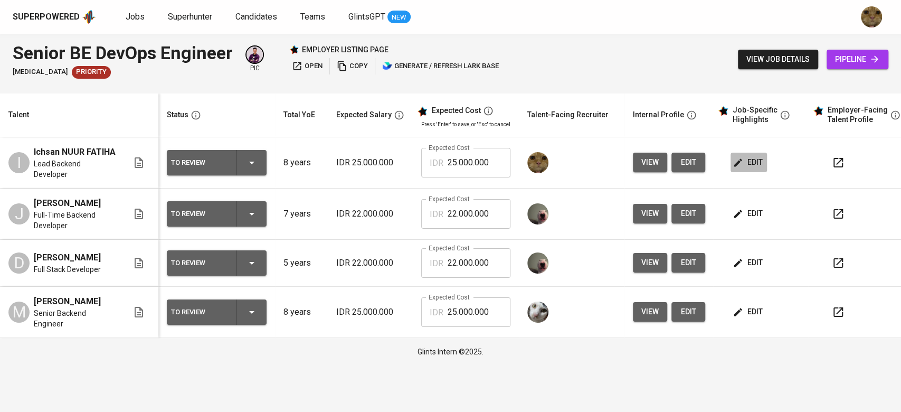
click at [752, 159] on span "edit" at bounding box center [749, 162] width 28 height 13
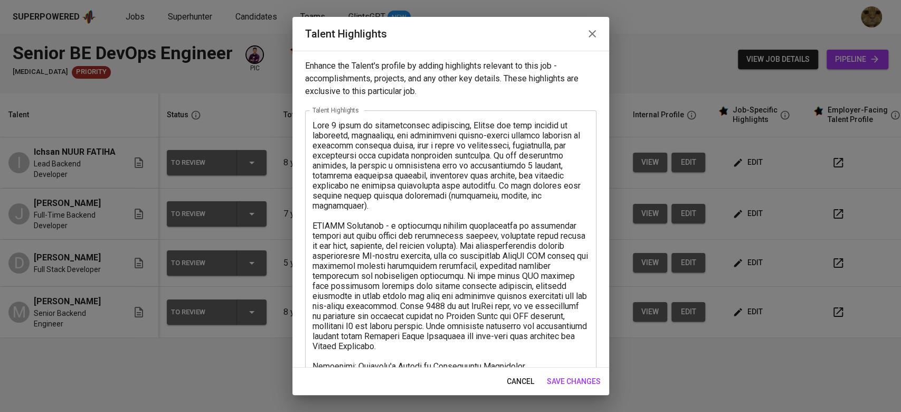
click at [393, 128] on textarea at bounding box center [451, 275] width 277 height 311
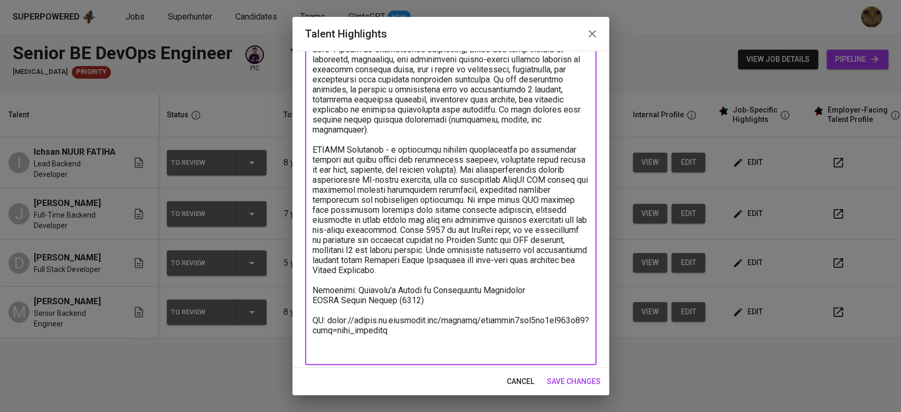
scroll to position [82, 0]
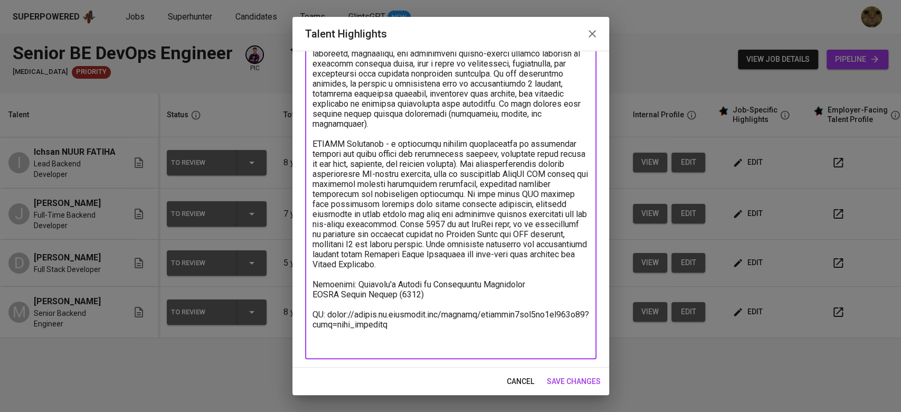
type textarea "With 8 years of professional experience, [PERSON_NAME] has been working in desi…"
click at [576, 380] on span "save changes" at bounding box center [574, 381] width 54 height 13
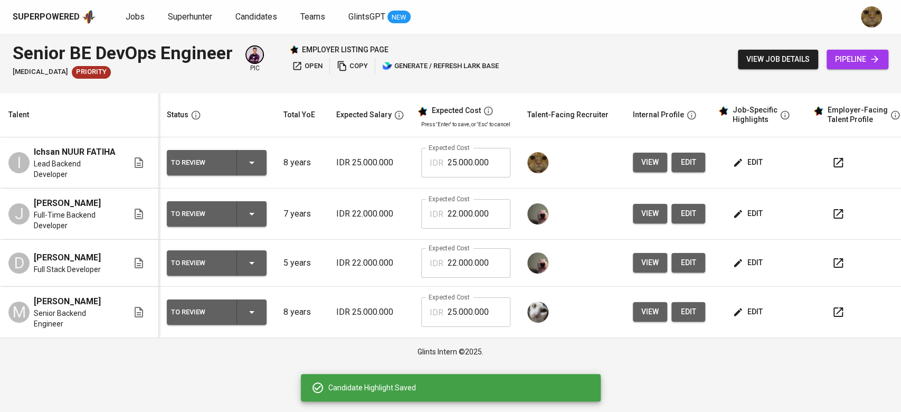
click at [846, 158] on button "button" at bounding box center [838, 162] width 25 height 25
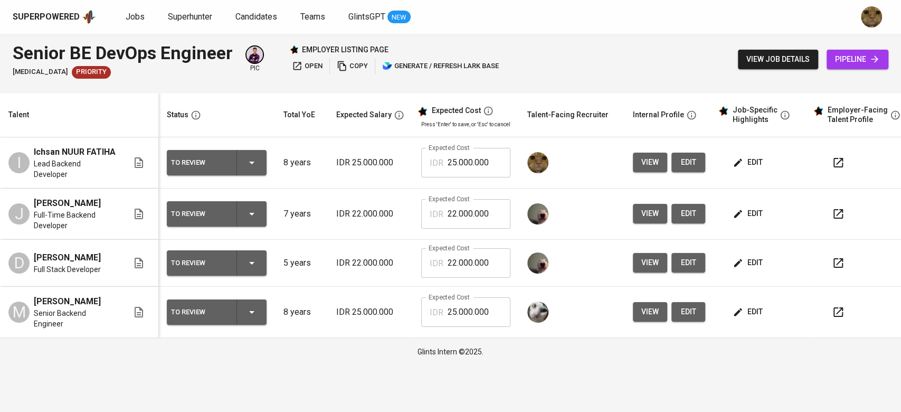
click at [844, 309] on button "button" at bounding box center [838, 311] width 25 height 25
click at [828, 157] on button "button" at bounding box center [838, 162] width 25 height 25
click at [833, 209] on icon "button" at bounding box center [838, 214] width 13 height 13
click at [827, 161] on button "button" at bounding box center [838, 162] width 25 height 25
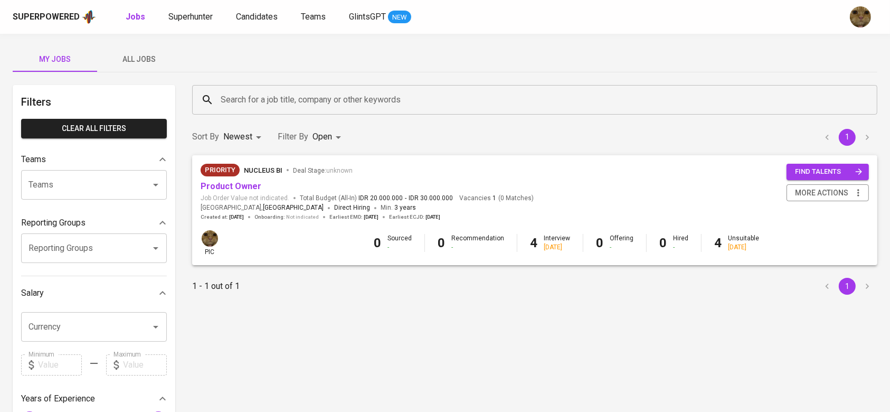
click at [121, 48] on button "All Jobs" at bounding box center [139, 58] width 84 height 25
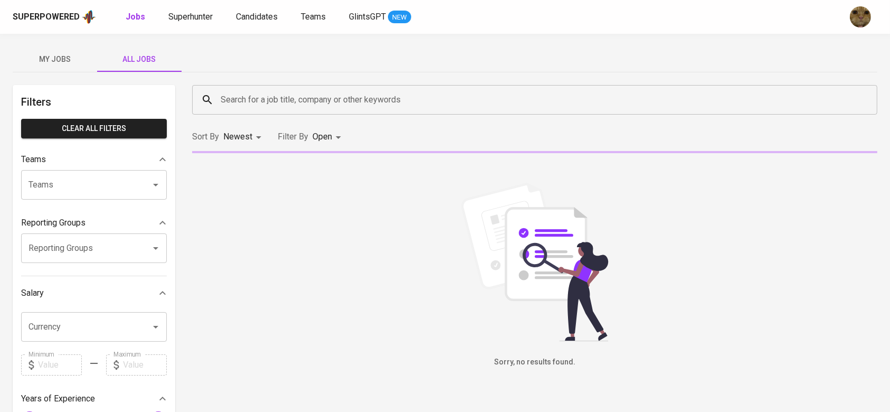
click at [261, 108] on input "Search for a job title, company or other keywords" at bounding box center [537, 100] width 639 height 20
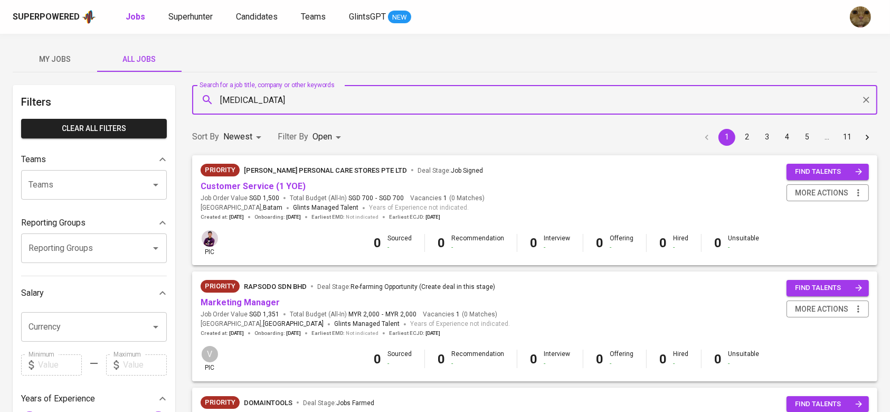
type input "[MEDICAL_DATA]"
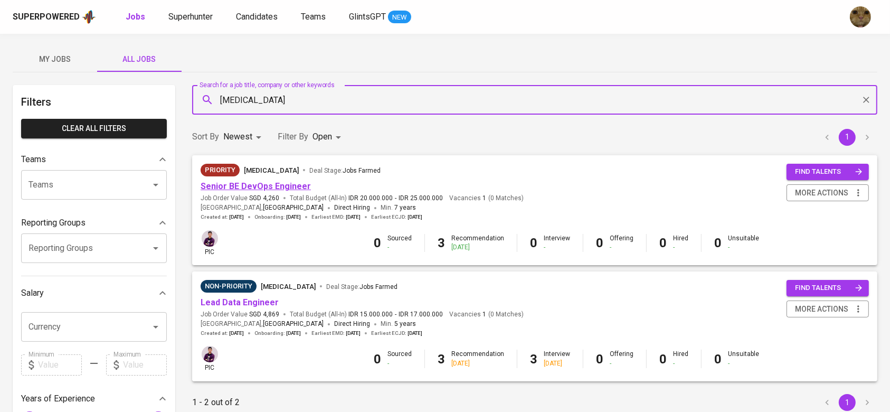
click at [266, 187] on link "Senior BE DevOps Engineer" at bounding box center [256, 186] width 110 height 10
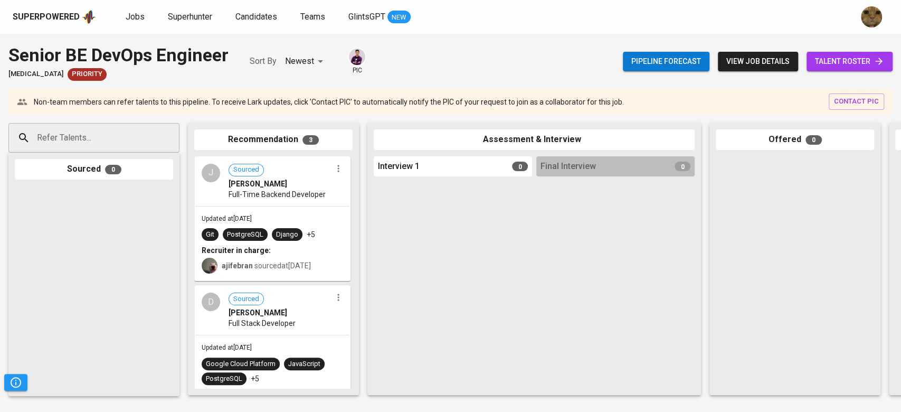
click at [817, 64] on span "talent roster" at bounding box center [849, 61] width 69 height 13
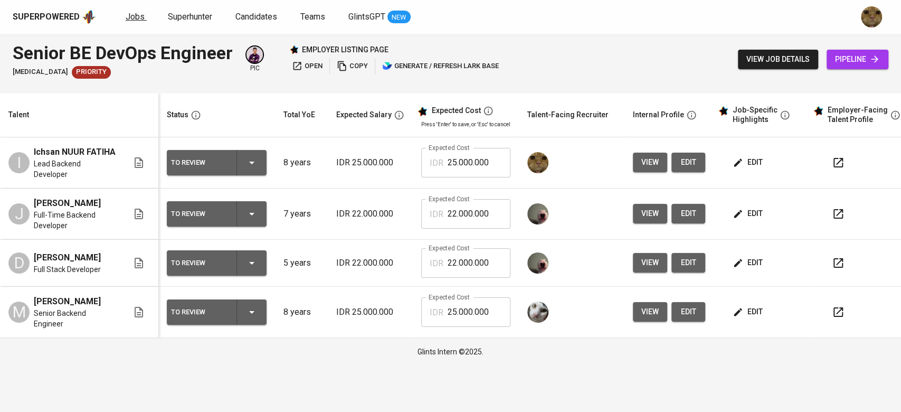
click at [138, 21] on span "Jobs" at bounding box center [135, 17] width 19 height 10
